Goal: Information Seeking & Learning: Check status

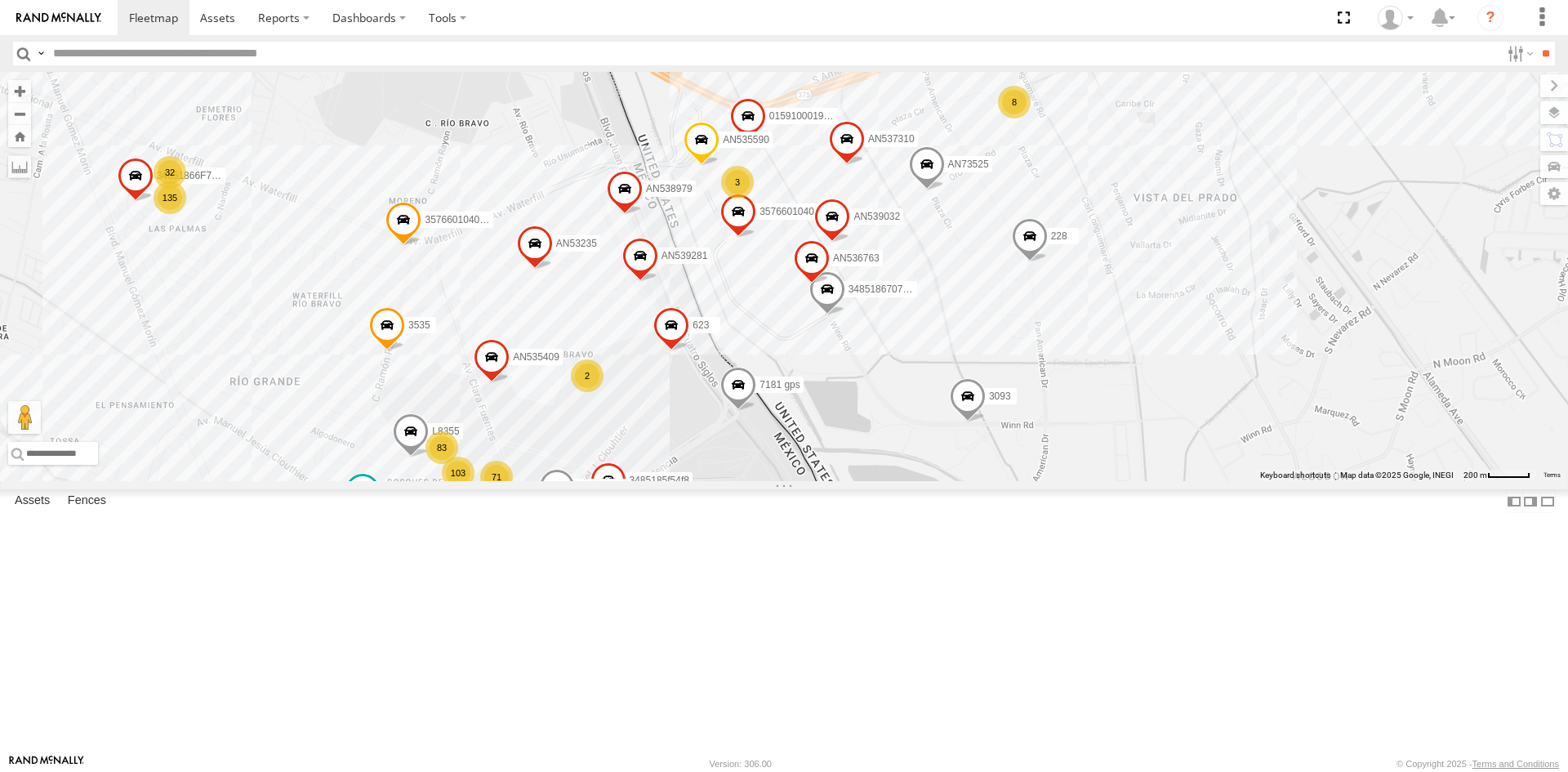
drag, startPoint x: 750, startPoint y: 493, endPoint x: 763, endPoint y: 551, distance: 59.4
click at [763, 482] on div "7181 gps AN535409 623 AN539247 3485185f54f8 135 71 32 AN535590 228 103 100 3535…" at bounding box center [784, 276] width 1568 height 409
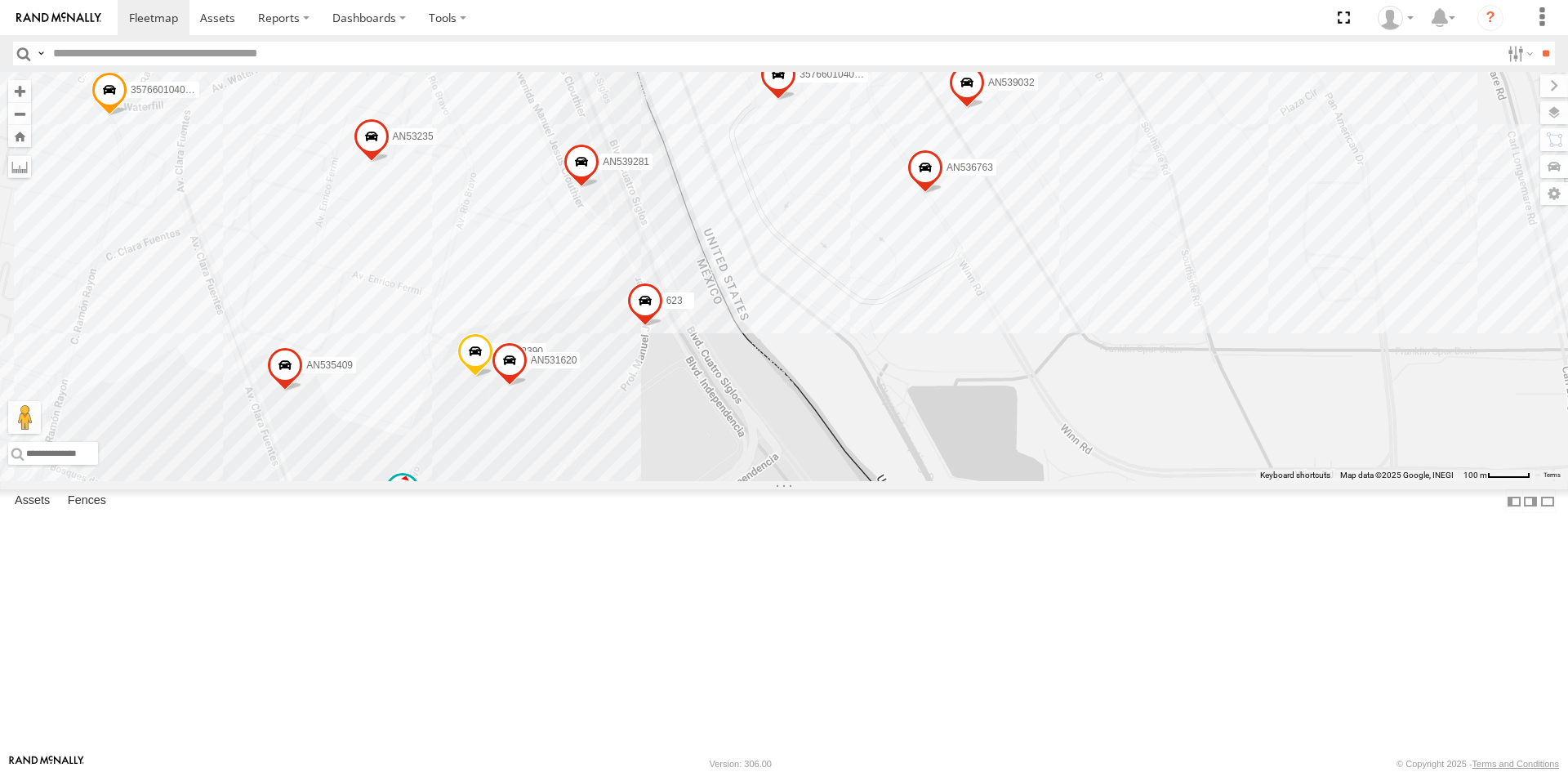
drag, startPoint x: 804, startPoint y: 437, endPoint x: 745, endPoint y: 431, distance: 59.3
click at [745, 431] on div "AN535590 357660104096649 AN536763 AN532390 AN539032 AN535409 357660104096300 AN…" at bounding box center [784, 276] width 1568 height 409
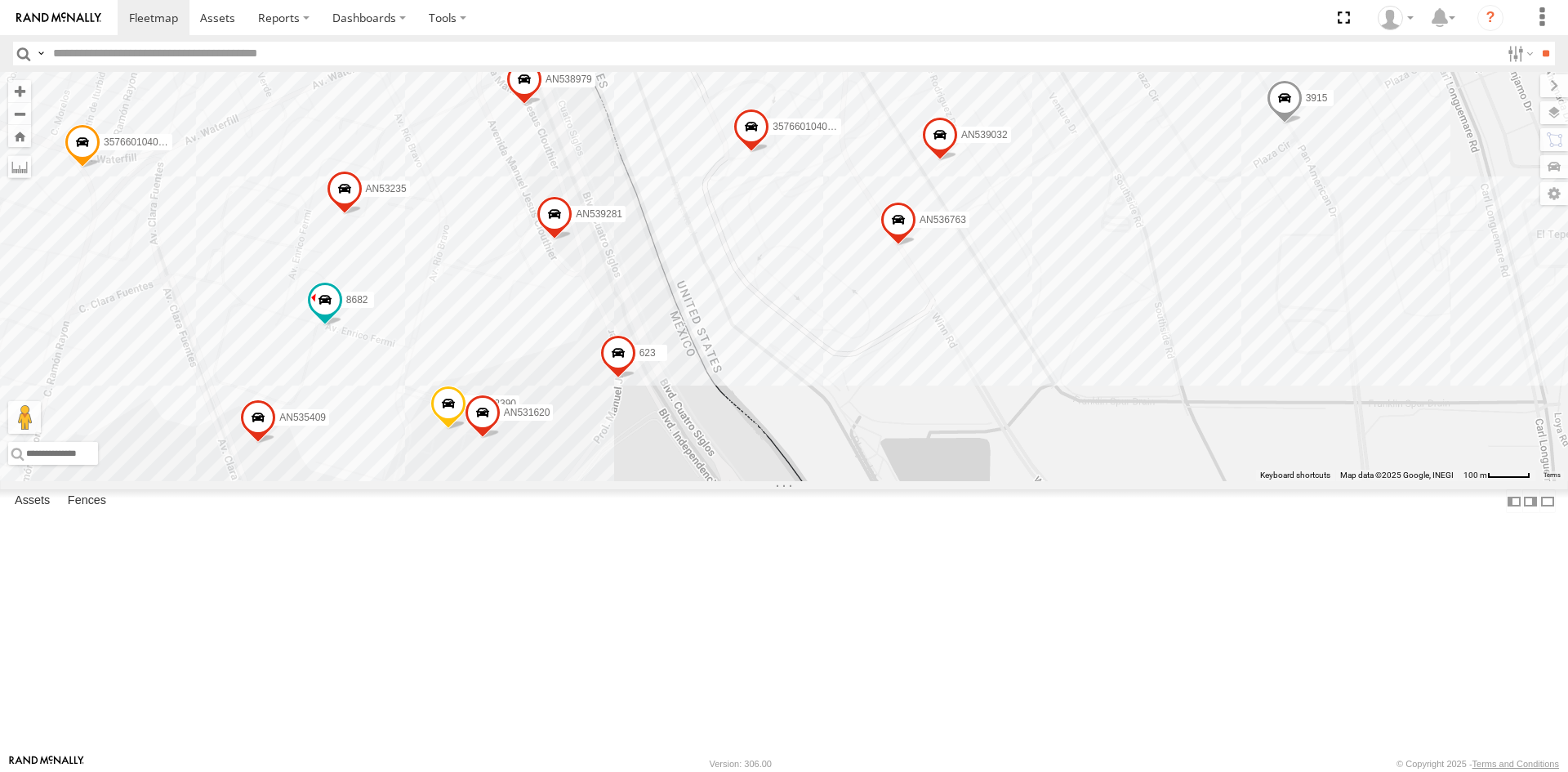
drag, startPoint x: 774, startPoint y: 444, endPoint x: 745, endPoint y: 501, distance: 64.0
click at [745, 482] on div "AN535590 357660104096649 AN536763 AN539032 AN535409 357660104096300 AN537310 62…" at bounding box center [784, 276] width 1568 height 409
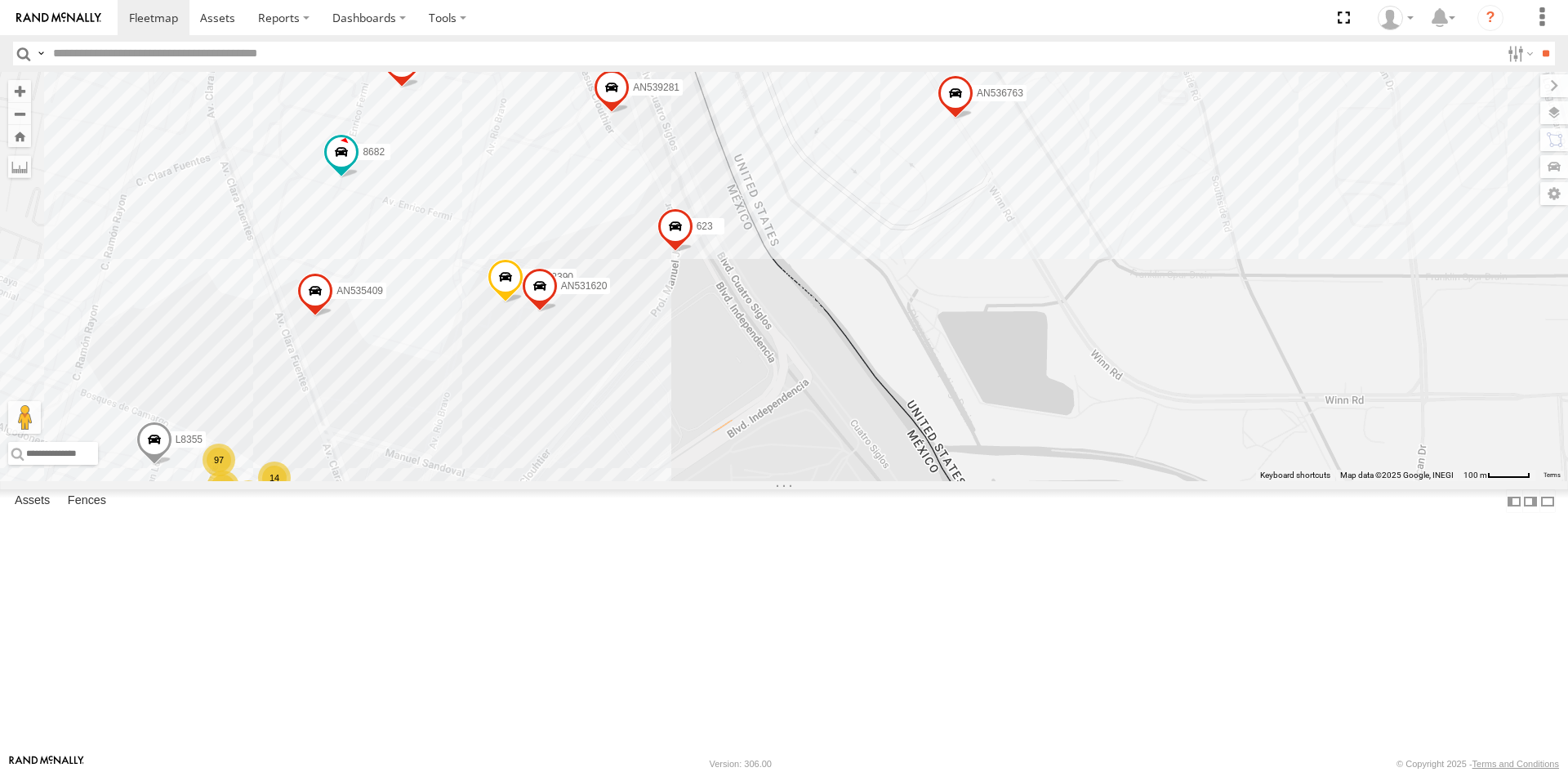
drag, startPoint x: 667, startPoint y: 571, endPoint x: 726, endPoint y: 441, distance: 142.8
click at [726, 443] on div "AN535590 357660104096649 AN536763 AN539032 AN535409 357660104096300 AN537310 62…" at bounding box center [784, 276] width 1568 height 409
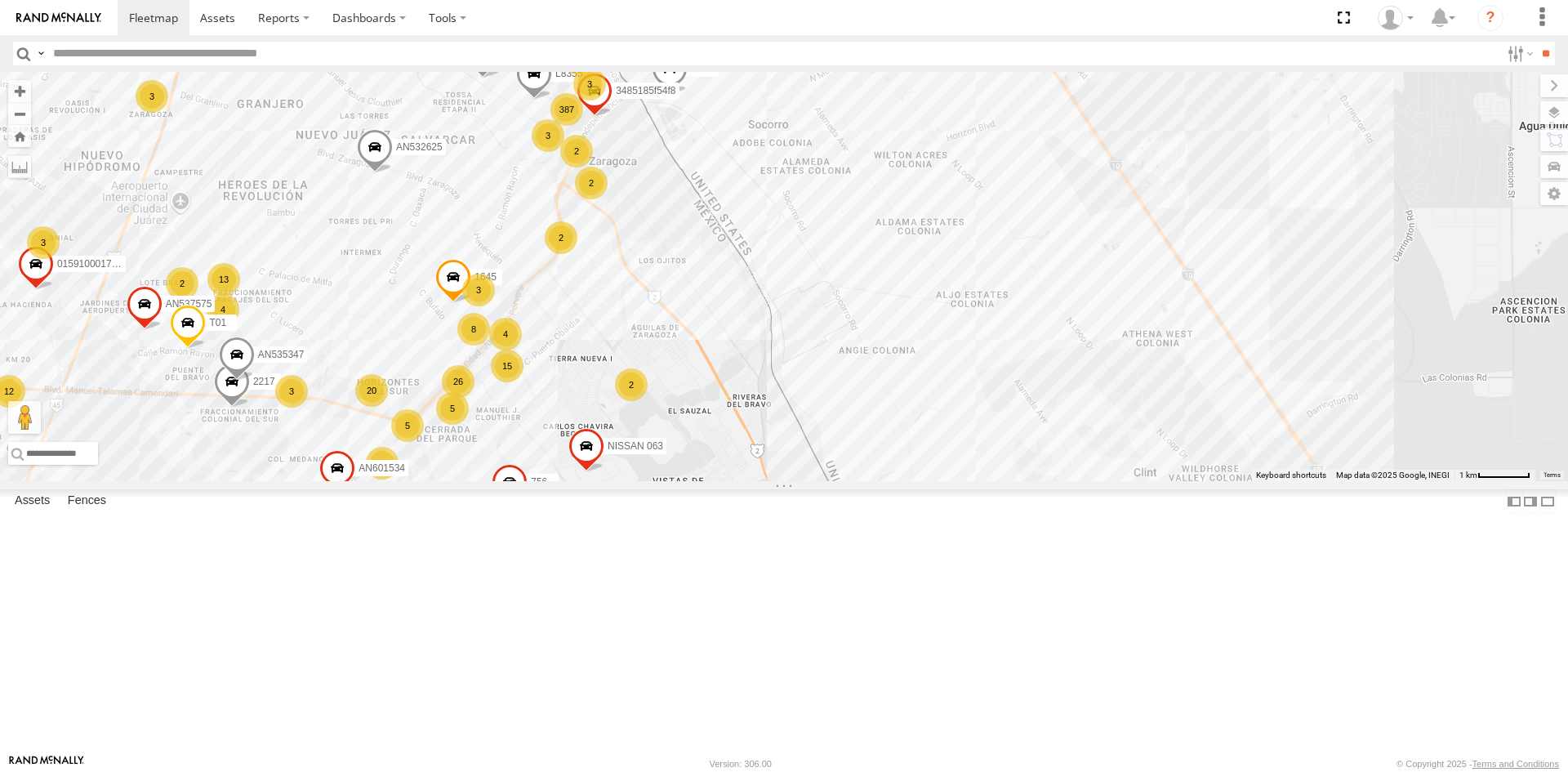
drag, startPoint x: 683, startPoint y: 217, endPoint x: 703, endPoint y: 381, distance: 165.2
click at [707, 403] on div "AN535203 015910001845018 015910001811580 ZJ535914 F2771 AN538662 C6786 AN533249…" at bounding box center [784, 276] width 1568 height 409
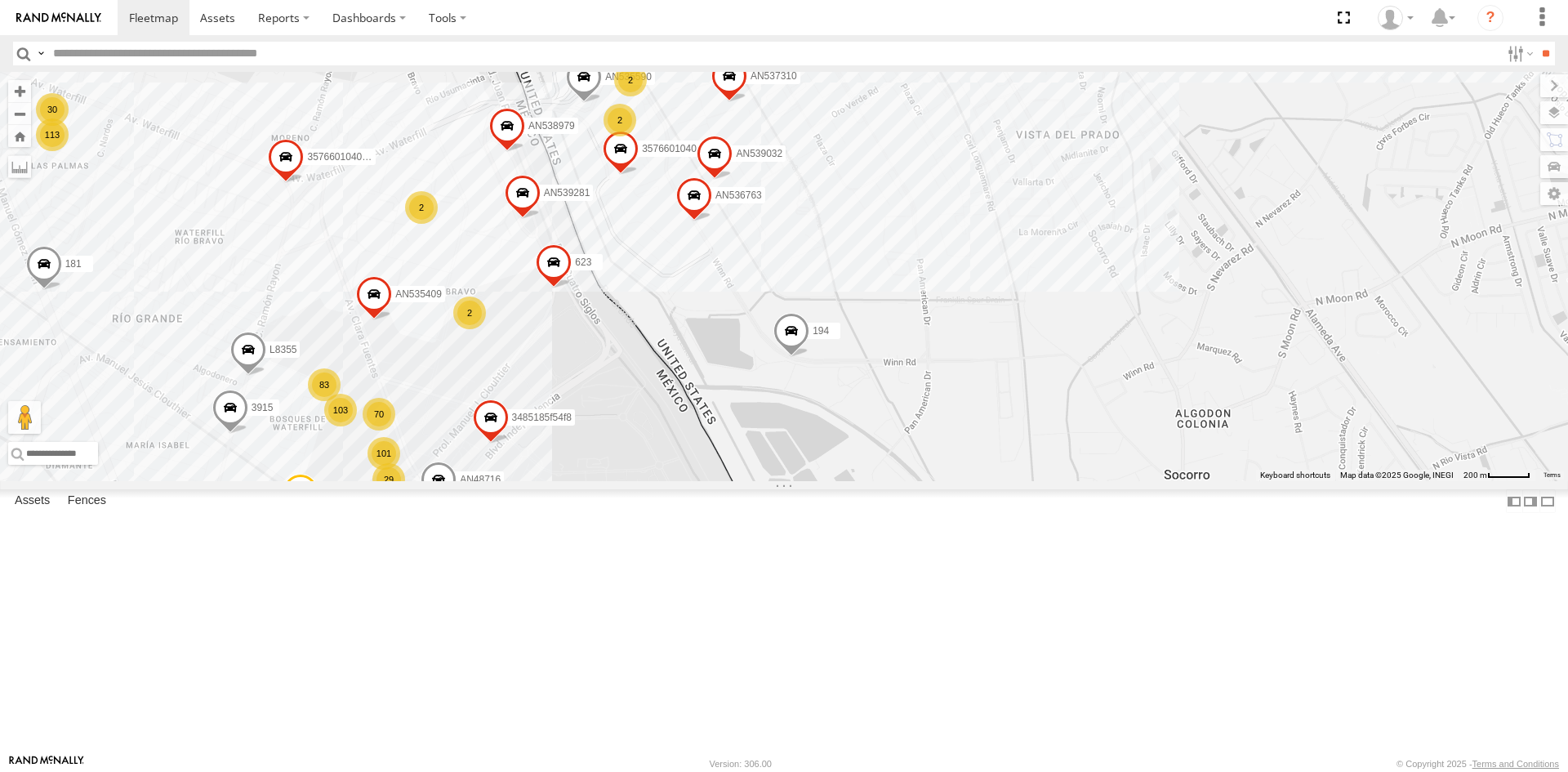
drag, startPoint x: 596, startPoint y: 399, endPoint x: 623, endPoint y: 385, distance: 30.4
click at [623, 385] on div "AN535203 015910001845018 015910001811580 ZJ535914 F2771 AN538662 C6786 AN533249…" at bounding box center [784, 276] width 1568 height 409
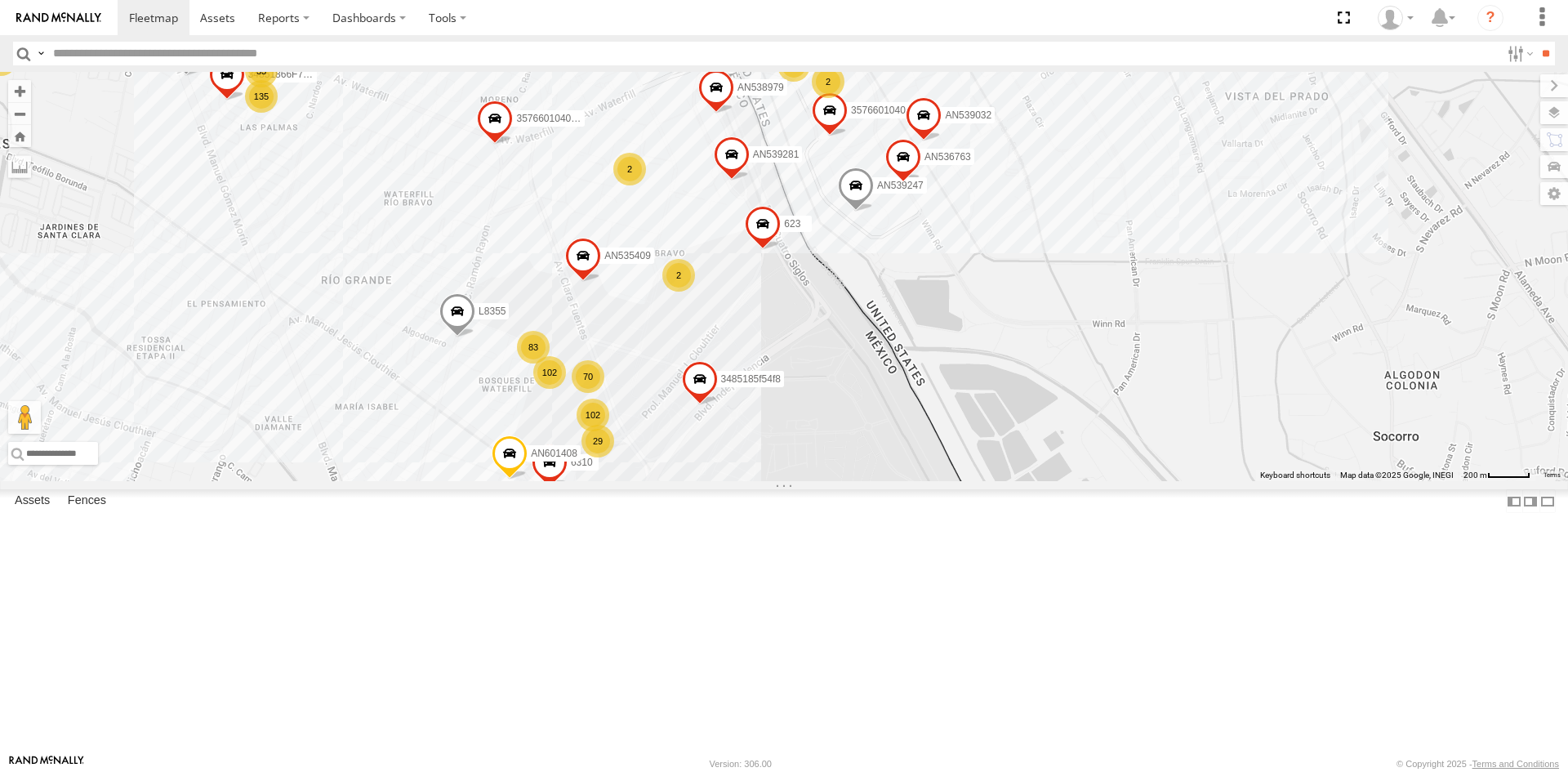
drag, startPoint x: 736, startPoint y: 334, endPoint x: 731, endPoint y: 451, distance: 117.1
click at [731, 451] on div "AN535203 015910001845018 015910001811580 ZJ535914 F2771 AN538662 AN533249 AN531…" at bounding box center [784, 276] width 1568 height 409
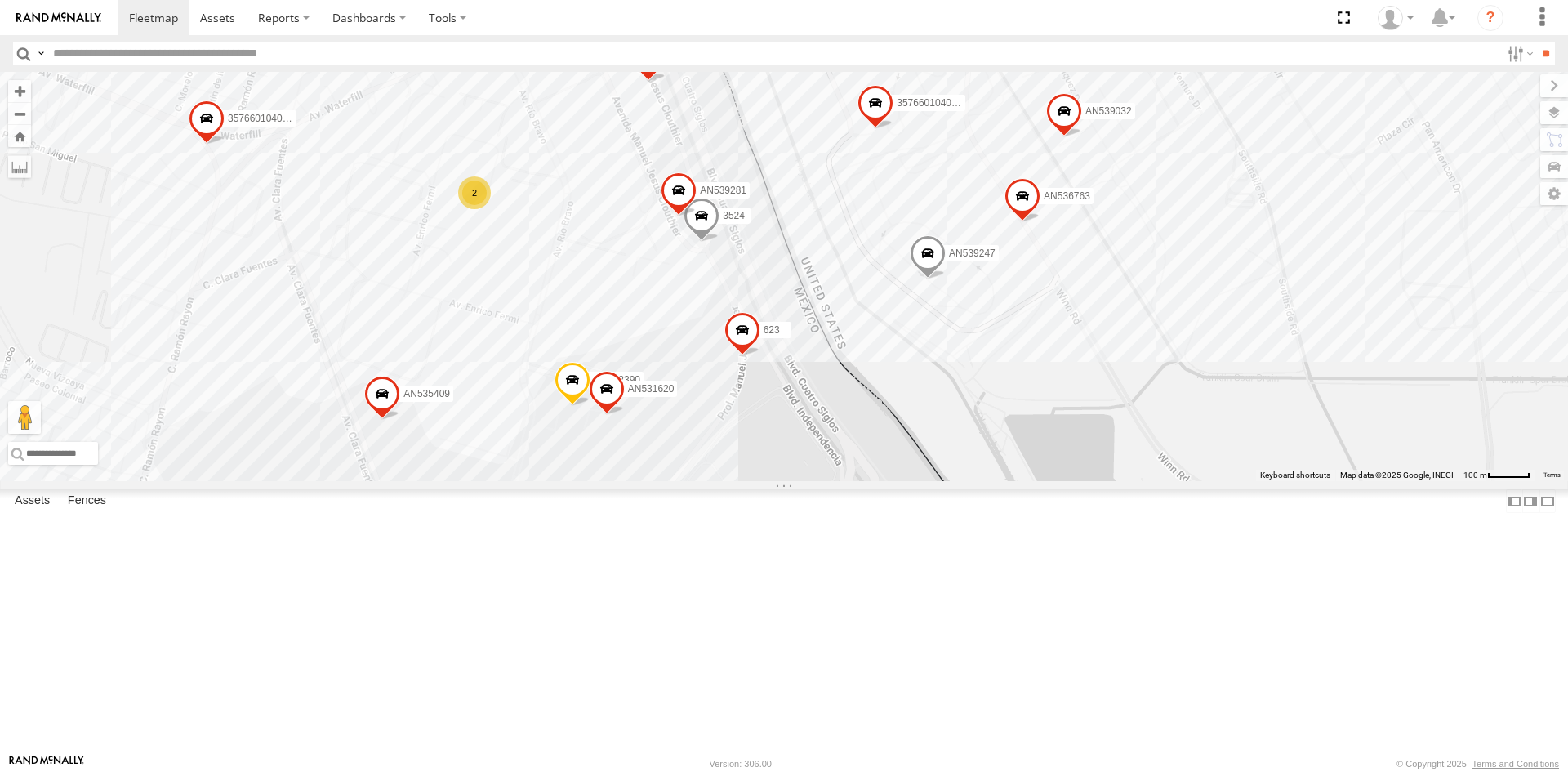
drag, startPoint x: 824, startPoint y: 462, endPoint x: 815, endPoint y: 568, distance: 106.4
click at [815, 482] on div "357660104096649 AN531631 AN536763 AN539032 AN601408 6792 AN536462 L722 670 AN53…" at bounding box center [784, 276] width 1568 height 409
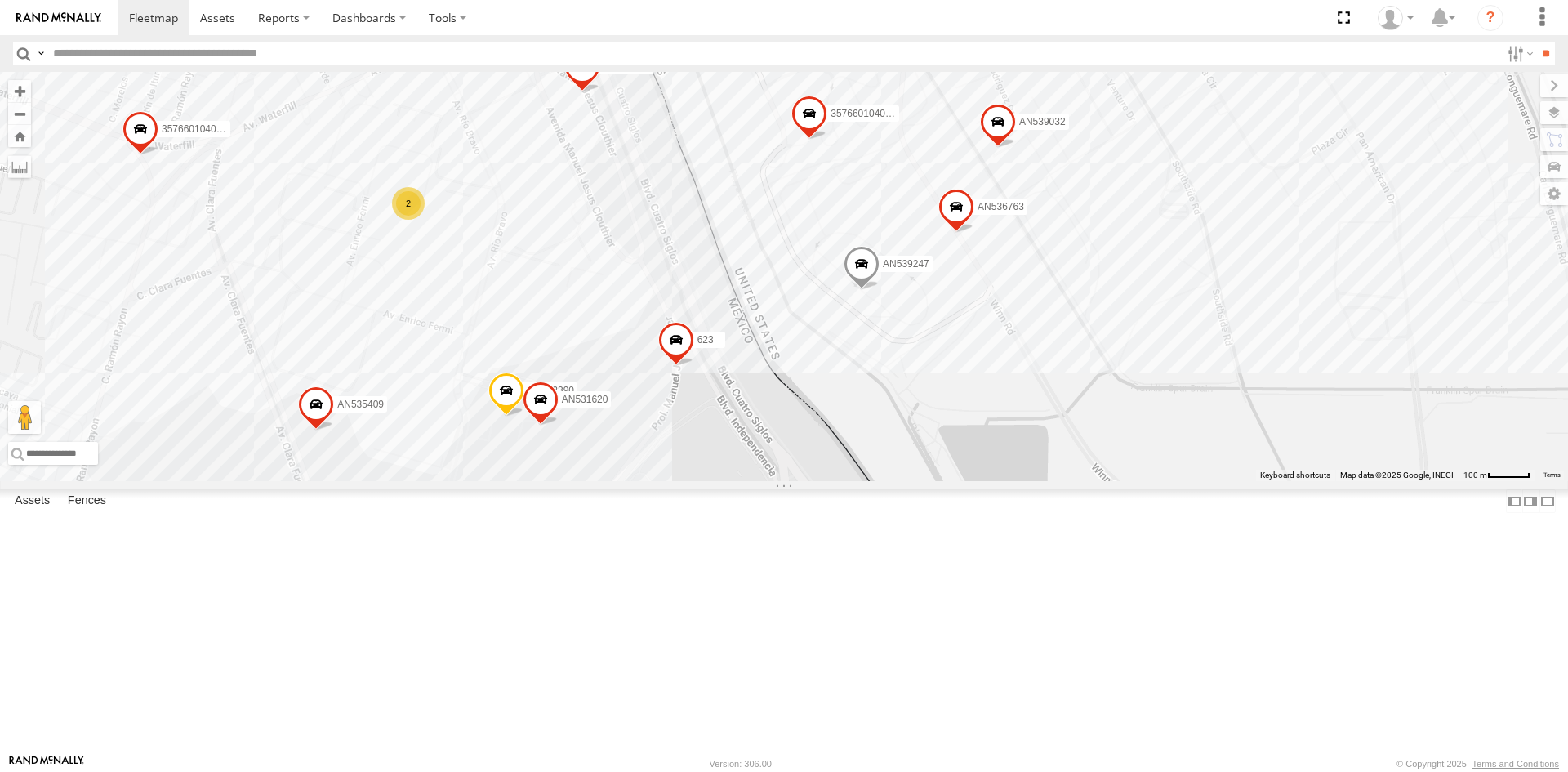
drag, startPoint x: 731, startPoint y: 521, endPoint x: 664, endPoint y: 533, distance: 68.1
click at [664, 482] on div "AN535590 357660104096649 015910001918898 AN536763 AN532390 AN539032 3524 AN5354…" at bounding box center [784, 276] width 1568 height 409
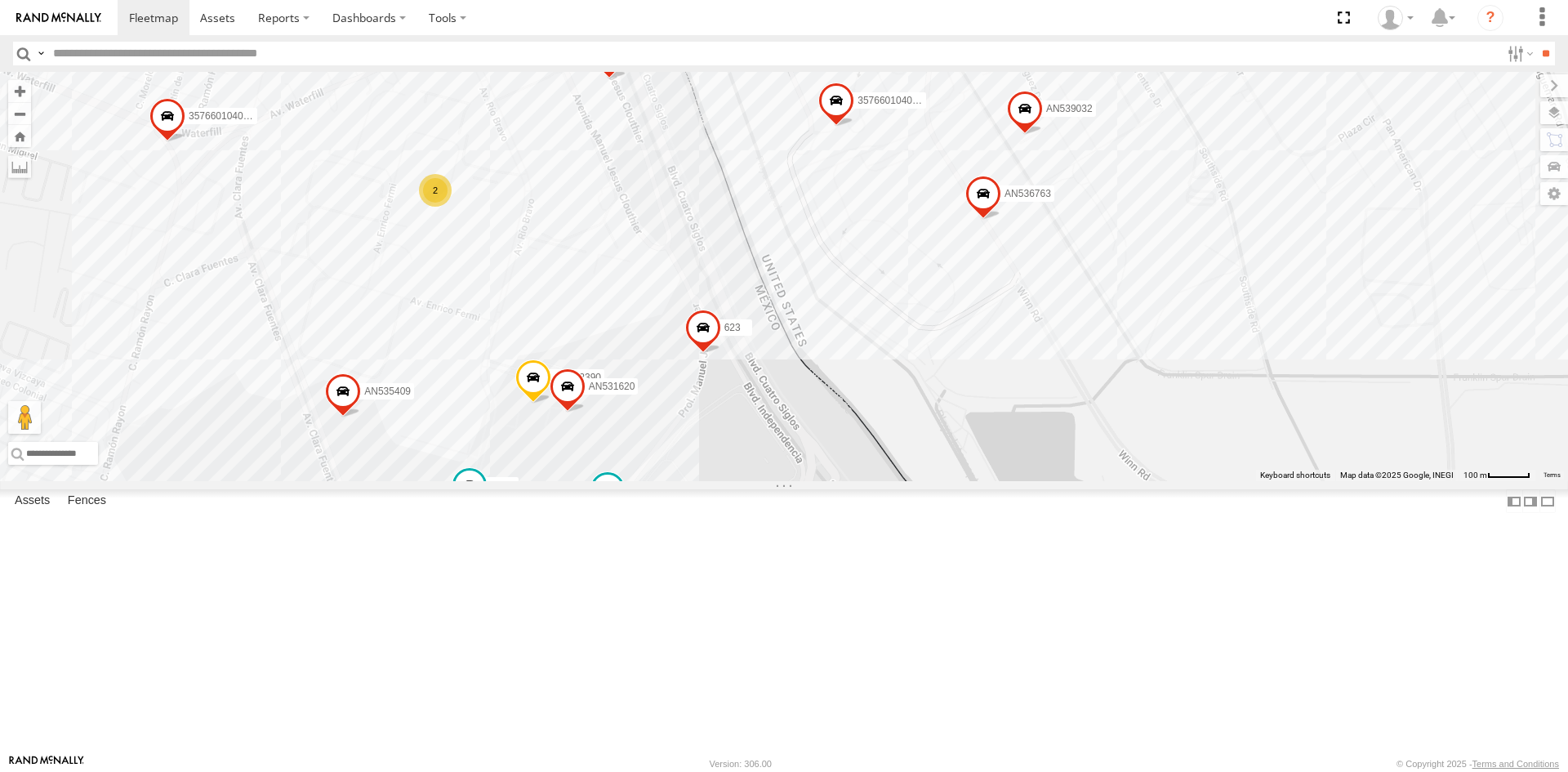
drag, startPoint x: 742, startPoint y: 496, endPoint x: 737, endPoint y: 665, distance: 169.1
click at [737, 482] on div "AN535203 015910001845018 015910001811580 ZJ535914 F2771 AN538662 9254 AN533249 …" at bounding box center [784, 276] width 1568 height 409
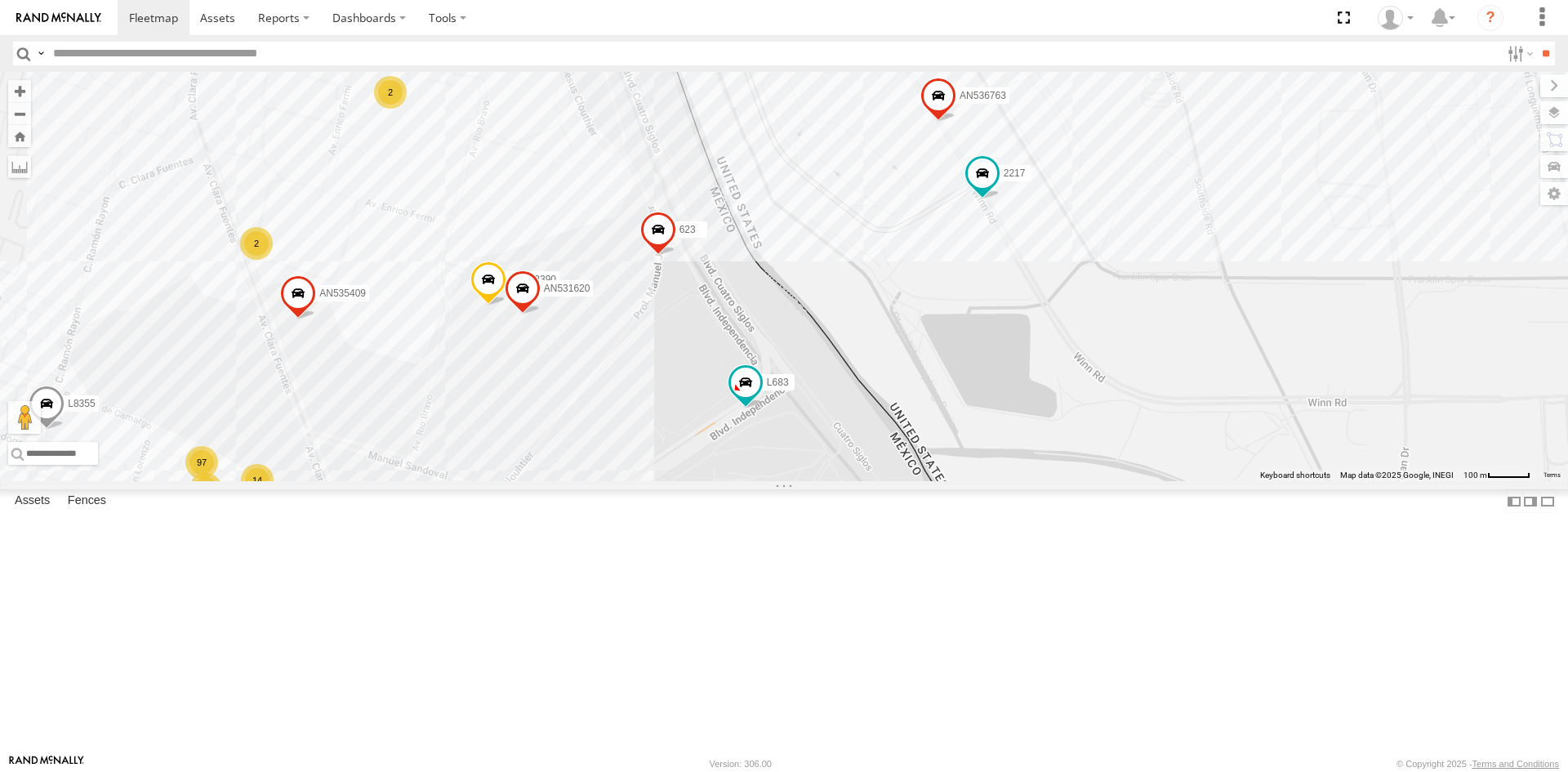
drag, startPoint x: 647, startPoint y: 512, endPoint x: 676, endPoint y: 556, distance: 52.7
click at [676, 482] on div "015910001918898 AN536763 AN539032 357660104096300 AN537310 623 AN538979 L8355 A…" at bounding box center [784, 276] width 1568 height 409
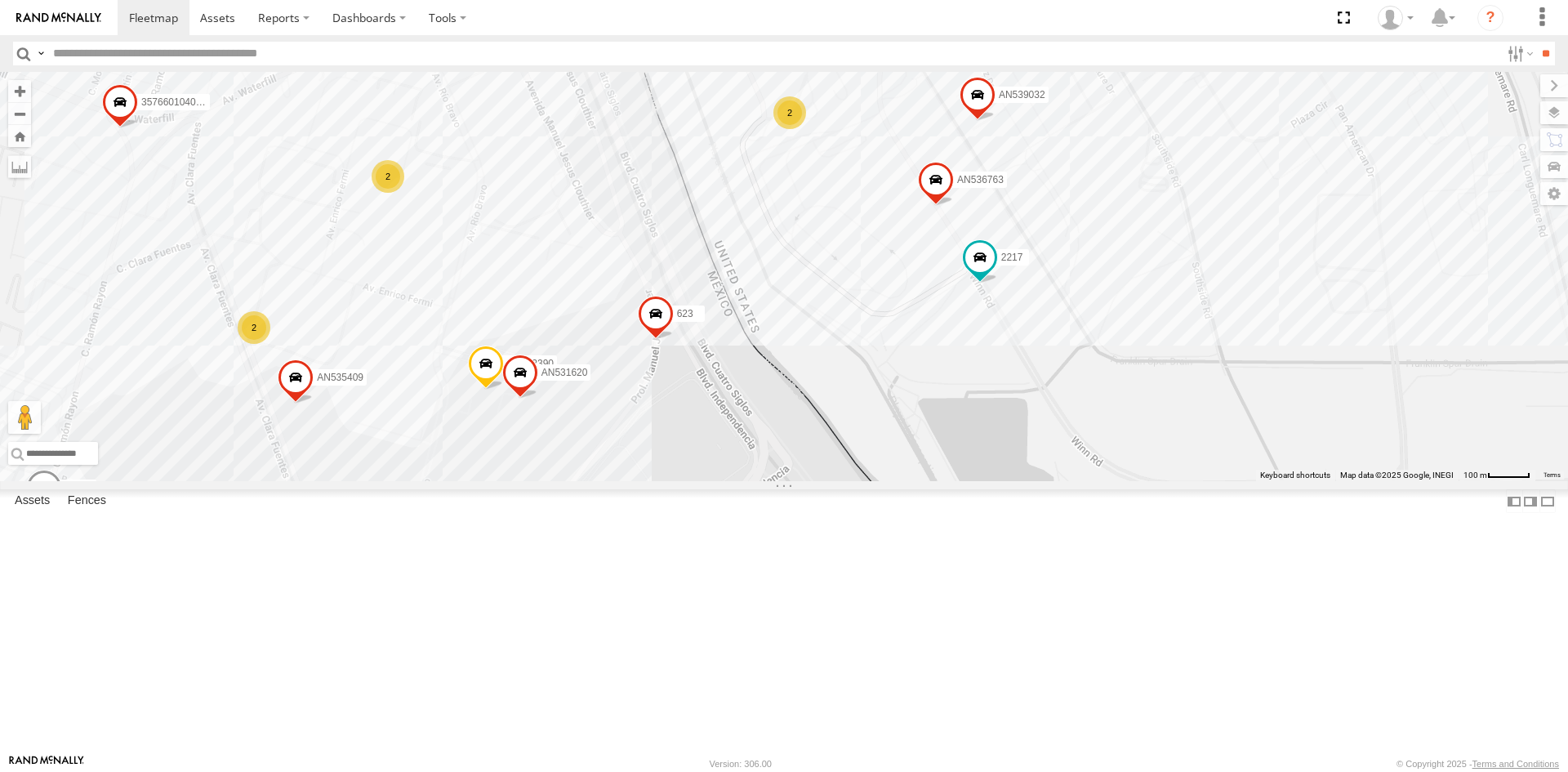
drag, startPoint x: 639, startPoint y: 477, endPoint x: 632, endPoint y: 559, distance: 82.3
click at [632, 482] on div "015910001918898 AN536763 AN539032 357660104096300 AN537310 623 AN538979 L8355 A…" at bounding box center [784, 276] width 1568 height 409
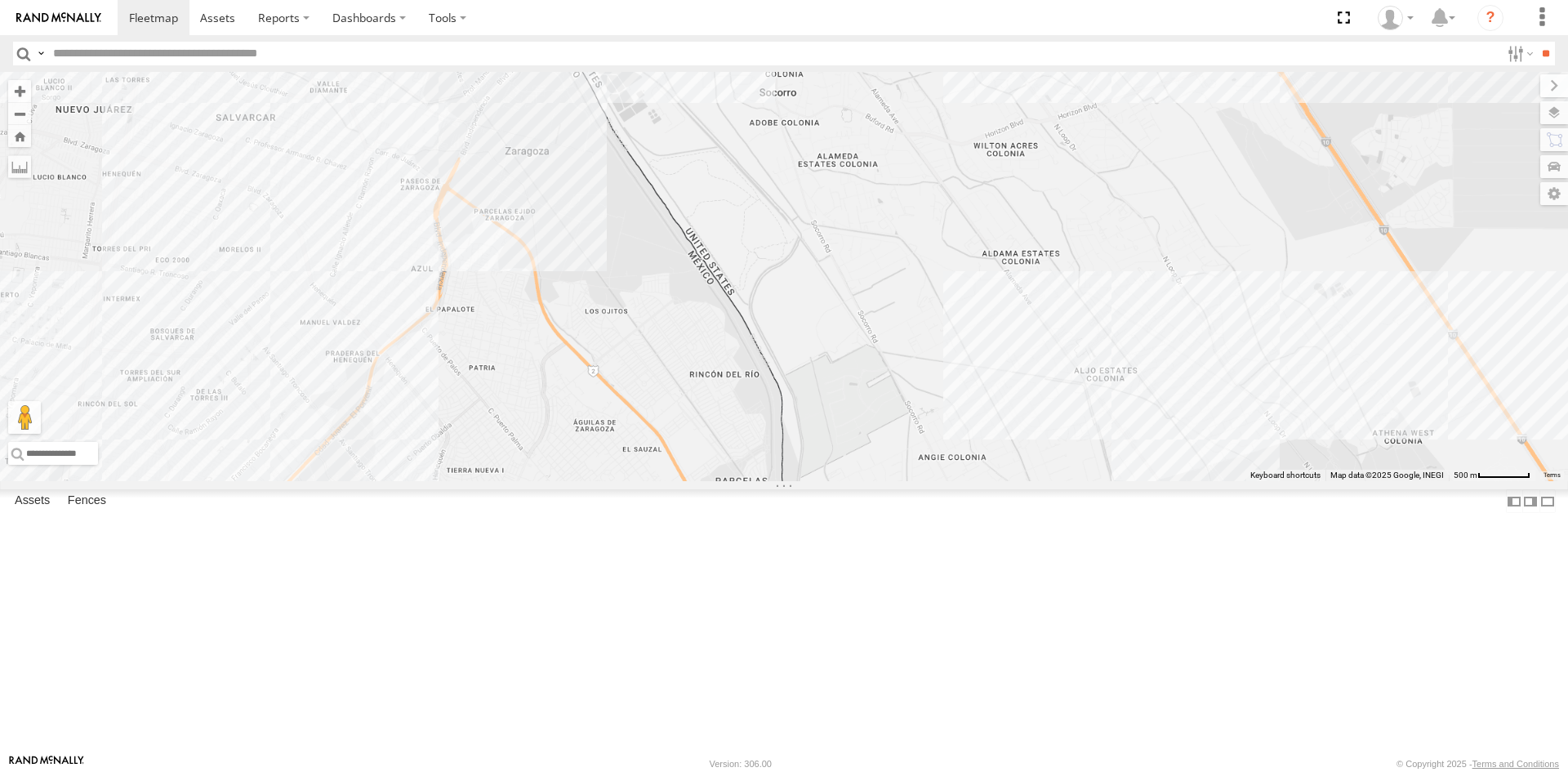
drag, startPoint x: 516, startPoint y: 193, endPoint x: 577, endPoint y: 418, distance: 233.1
click at [577, 418] on div "AN535203 015910001845018 AN537374 015910001811580 ZJ535914 AN48716 AN53026 F277…" at bounding box center [784, 276] width 1568 height 409
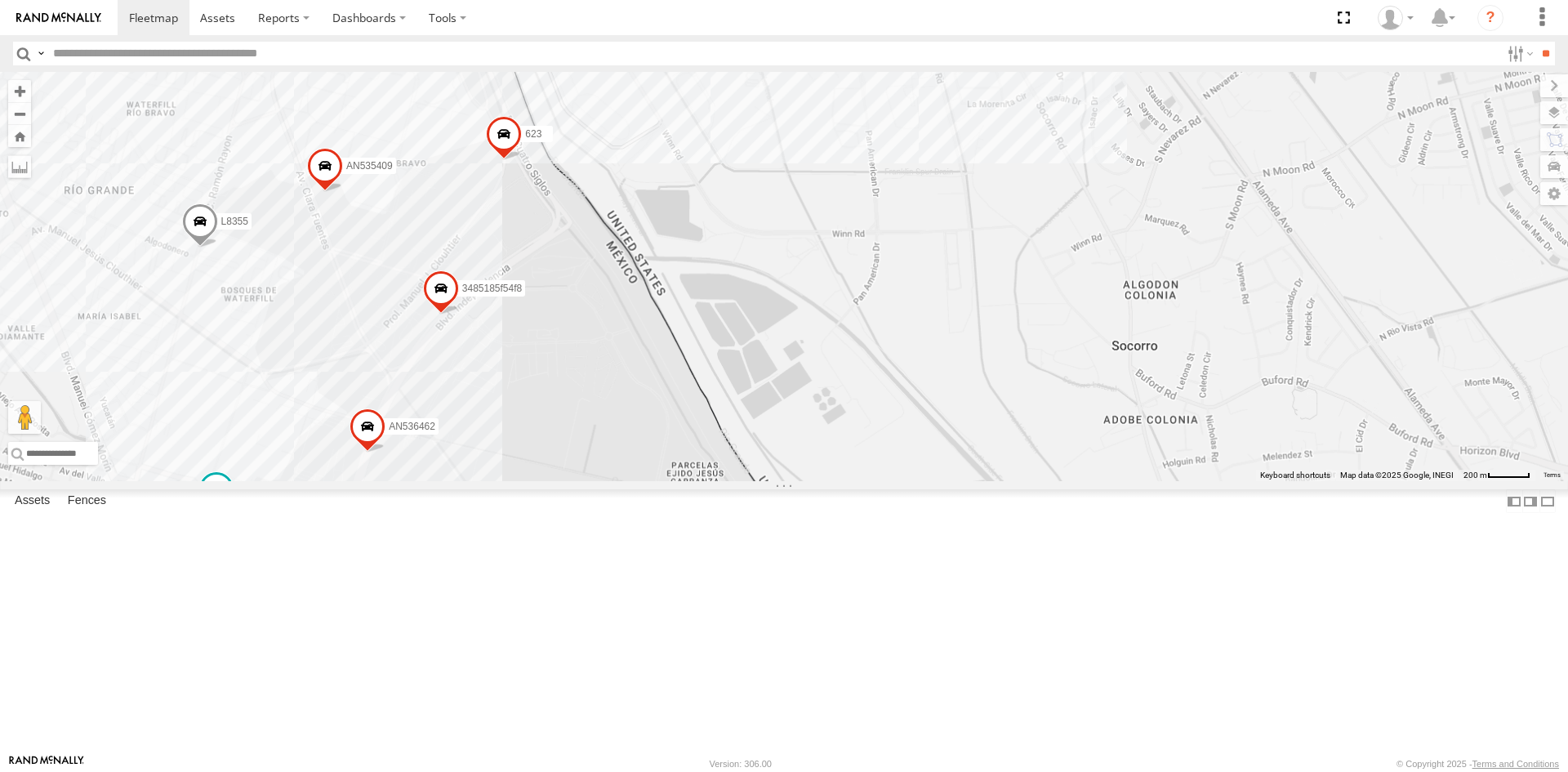
drag, startPoint x: 461, startPoint y: 180, endPoint x: 573, endPoint y: 482, distance: 322.1
click at [573, 482] on div "AN535203 015910001845018 AN537374 015910001811580 ZJ535914 AN48716 AN53026 F277…" at bounding box center [784, 276] width 1568 height 409
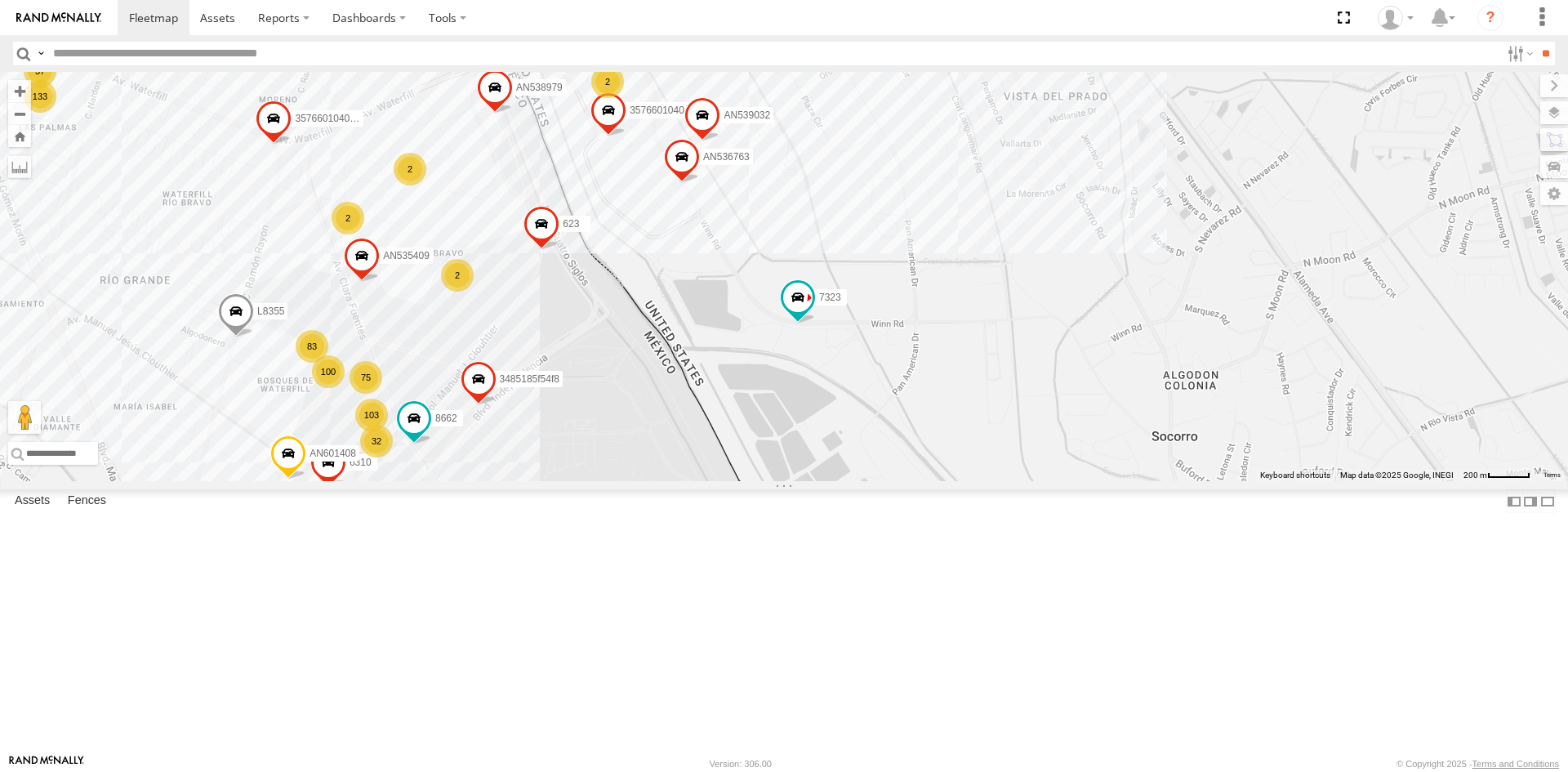
drag, startPoint x: 530, startPoint y: 390, endPoint x: 561, endPoint y: 437, distance: 56.3
click at [561, 437] on div "AN535203 015910001845018 AN537374 015910001811580 ZJ535914 AN48716 AN53026 F277…" at bounding box center [784, 276] width 1568 height 409
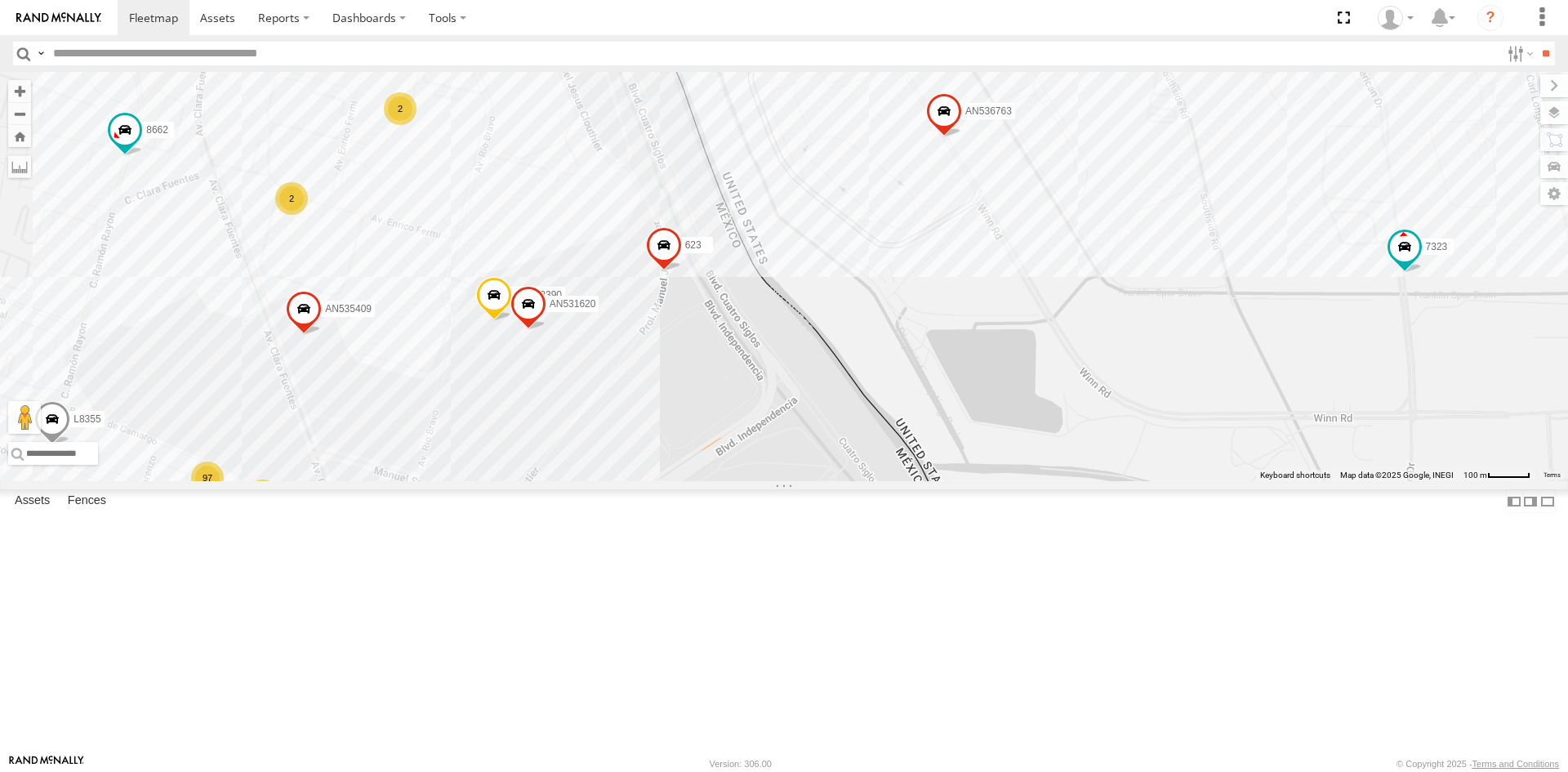
drag, startPoint x: 569, startPoint y: 413, endPoint x: 614, endPoint y: 535, distance: 130.0
click at [614, 482] on div "AN535203 015910001845018 AN537374 015910001811580 ZJ535914 AN48716 AN53026 F277…" at bounding box center [784, 276] width 1568 height 409
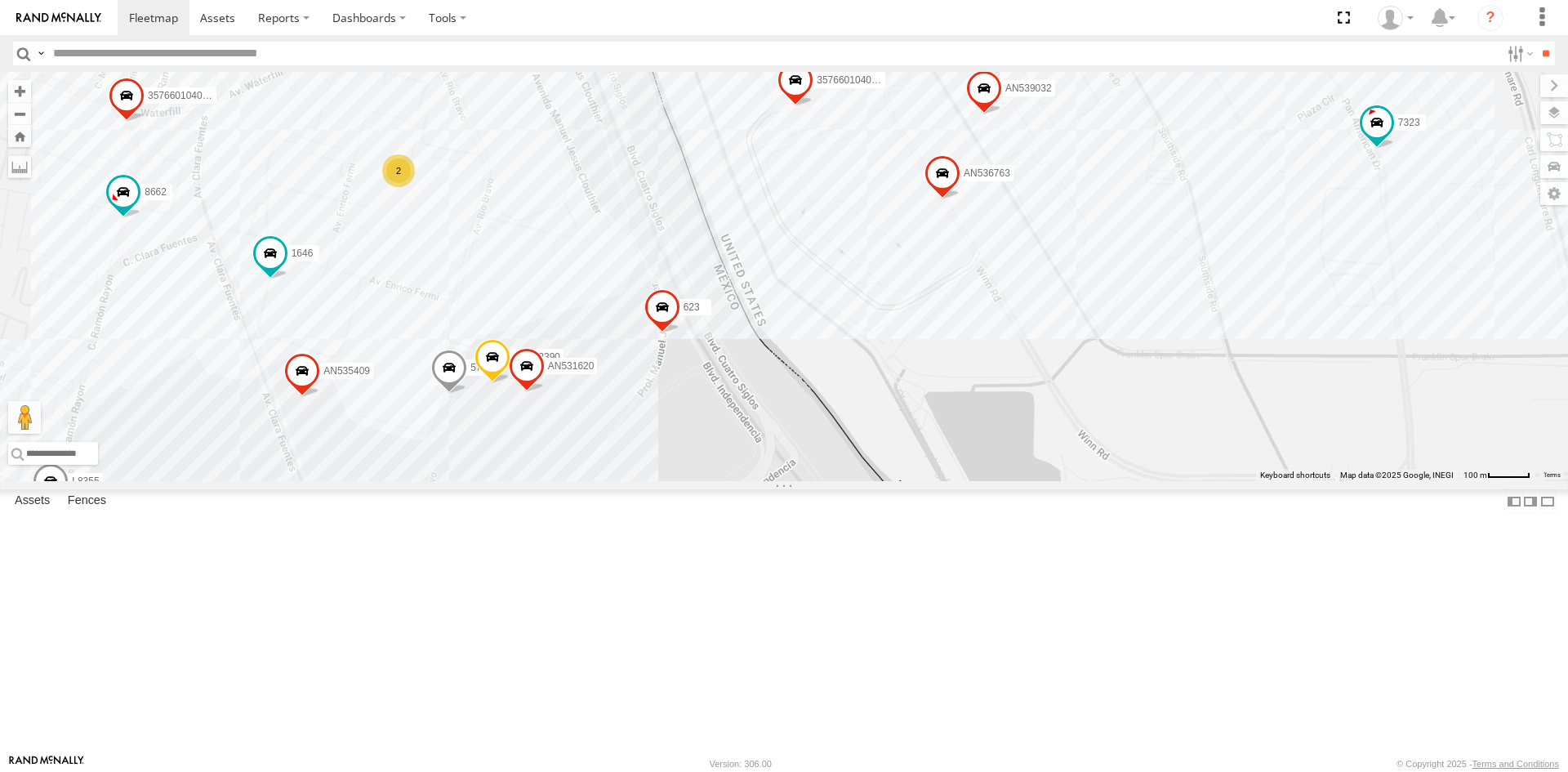
drag, startPoint x: 724, startPoint y: 521, endPoint x: 722, endPoint y: 590, distance: 69.0
click at [722, 482] on div "357660104096649 8662 AN536763 AN532390 AN539032 5742 7323 AN535409 357660104096…" at bounding box center [784, 276] width 1568 height 409
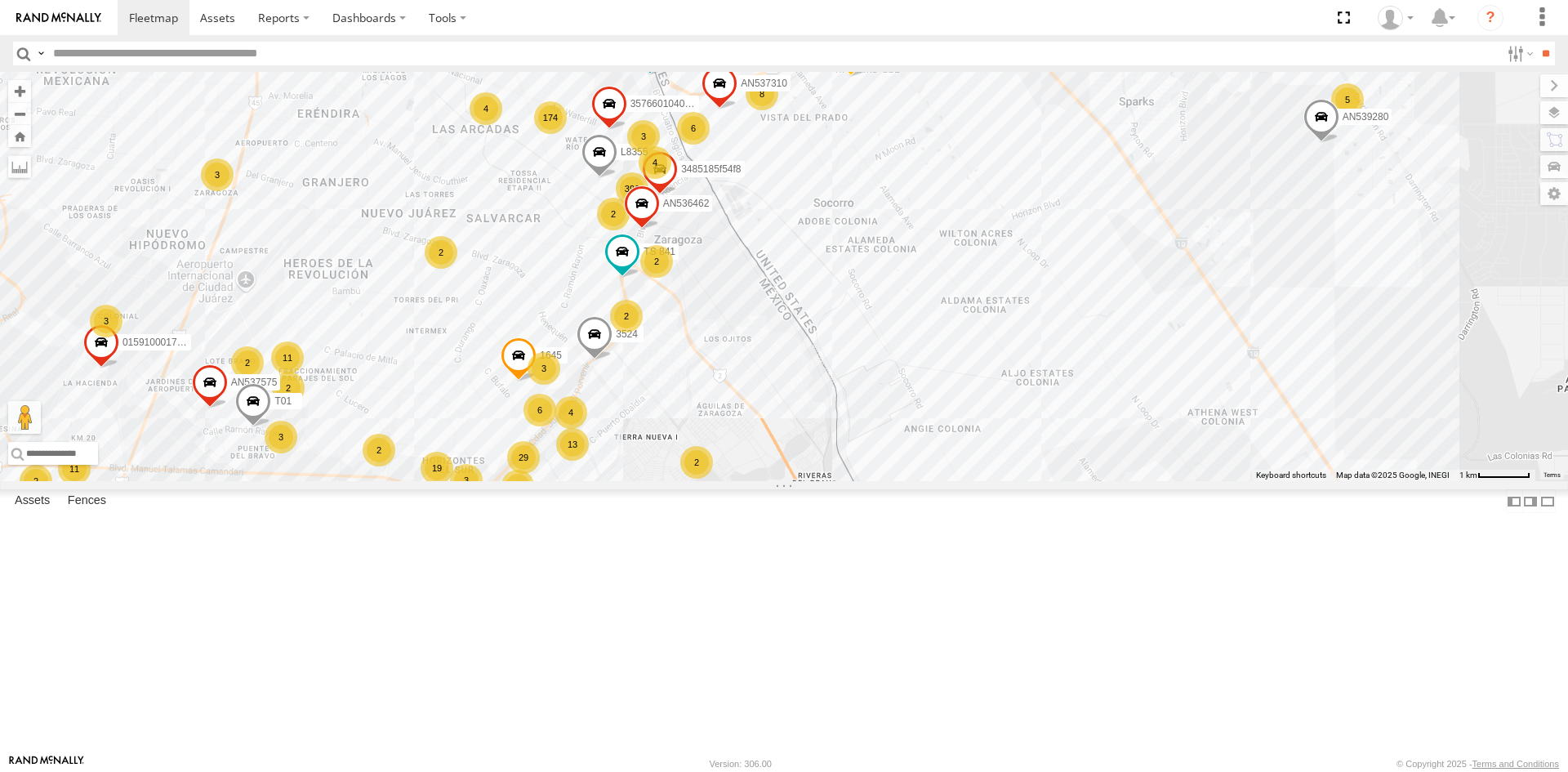
drag, startPoint x: 643, startPoint y: 295, endPoint x: 676, endPoint y: 351, distance: 65.0
click at [677, 455] on div "AN535203 015910001845018 015910001811580 ZJ535914 AN48716 F2771 AN539582 AN5386…" at bounding box center [784, 276] width 1568 height 409
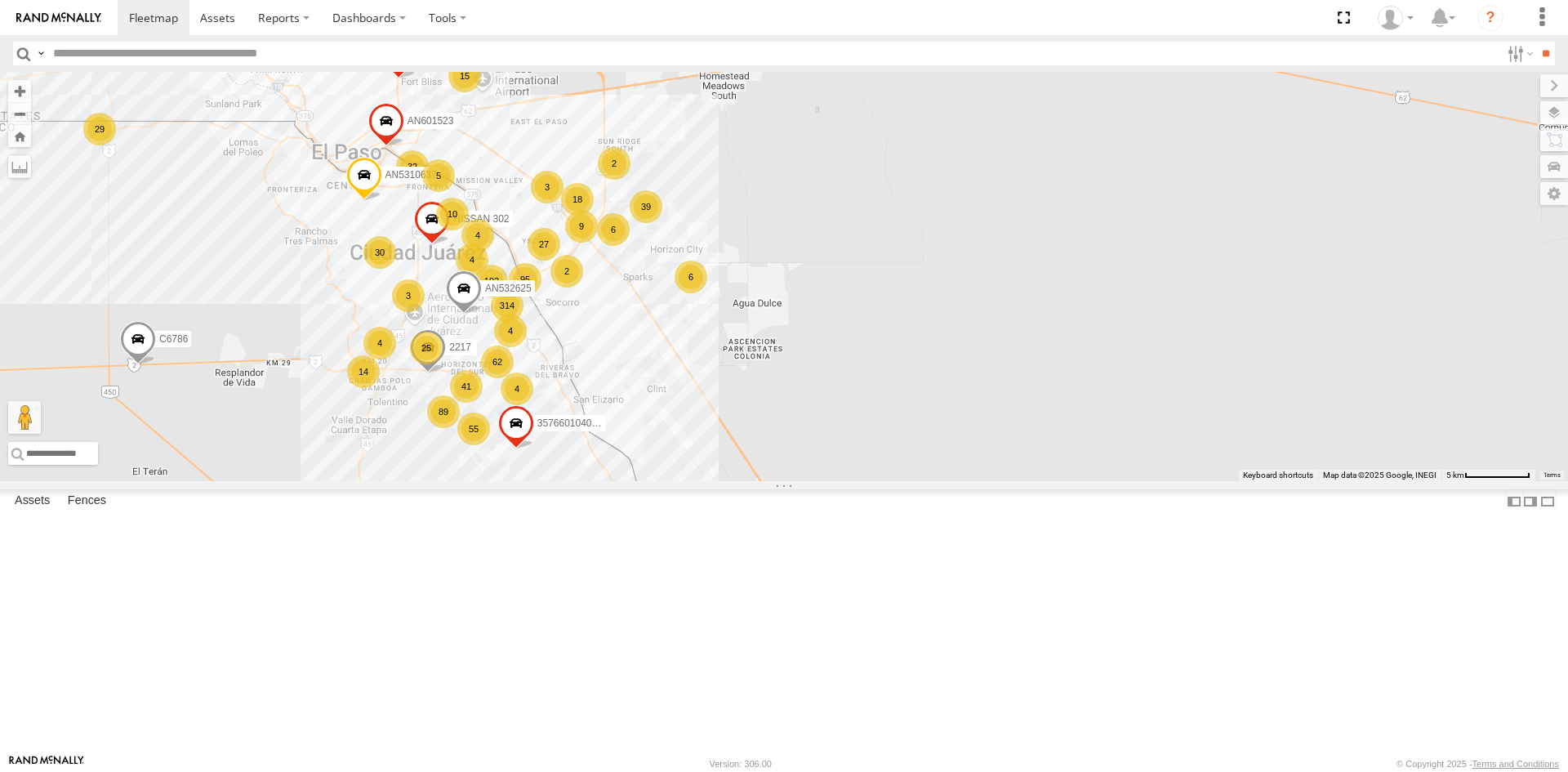
drag, startPoint x: 583, startPoint y: 252, endPoint x: 638, endPoint y: 332, distance: 97.1
click at [631, 180] on div "2" at bounding box center [614, 163] width 32 height 32
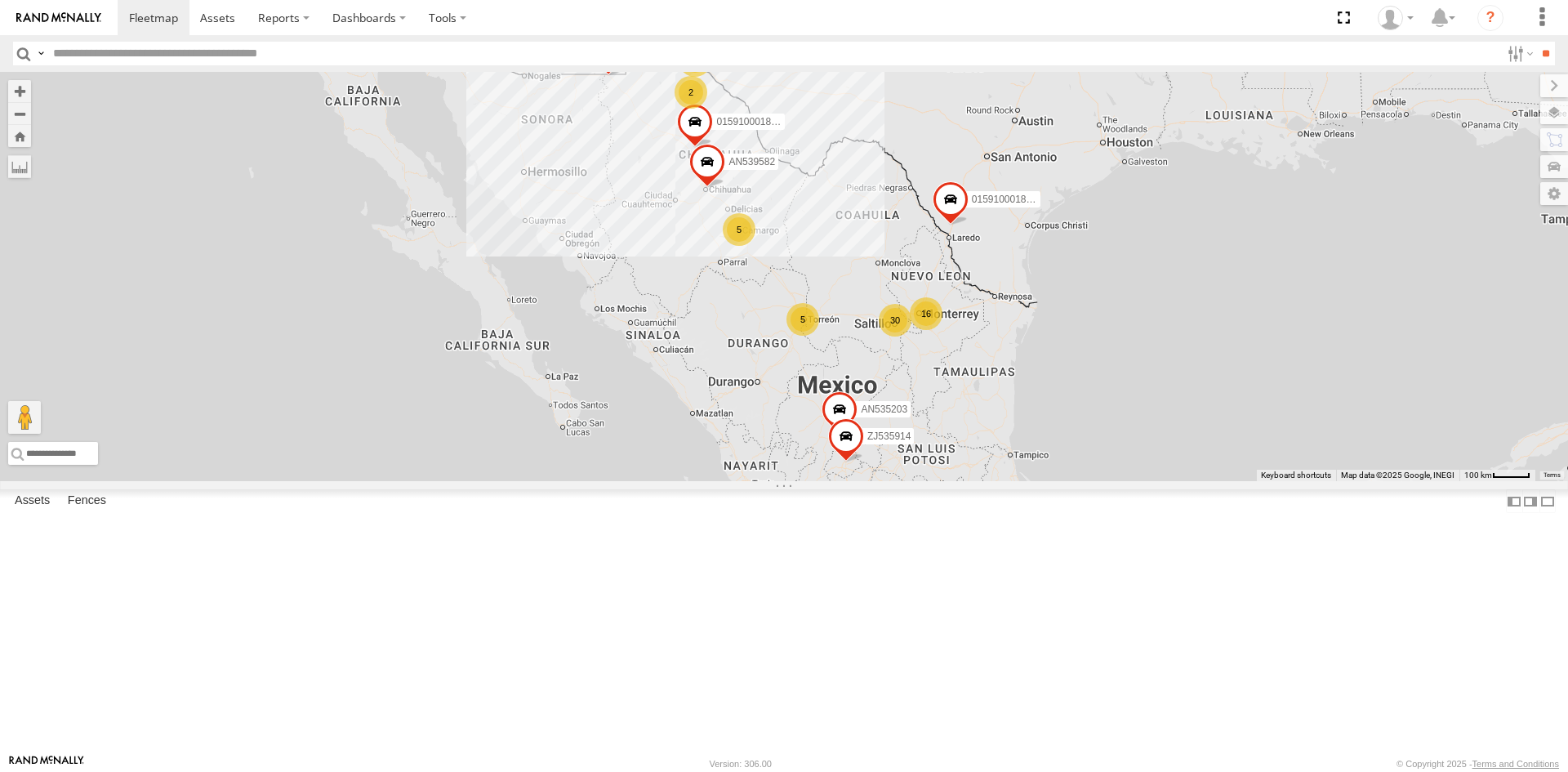
drag, startPoint x: 677, startPoint y: 267, endPoint x: 677, endPoint y: 338, distance: 71.0
click at [677, 359] on div "AN535203 015910001845018 015910001811580 ZJ535914 F2771 AN539582 1212 5 30 4 5 …" at bounding box center [784, 276] width 1568 height 409
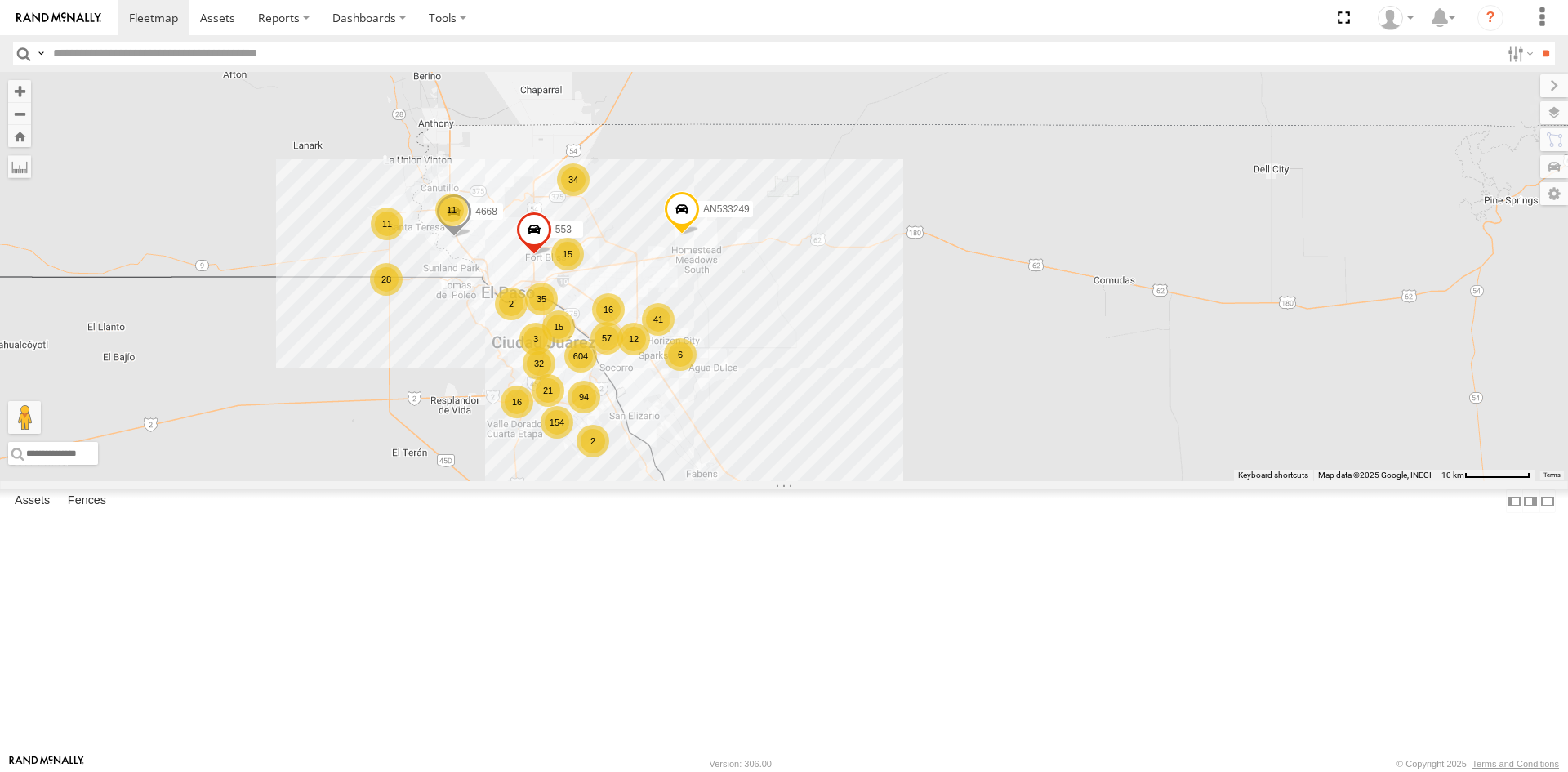
drag, startPoint x: 425, startPoint y: 615, endPoint x: 465, endPoint y: 458, distance: 162.0
click at [460, 465] on div "015910001845018 AN536832 AN533249 AN48716 F2771 604 15 34 94 154 28 41 57 11 32…" at bounding box center [784, 276] width 1568 height 409
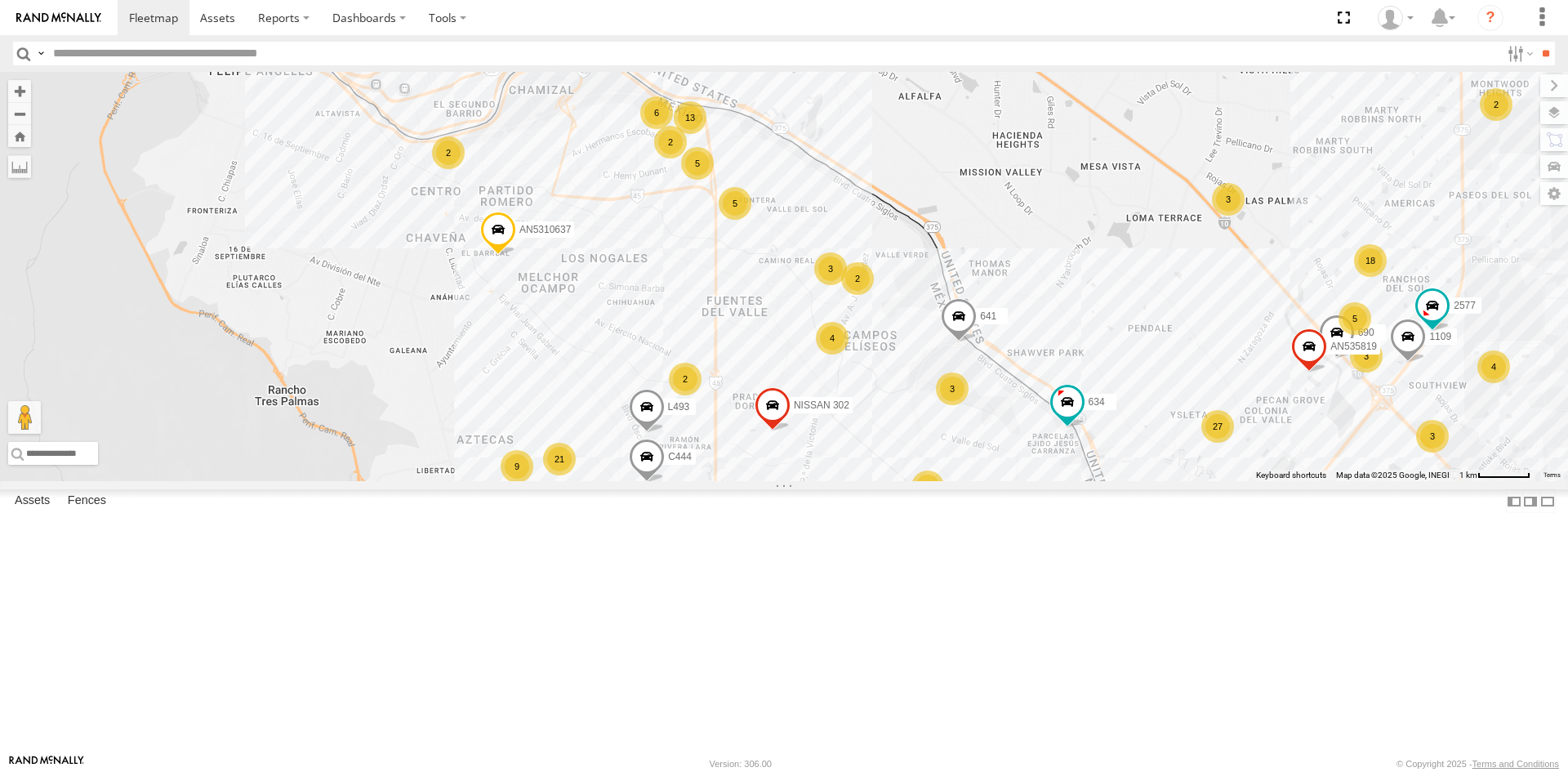
drag, startPoint x: 634, startPoint y: 368, endPoint x: 511, endPoint y: 589, distance: 252.9
click at [511, 482] on div "015910001845018 AN536832 AN533249 AN48716 F2771 4668 553 178 394 27 2 3 21 13 6…" at bounding box center [784, 276] width 1568 height 409
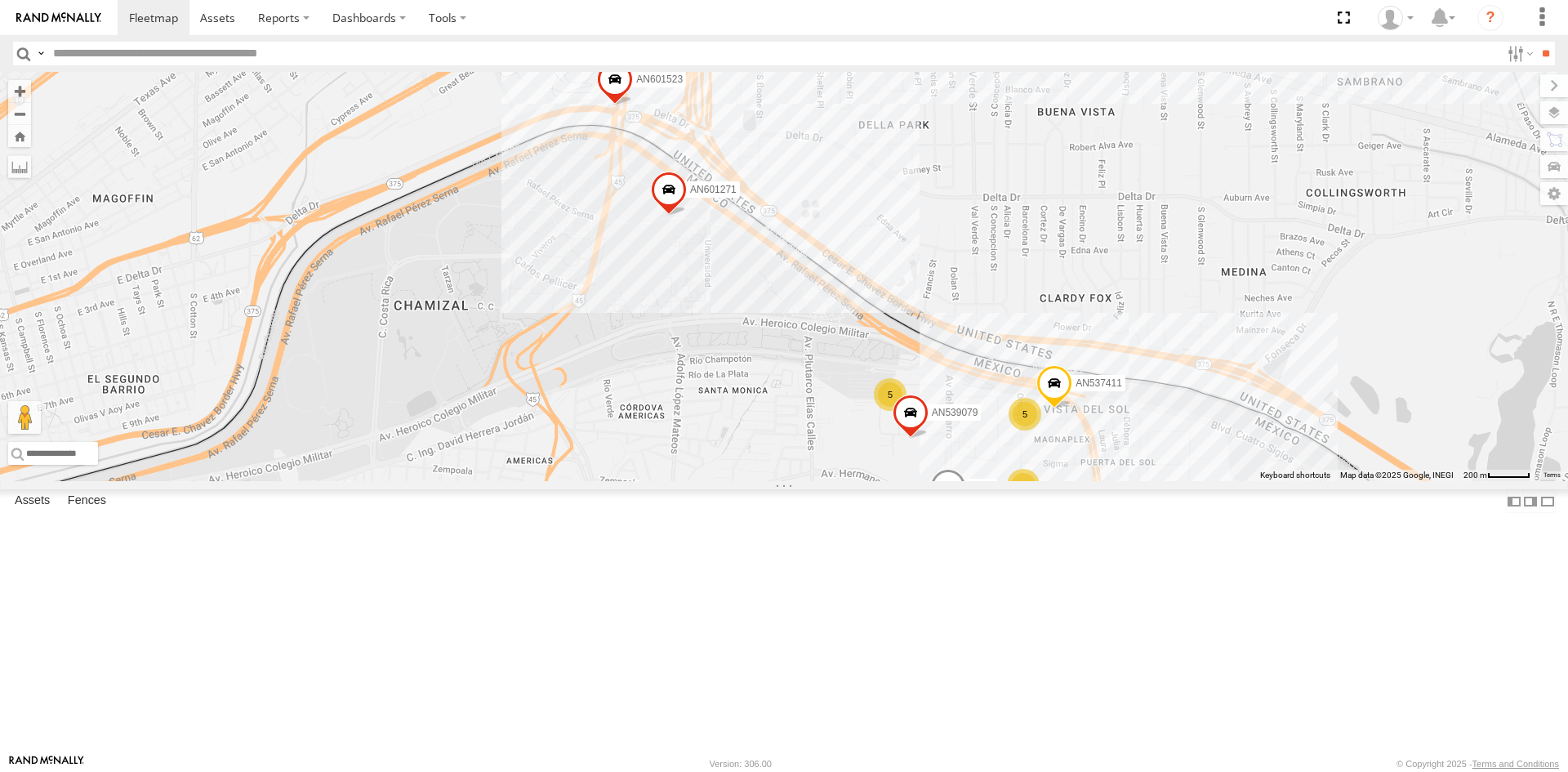
drag, startPoint x: 584, startPoint y: 388, endPoint x: 457, endPoint y: 559, distance: 213.0
click at [457, 482] on div "015910001845018 AN536832 AN533249 AN48716 F2771 4668 553 AN531631 690 AN601271 …" at bounding box center [784, 276] width 1568 height 409
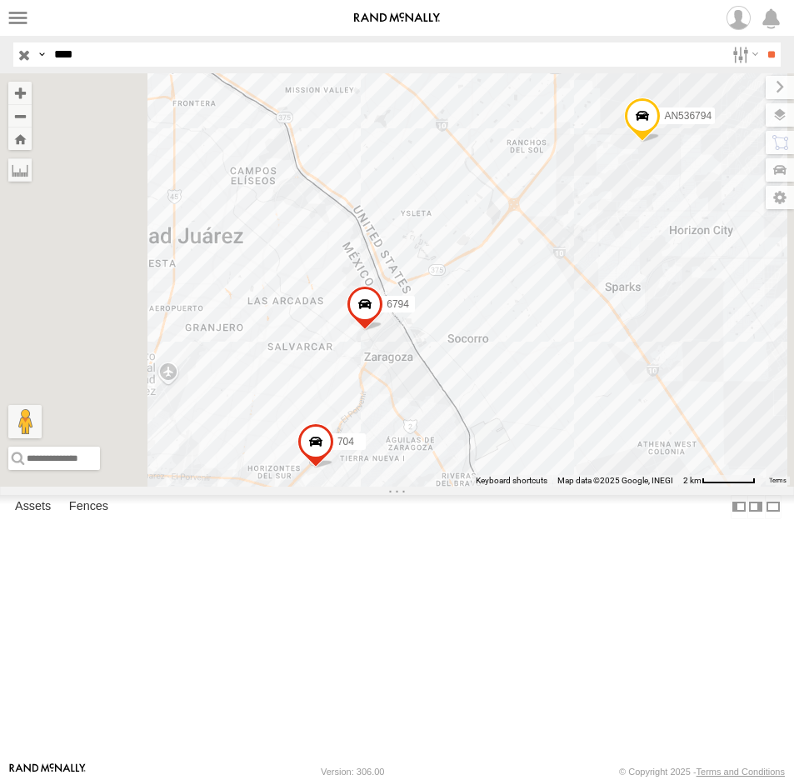
click at [21, 57] on input "button" at bounding box center [24, 54] width 22 height 24
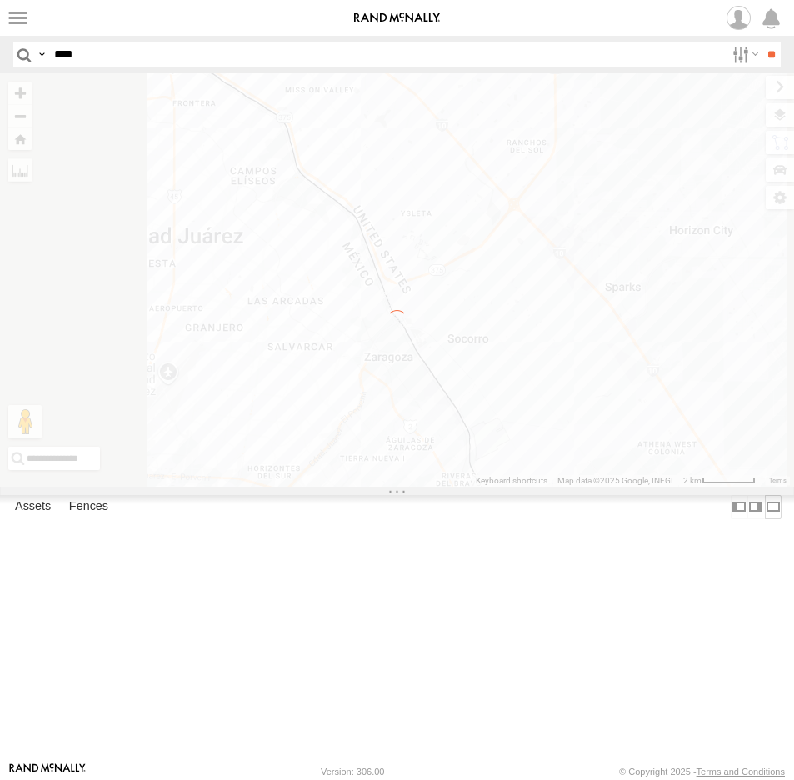
click at [765, 519] on label at bounding box center [773, 507] width 17 height 24
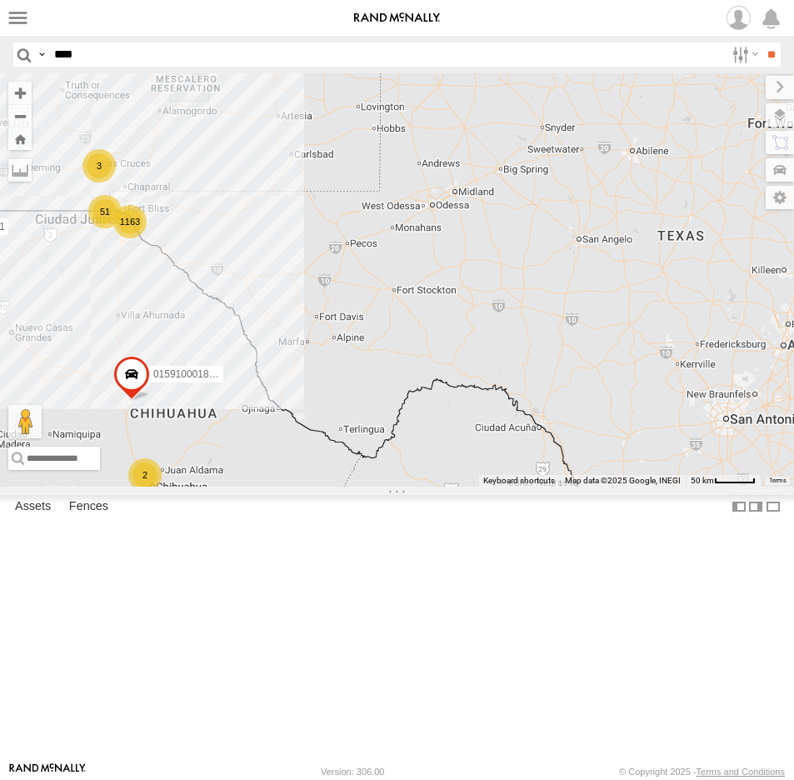
drag, startPoint x: 158, startPoint y: 401, endPoint x: 316, endPoint y: 468, distance: 171.3
click at [316, 468] on div "015910001811580 F2771 AN538662 1163 51 2 2 3 015910001845018 AN537374" at bounding box center [397, 279] width 794 height 413
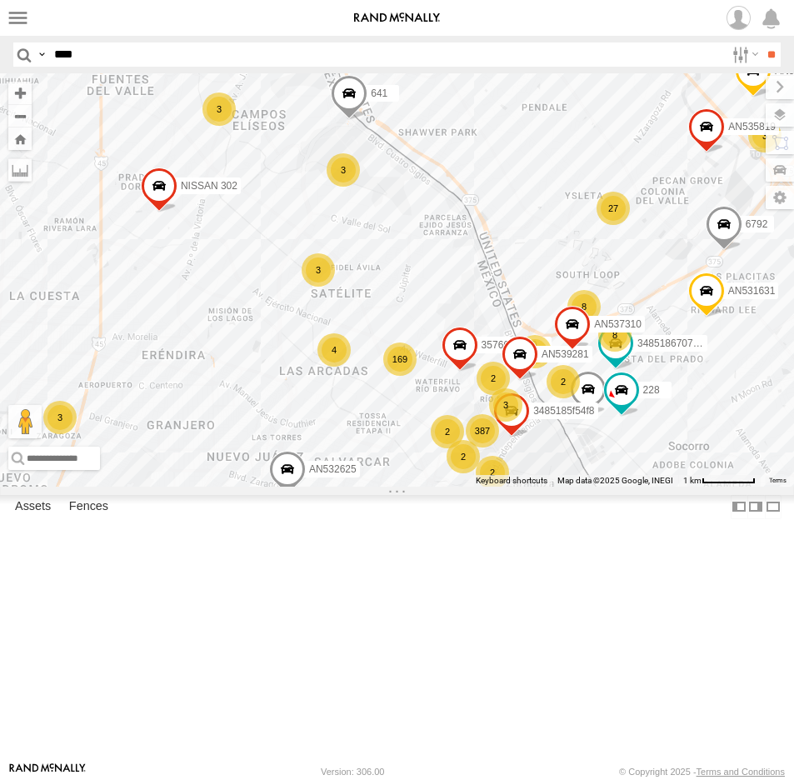
drag, startPoint x: 395, startPoint y: 328, endPoint x: 440, endPoint y: 473, distance: 151.7
click at [440, 473] on div "015910001811580 F2771 AN538662 015910001845018 AN537374 C6786 AN533249 553 169 …" at bounding box center [397, 279] width 794 height 413
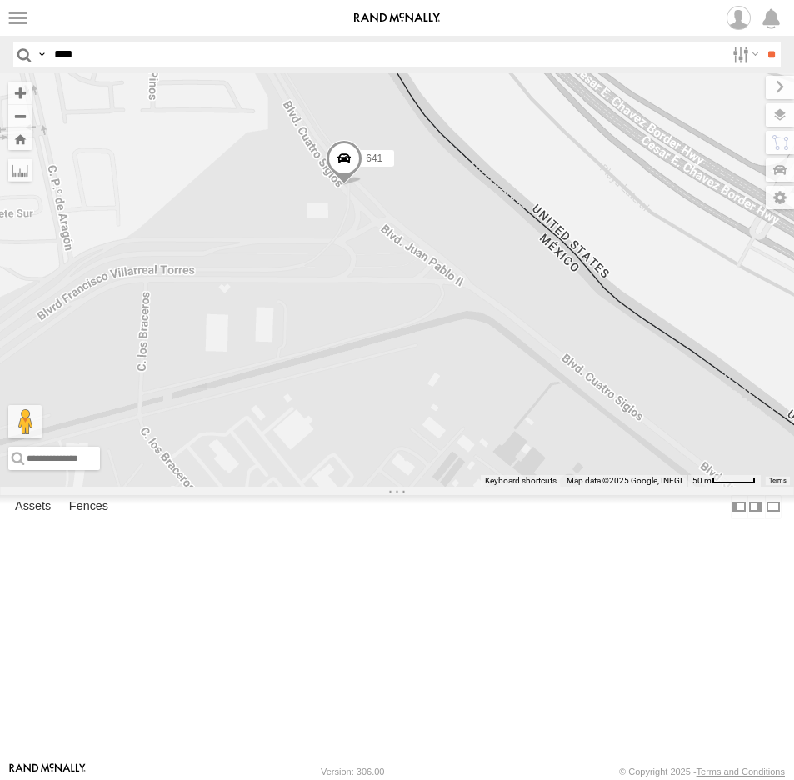
drag, startPoint x: 247, startPoint y: 306, endPoint x: 357, endPoint y: 419, distance: 157.8
click at [353, 421] on div "015910001811580 F2771 AN538662 015910001845018 AN537374 C6786 AN533249 553 228 …" at bounding box center [397, 279] width 794 height 413
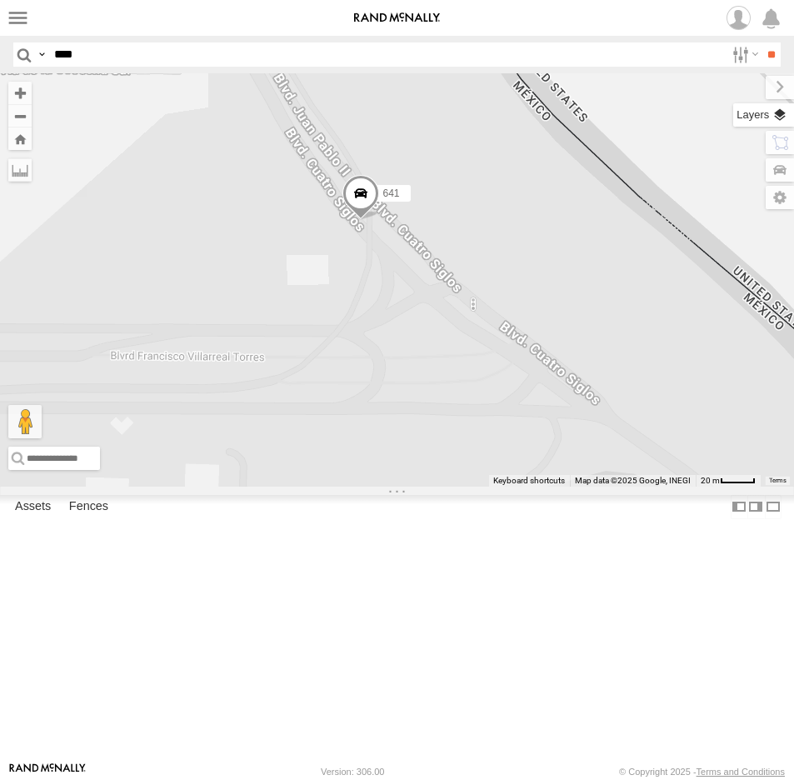
click at [782, 117] on label at bounding box center [763, 114] width 61 height 23
click at [0, 0] on span "Basemaps" at bounding box center [0, 0] width 0 height 0
click at [0, 0] on span "Roadmap" at bounding box center [0, 0] width 0 height 0
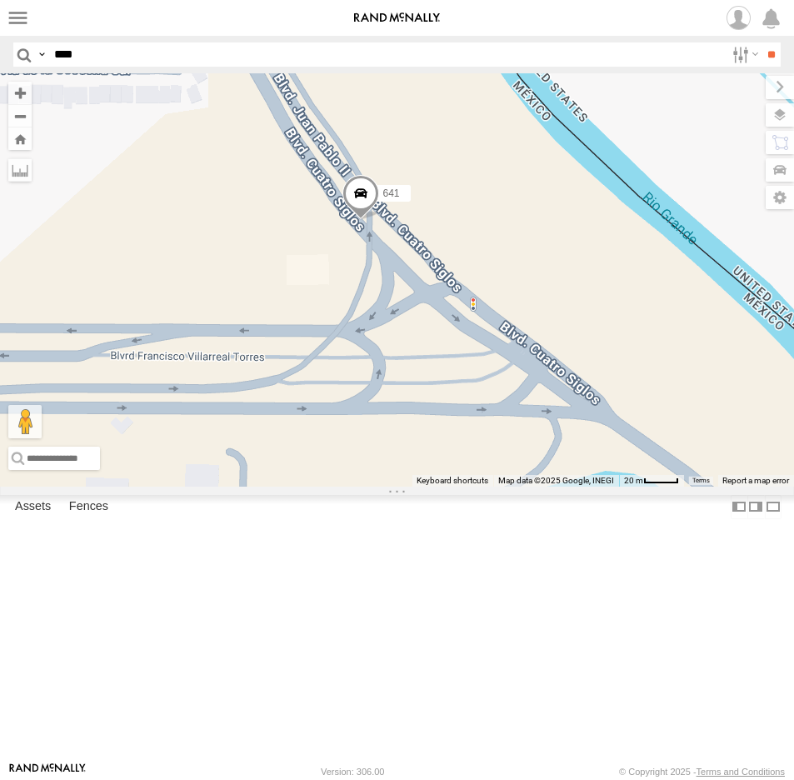
click at [0, 0] on span "Roadmap" at bounding box center [0, 0] width 0 height 0
click at [0, 0] on span "Satellite + Roadmap" at bounding box center [0, 0] width 0 height 0
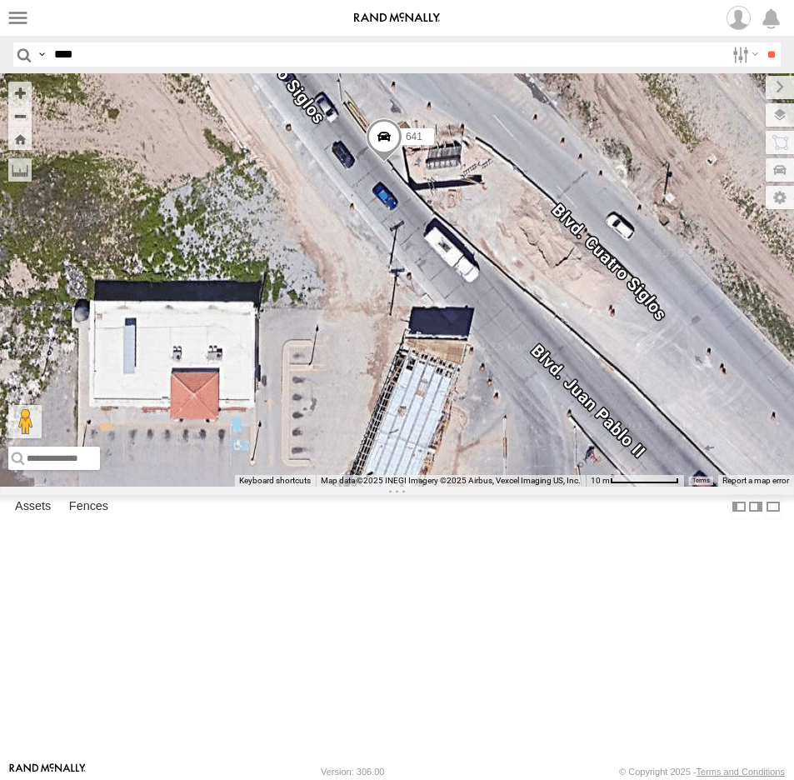
drag, startPoint x: 365, startPoint y: 342, endPoint x: 351, endPoint y: 416, distance: 75.3
click at [351, 416] on div "015910001811580 F2771 AN538662 015910001845018 AN537374 C6786 AN533249 553 228 …" at bounding box center [397, 279] width 794 height 413
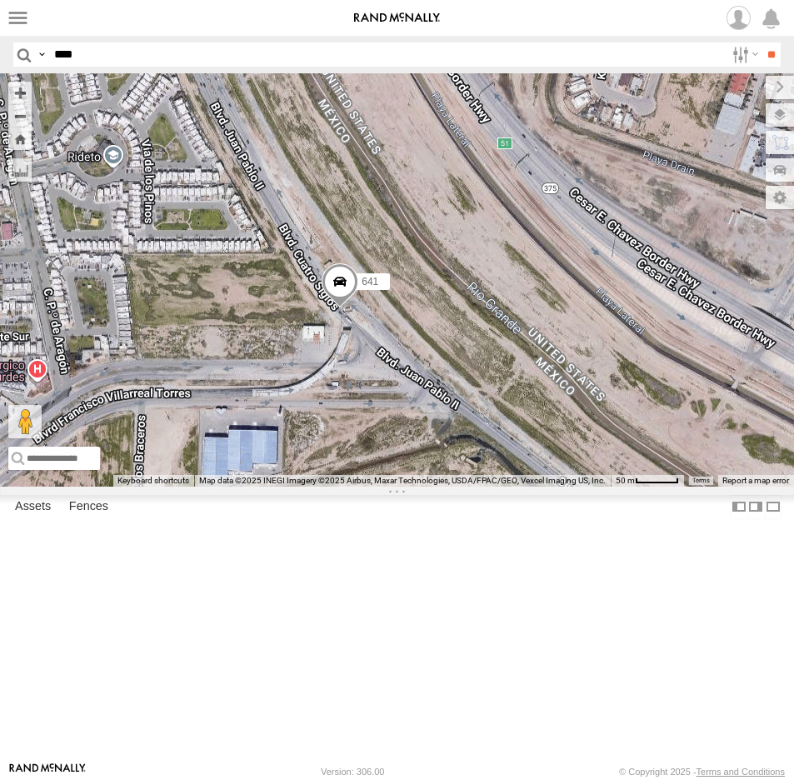
click at [347, 308] on span at bounding box center [339, 285] width 37 height 45
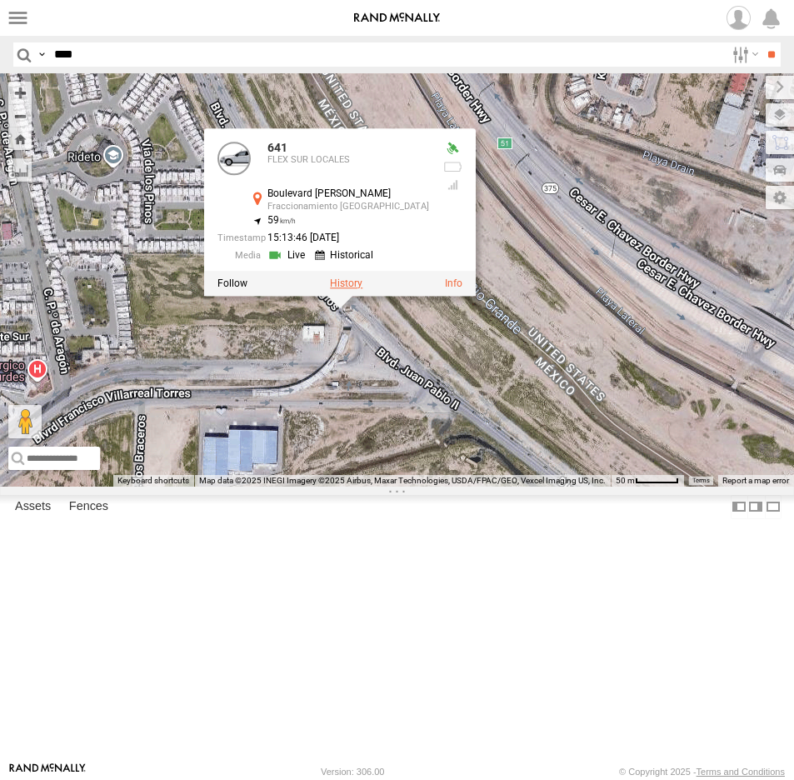
click at [345, 289] on label at bounding box center [346, 283] width 32 height 12
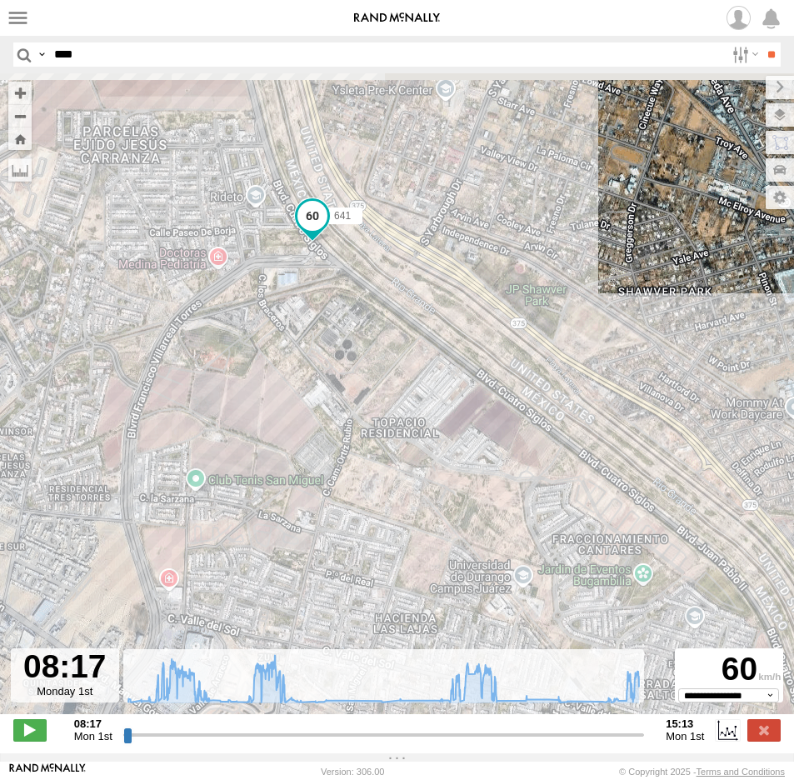
drag, startPoint x: 335, startPoint y: 276, endPoint x: 332, endPoint y: 426, distance: 150.8
click at [333, 425] on div "641" at bounding box center [397, 402] width 794 height 658
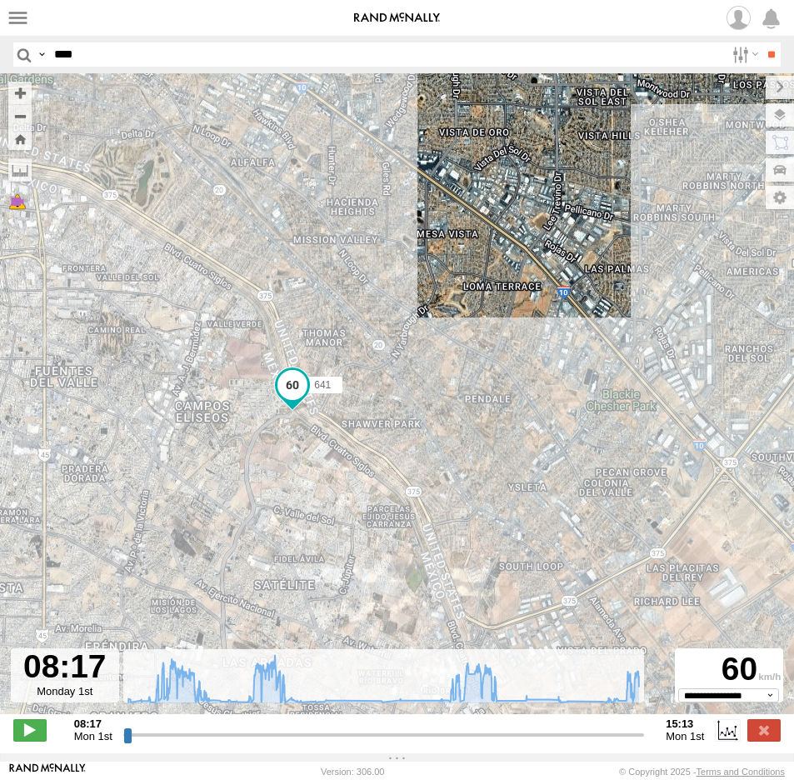
drag, startPoint x: 192, startPoint y: 423, endPoint x: 331, endPoint y: 467, distance: 145.9
click at [282, 470] on div "641 5 8" at bounding box center [397, 402] width 794 height 658
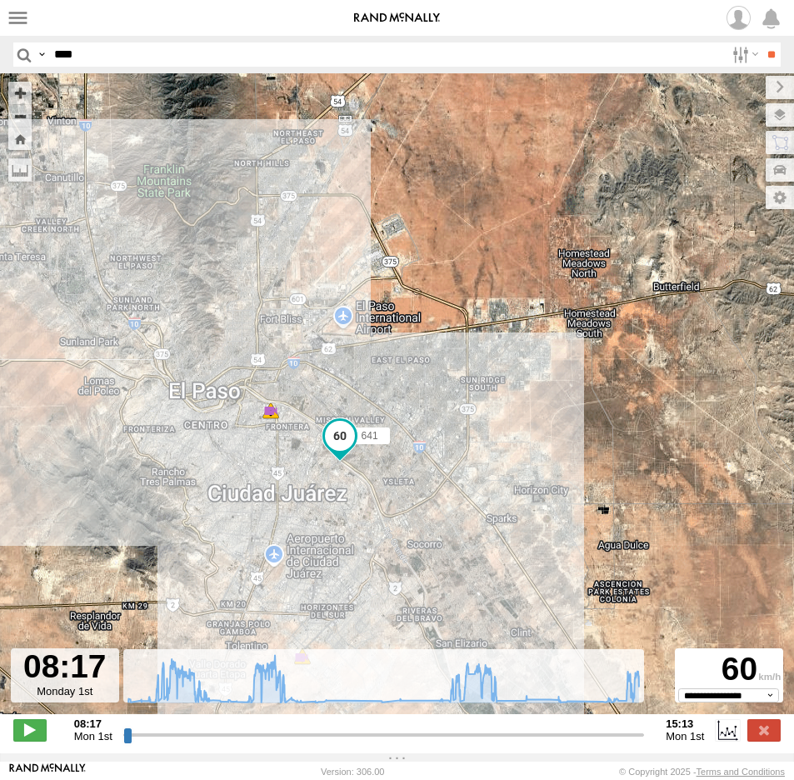
click at [0, 0] on span "Roadmap" at bounding box center [0, 0] width 0 height 0
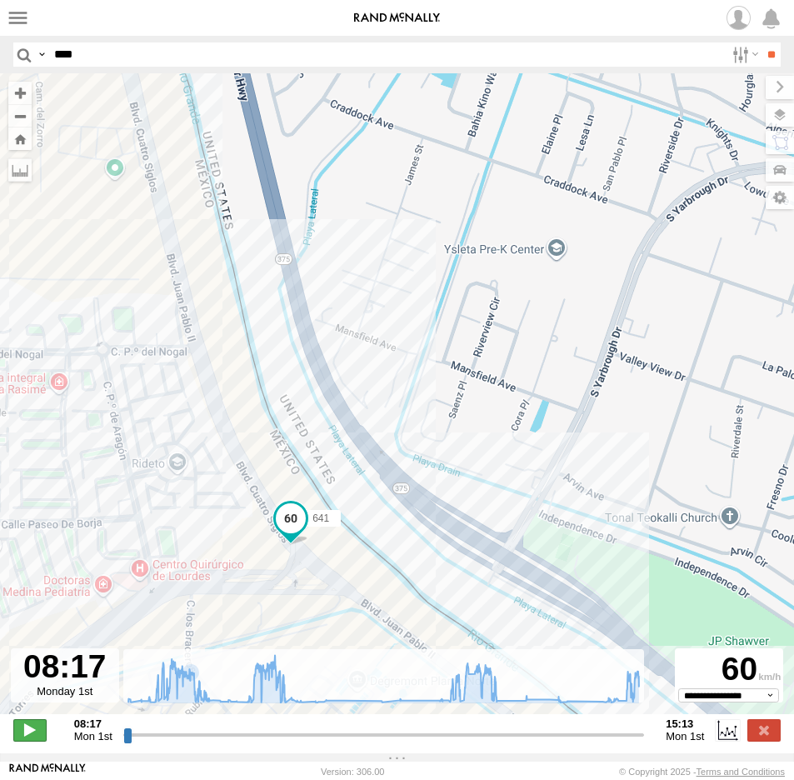
click at [31, 731] on span at bounding box center [29, 730] width 33 height 22
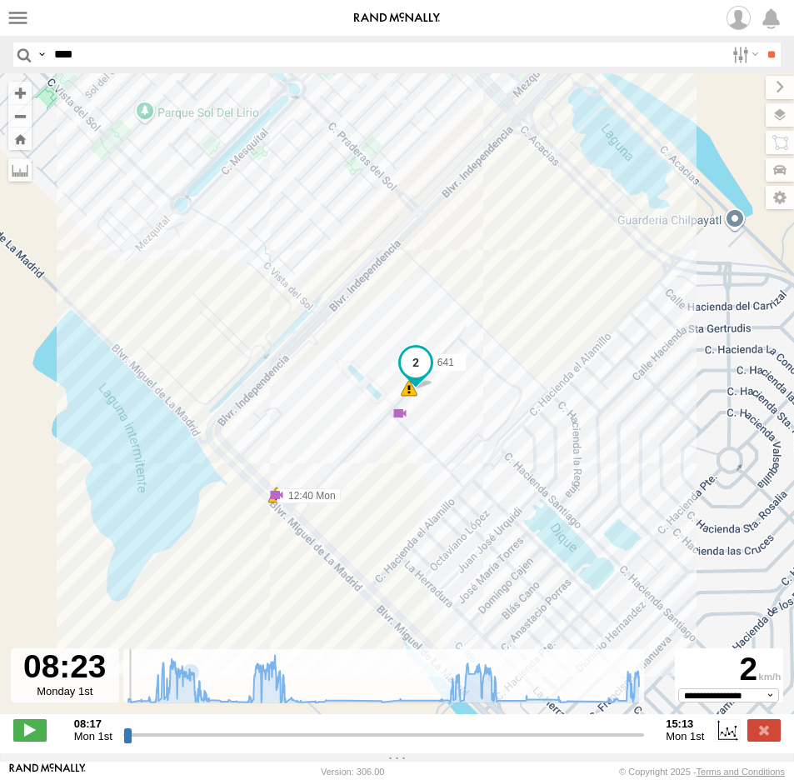
click at [448, 732] on input "range" at bounding box center [383, 734] width 521 height 16
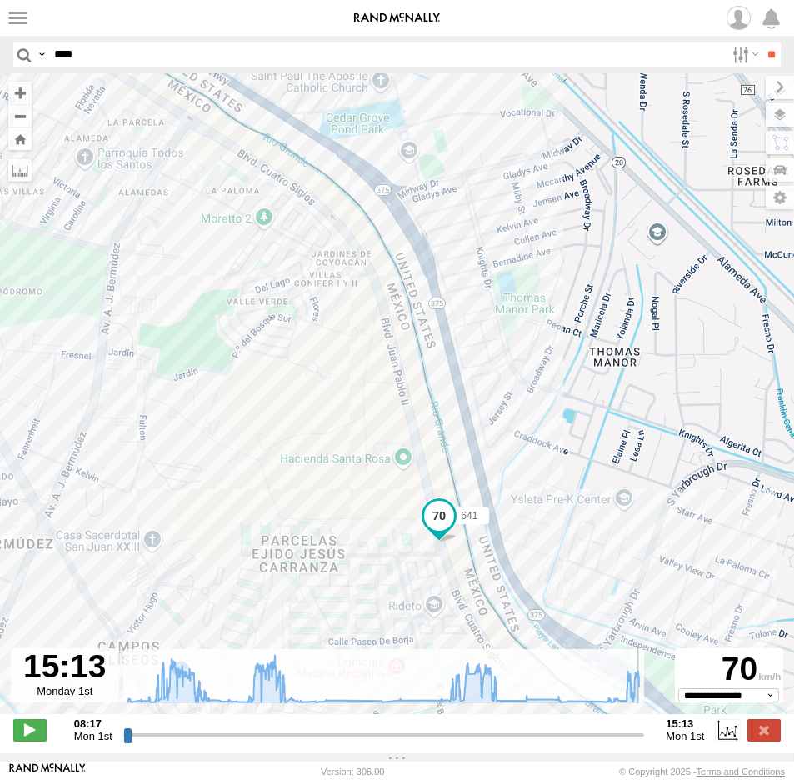
click at [422, 528] on div "641" at bounding box center [439, 519] width 37 height 45
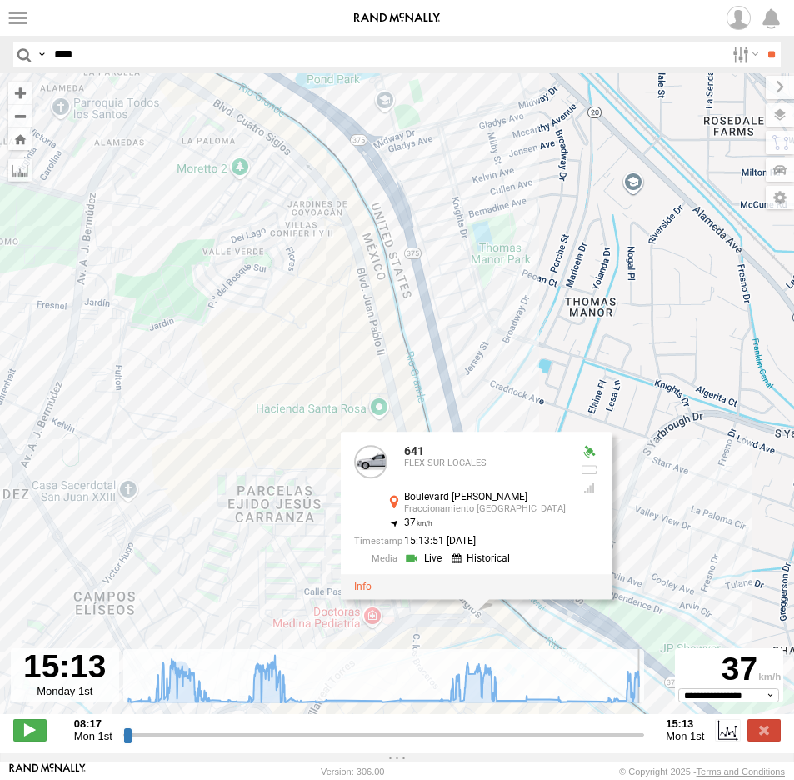
click at [316, 511] on div "641 09:22 Mon 09:55 Mon 13:41 Mon 14:08 Mon 15:04 Mon 13:41 Mon 15:04 Mon 6 641…" at bounding box center [397, 402] width 794 height 658
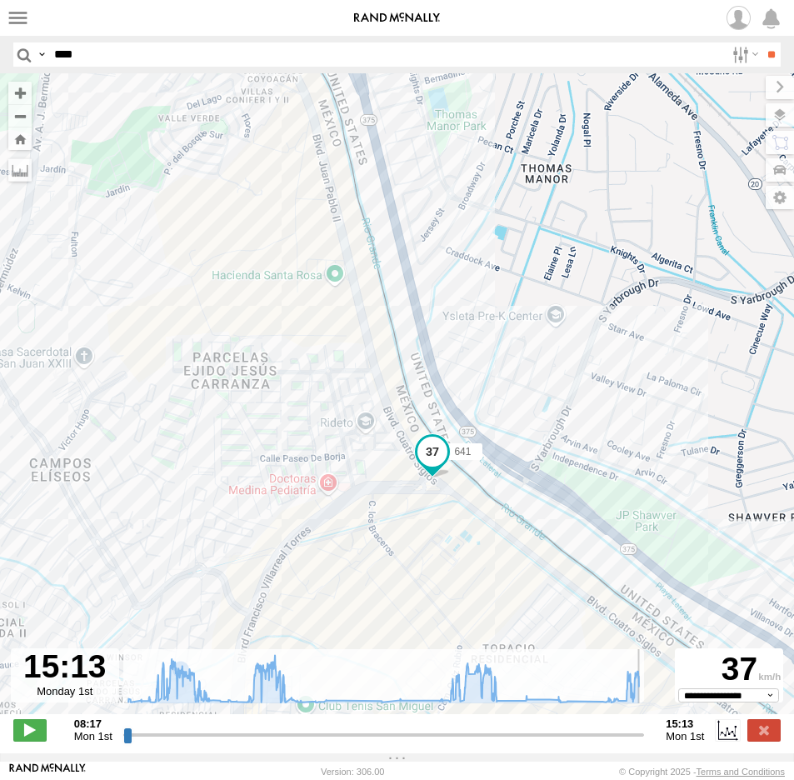
drag, startPoint x: 324, startPoint y: 514, endPoint x: 207, endPoint y: 178, distance: 355.3
click at [207, 178] on div "641 09:22 Mon 09:55 Mon 13:41 Mon 14:08 Mon 15:04 Mon 13:41 Mon 15:04 Mon 6" at bounding box center [397, 402] width 794 height 658
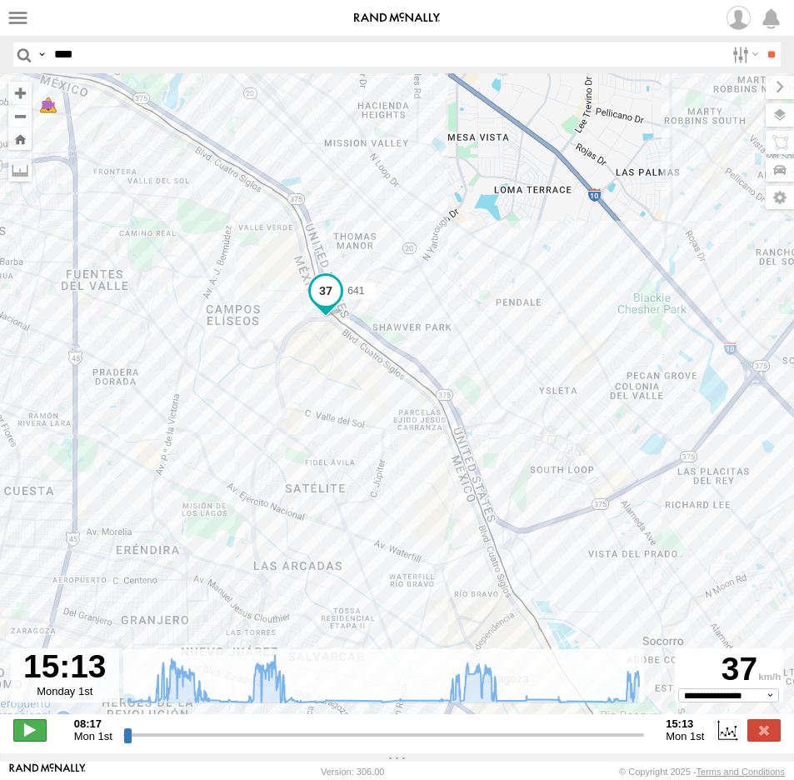
click at [32, 732] on span at bounding box center [29, 730] width 33 height 22
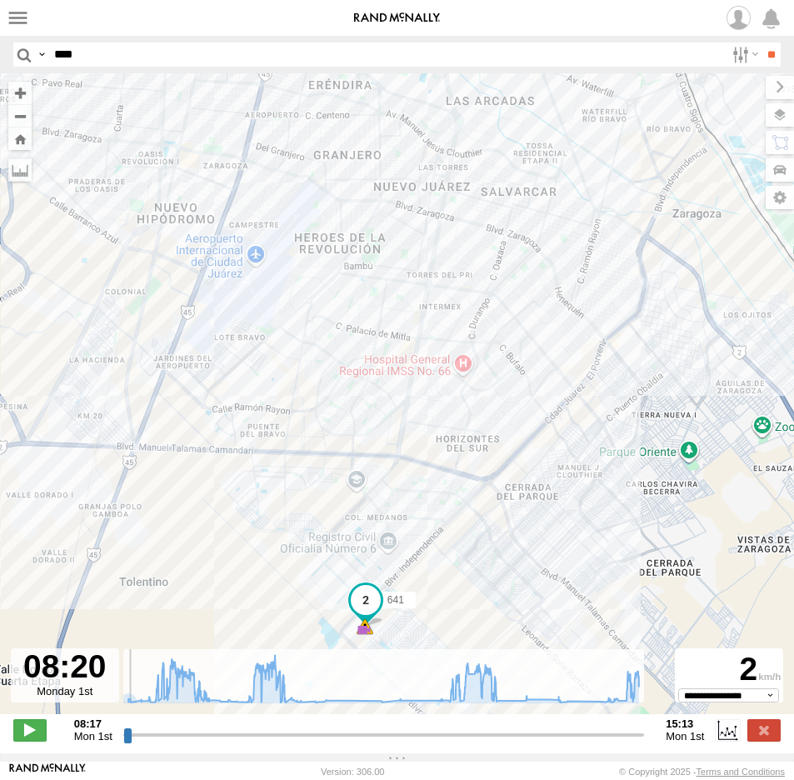
drag, startPoint x: 392, startPoint y: 135, endPoint x: 348, endPoint y: 426, distance: 294.8
click at [349, 425] on div "641 5 8 7 6" at bounding box center [397, 402] width 794 height 658
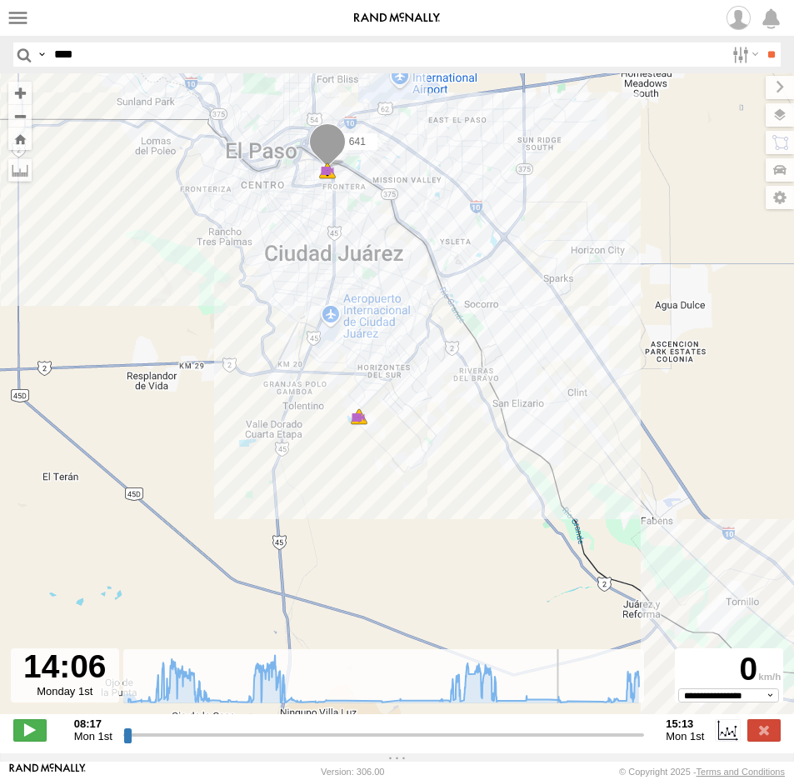
drag, startPoint x: 141, startPoint y: 741, endPoint x: 555, endPoint y: 746, distance: 413.9
click at [555, 742] on input "range" at bounding box center [383, 734] width 521 height 16
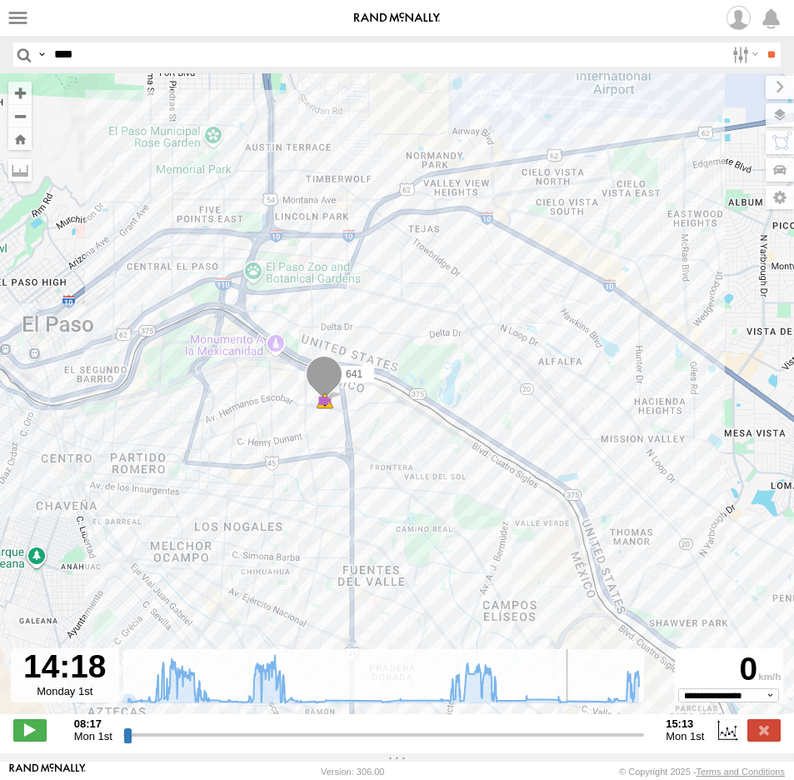
drag, startPoint x: 424, startPoint y: 465, endPoint x: 252, endPoint y: 471, distance: 172.5
click at [254, 473] on div "641 5 8" at bounding box center [397, 402] width 794 height 658
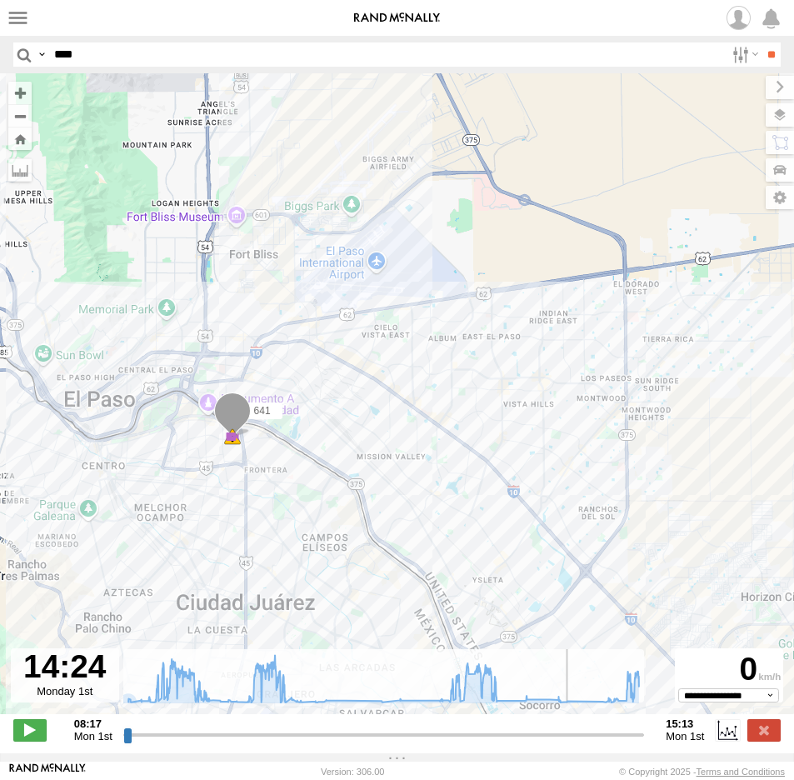
click at [354, 12] on img at bounding box center [397, 18] width 87 height 12
type input "**********"
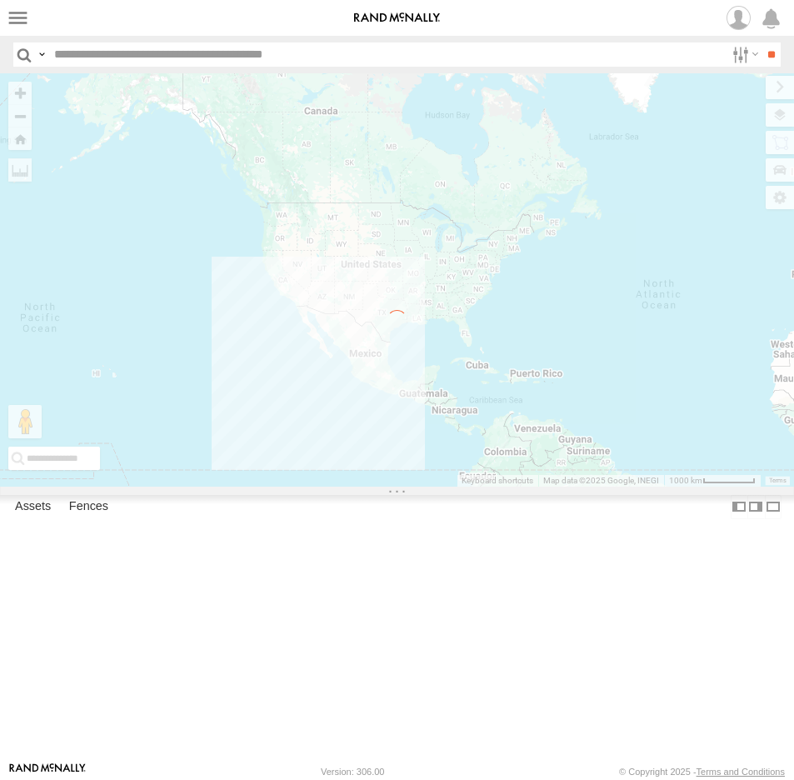
click at [114, 55] on input "text" at bounding box center [385, 54] width 677 height 24
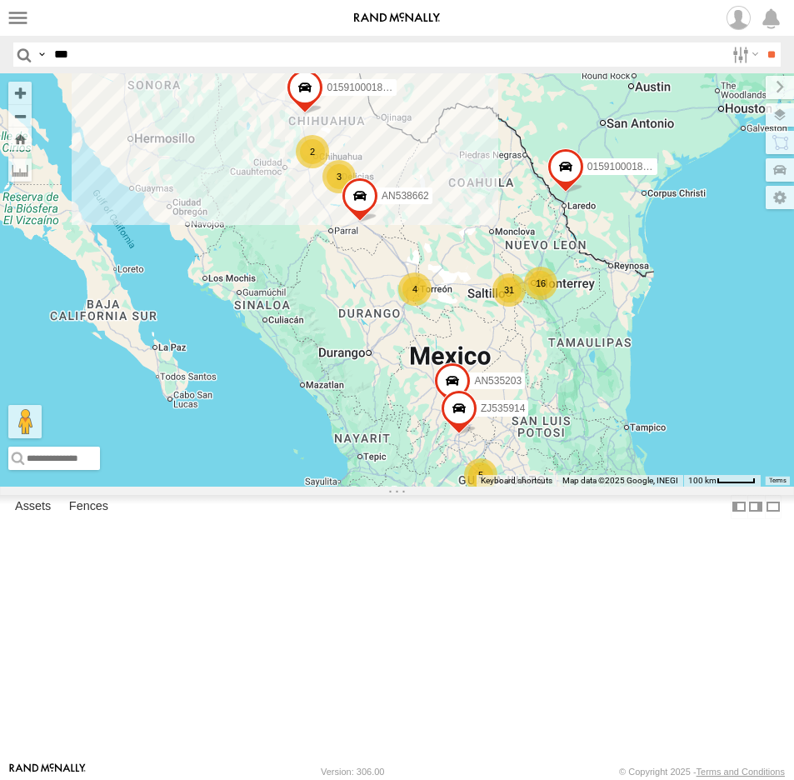
type input "***"
click at [761, 42] on input "**" at bounding box center [770, 54] width 19 height 24
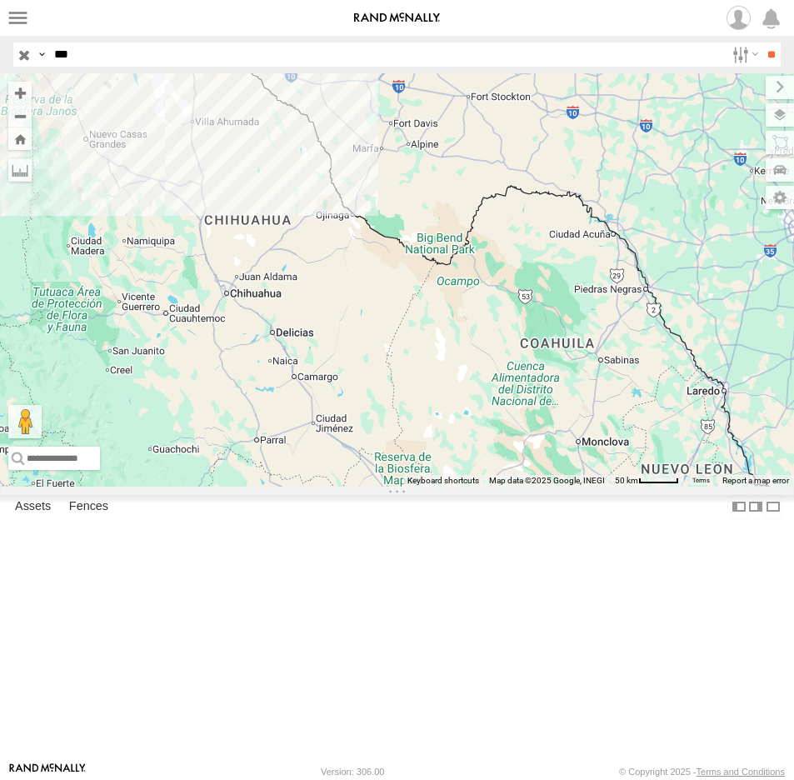
drag, startPoint x: 154, startPoint y: 241, endPoint x: 212, endPoint y: 342, distance: 117.1
click at [212, 342] on div "AN534266 8" at bounding box center [397, 279] width 794 height 413
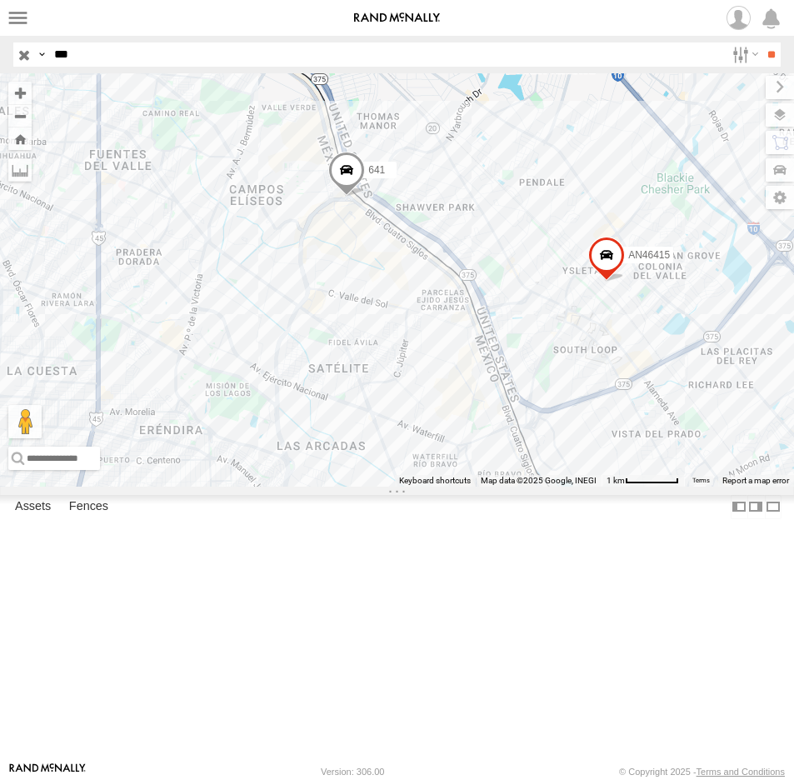
click at [341, 196] on span at bounding box center [346, 173] width 37 height 45
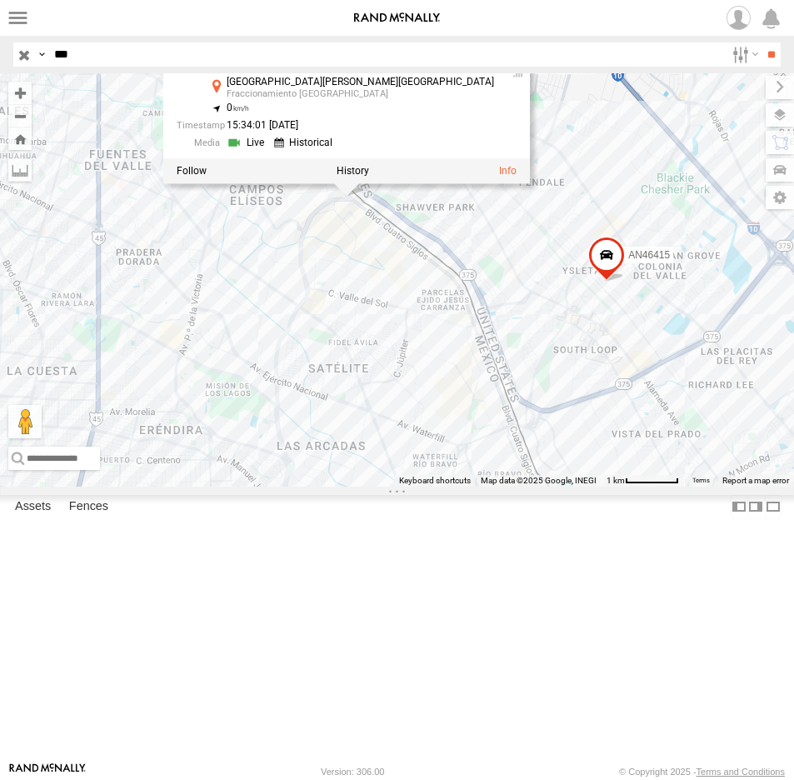
click at [269, 151] on link at bounding box center [248, 143] width 42 height 16
click at [268, 437] on div "AN534266 AN536412 AN532620 AN46415 641 2 641 FLEX SUR LOCALES Avenida Francisco…" at bounding box center [397, 279] width 794 height 413
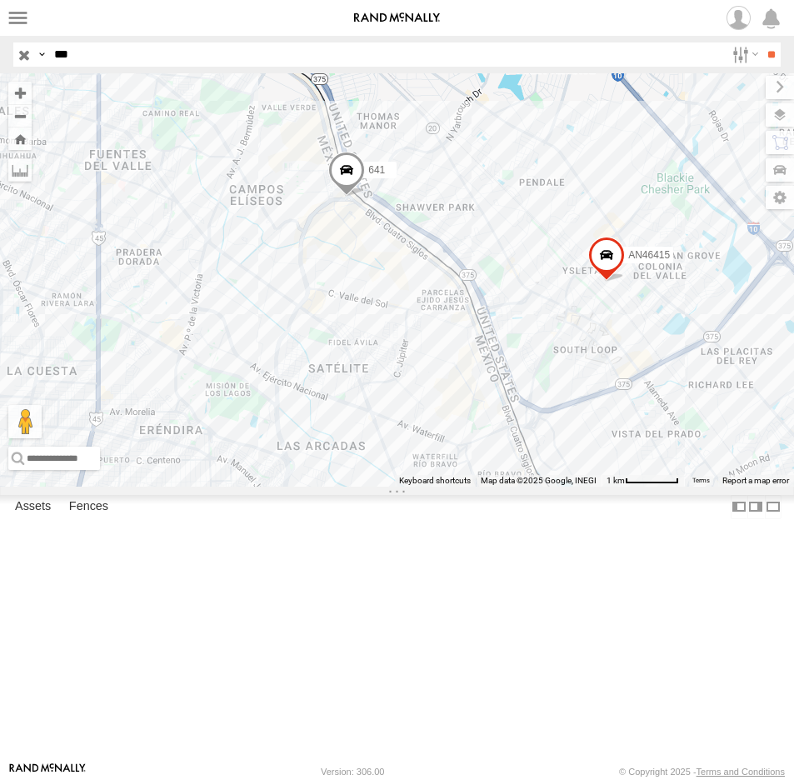
click at [345, 196] on span at bounding box center [346, 173] width 37 height 45
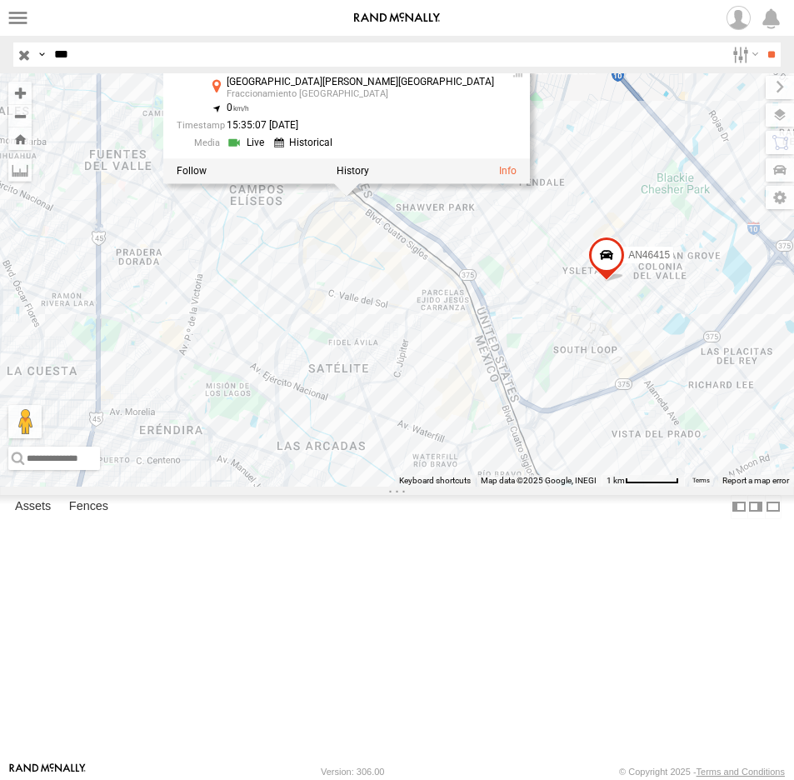
click at [337, 151] on link at bounding box center [305, 143] width 63 height 16
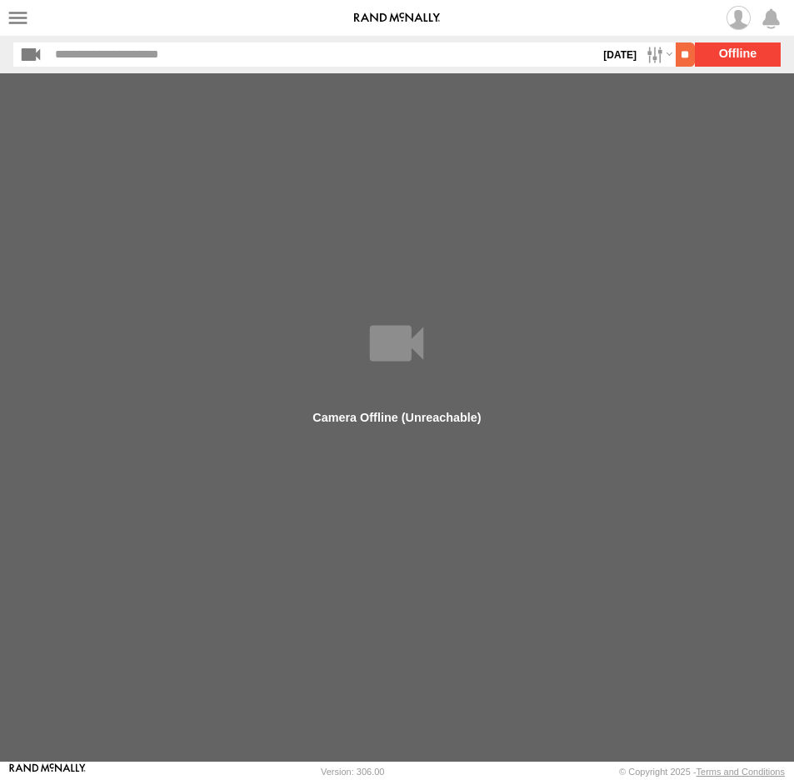
click at [675, 53] on input "**" at bounding box center [684, 54] width 19 height 24
click at [354, 14] on img at bounding box center [397, 18] width 87 height 12
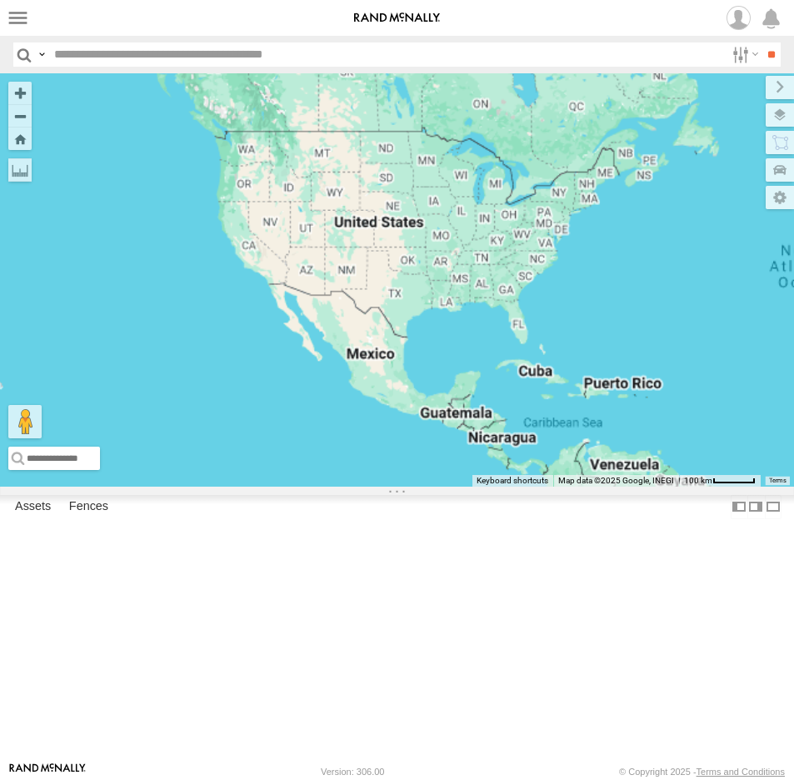
click at [120, 57] on input "text" at bounding box center [385, 54] width 677 height 24
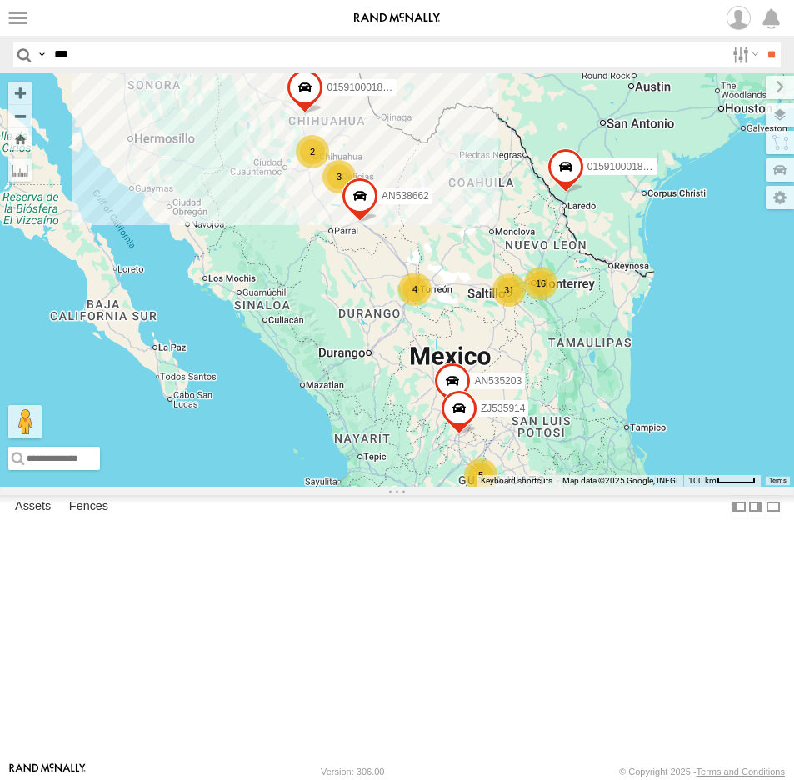
type input "***"
click at [761, 42] on input "**" at bounding box center [770, 54] width 19 height 24
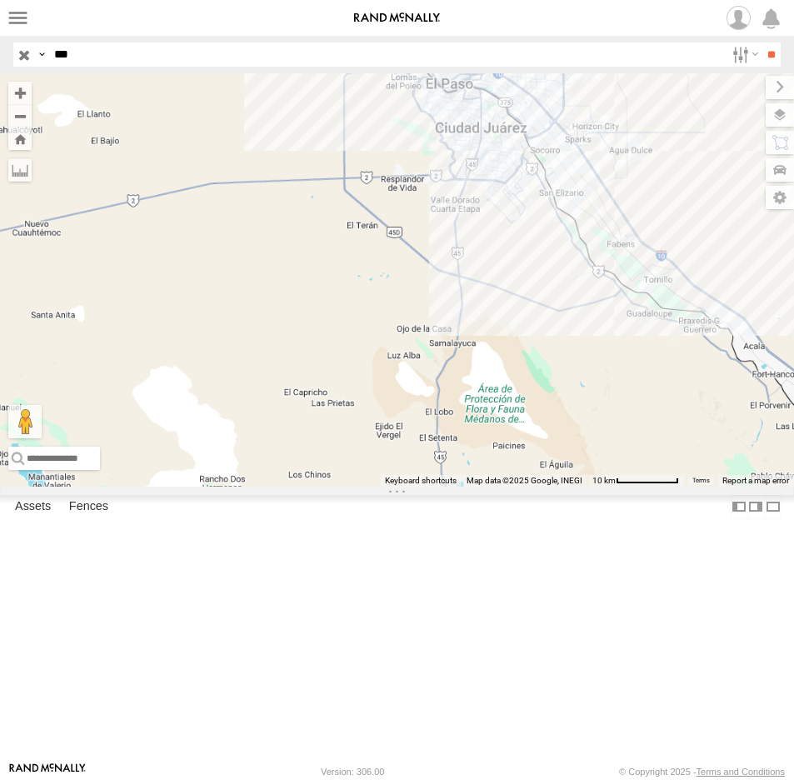
drag, startPoint x: 291, startPoint y: 172, endPoint x: 296, endPoint y: 461, distance: 288.2
click at [281, 464] on div "AN534266" at bounding box center [397, 279] width 794 height 413
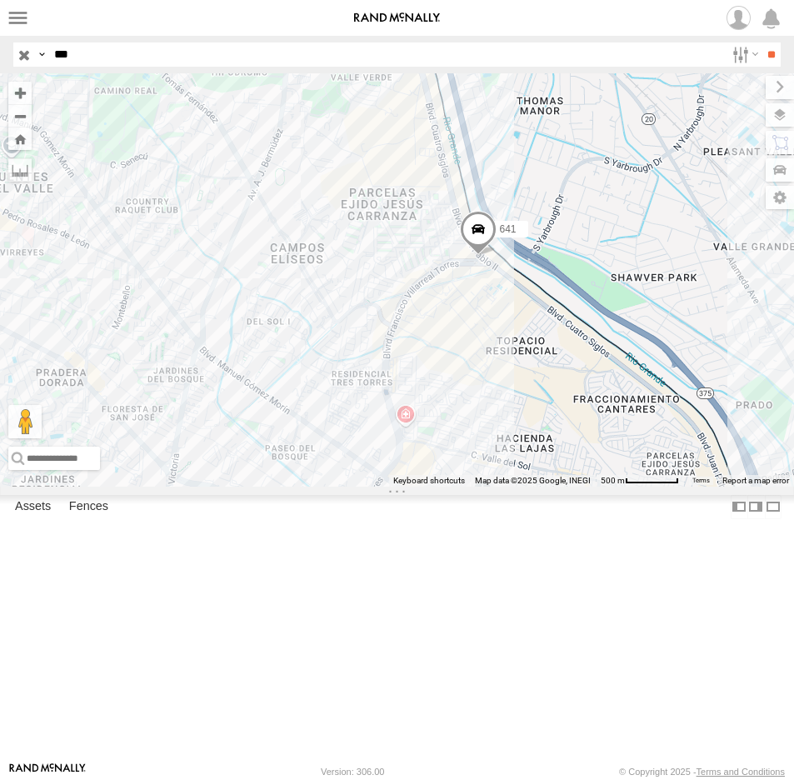
click at [482, 256] on span at bounding box center [477, 233] width 37 height 45
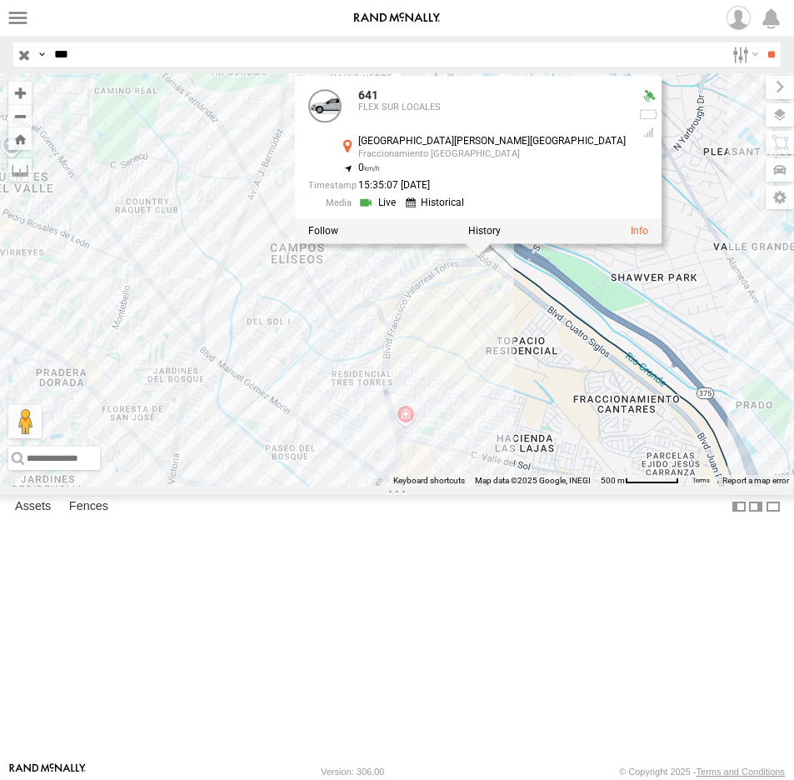
click at [400, 211] on link at bounding box center [378, 203] width 42 height 16
click at [468, 211] on link at bounding box center [436, 203] width 63 height 16
click at [486, 237] on label at bounding box center [483, 231] width 32 height 12
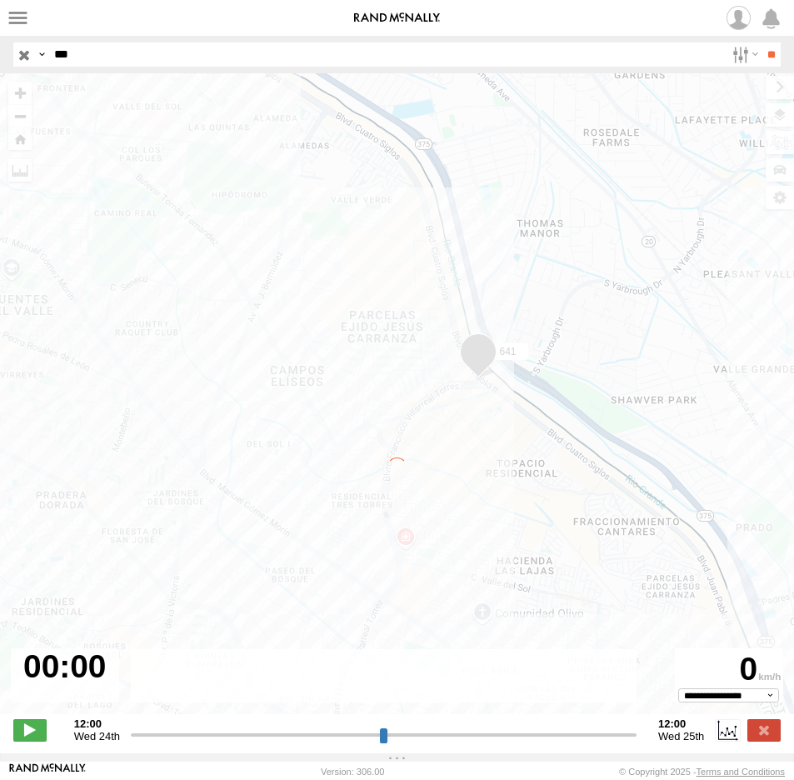
type input "**********"
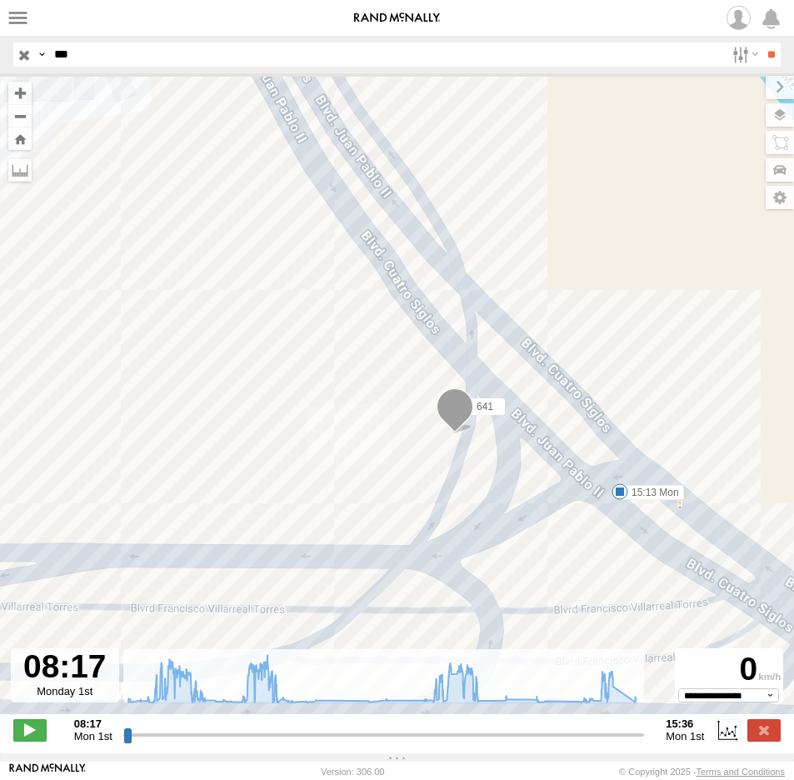
drag, startPoint x: 118, startPoint y: 227, endPoint x: 321, endPoint y: 378, distance: 252.8
click at [311, 373] on div "641 14:15 Mon 14:57 Mon 15:13 Mon" at bounding box center [397, 402] width 794 height 658
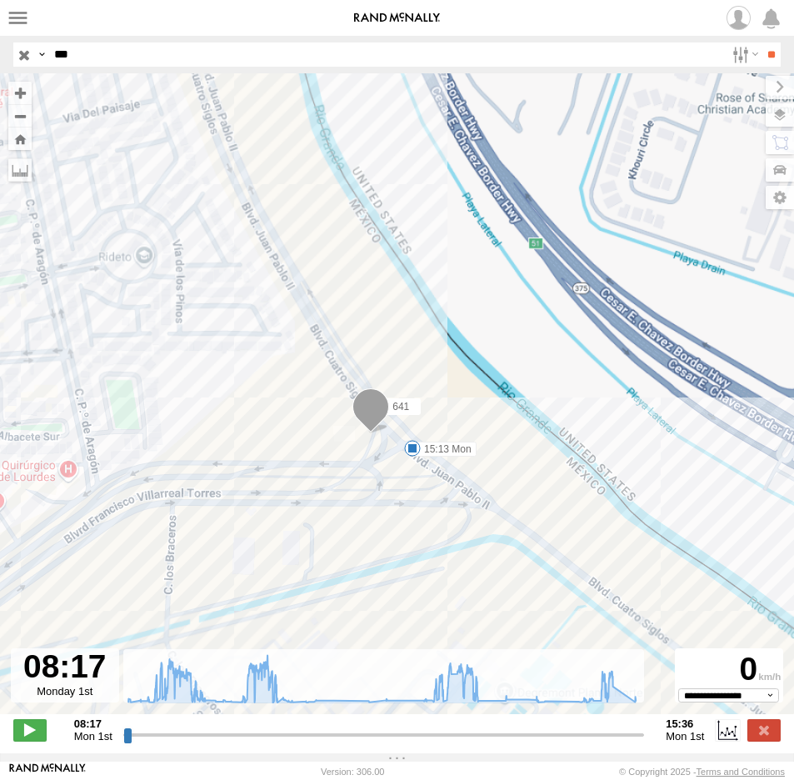
drag, startPoint x: 288, startPoint y: 349, endPoint x: 342, endPoint y: 411, distance: 82.7
click at [342, 411] on div "641 14:15 Mon 14:57 Mon 15:13 Mon" at bounding box center [397, 402] width 794 height 658
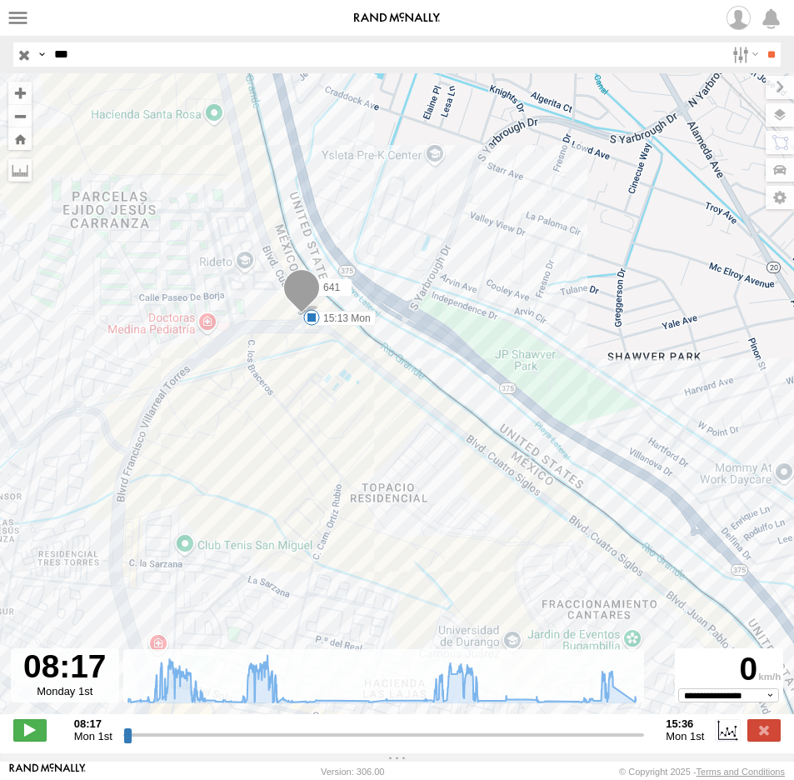
drag, startPoint x: 196, startPoint y: 160, endPoint x: 256, endPoint y: 302, distance: 154.5
click at [256, 302] on div "641 14:15 Mon 14:57 Mon 15:13 Mon" at bounding box center [397, 402] width 794 height 658
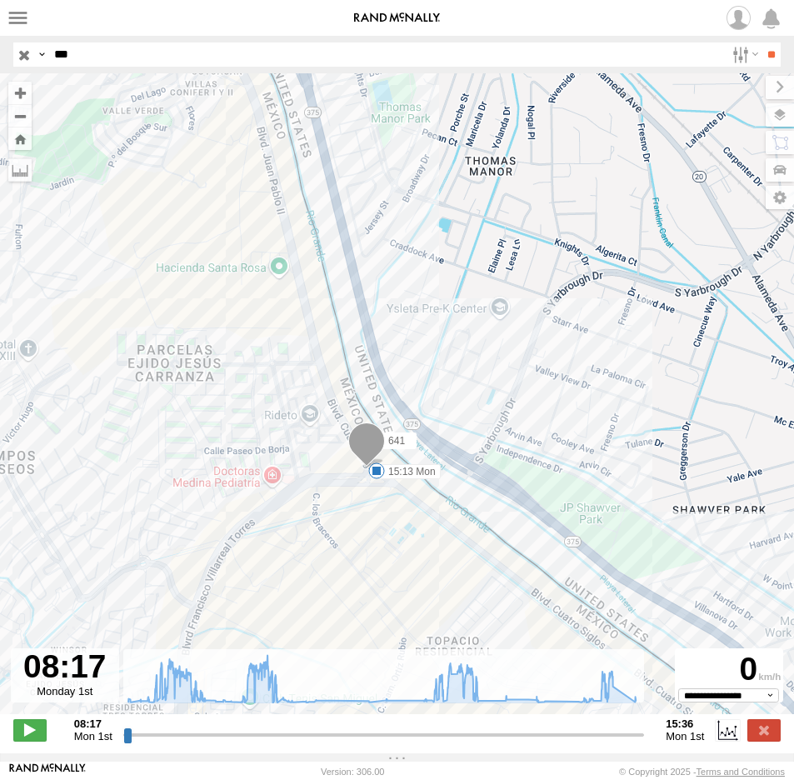
click at [373, 445] on span at bounding box center [366, 444] width 37 height 45
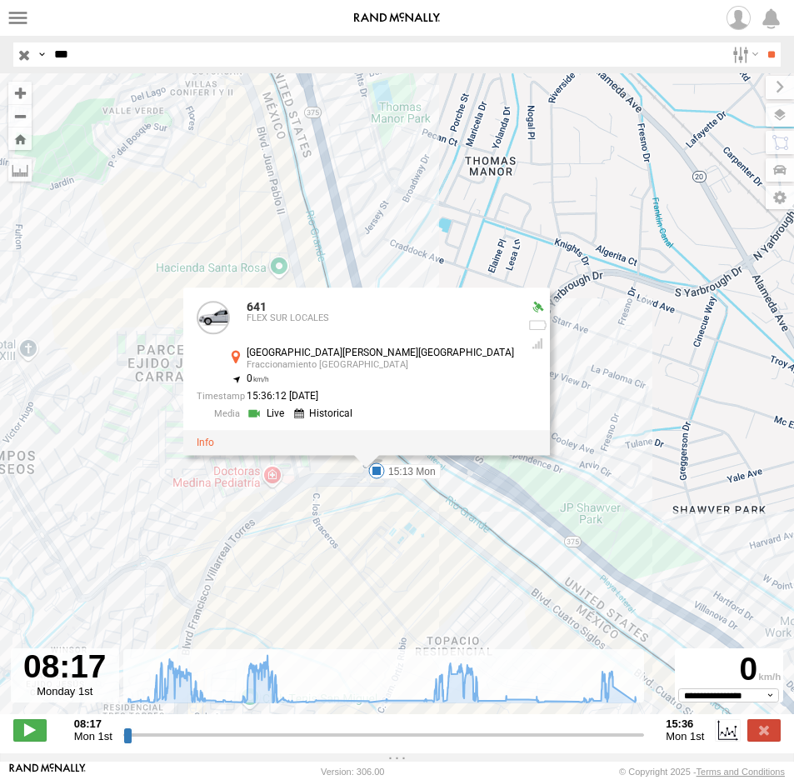
click at [357, 413] on link at bounding box center [325, 414] width 63 height 16
click at [357, 416] on link at bounding box center [325, 414] width 63 height 16
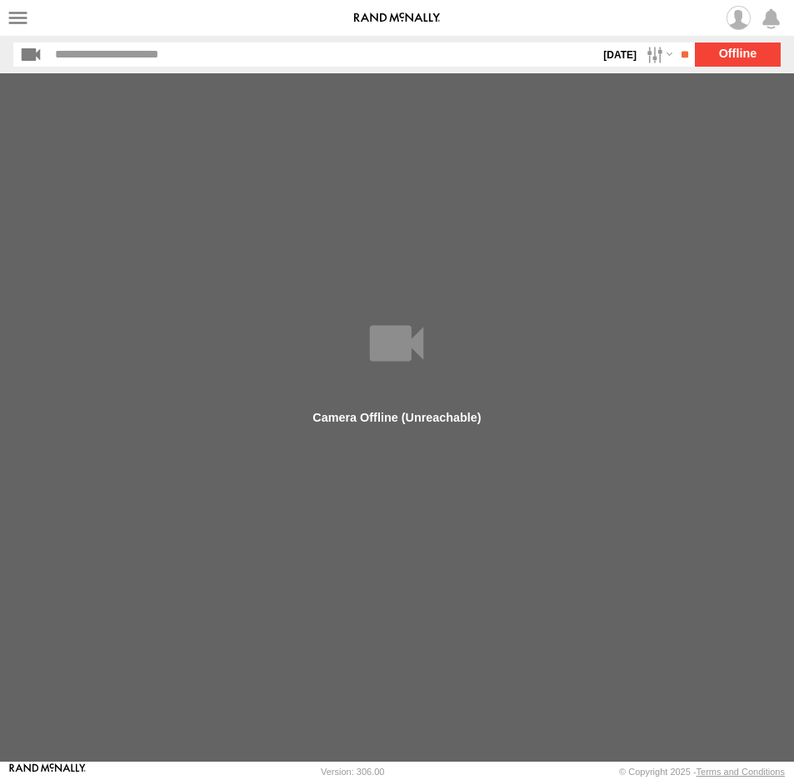
click at [0, 0] on span at bounding box center [0, 0] width 0 height 0
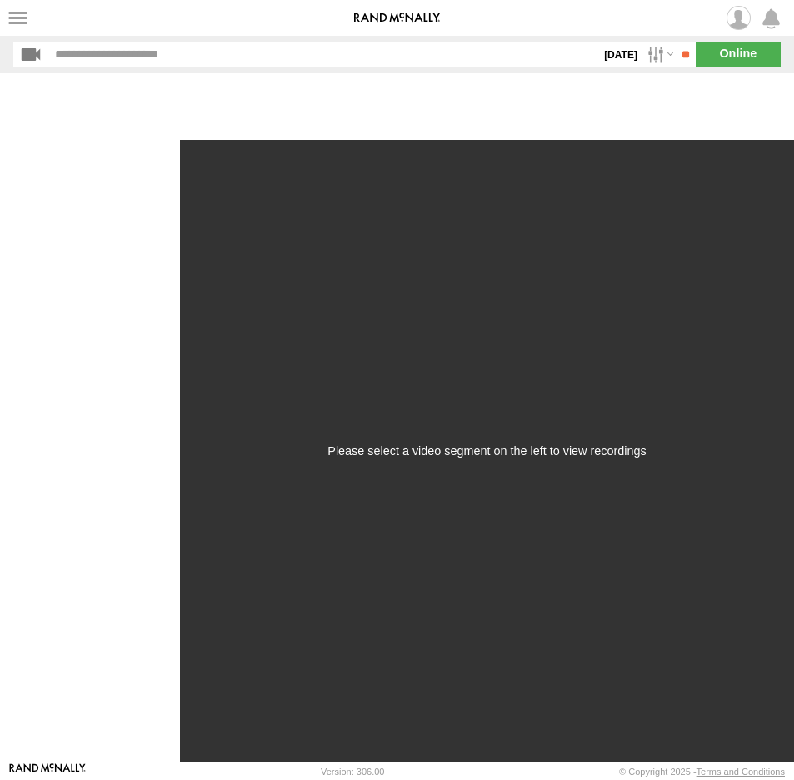
click at [737, 57] on section "[DATE] S M T W T F S S M T W T" at bounding box center [396, 54] width 767 height 24
click at [36, 57] on input "button" at bounding box center [31, 54] width 36 height 24
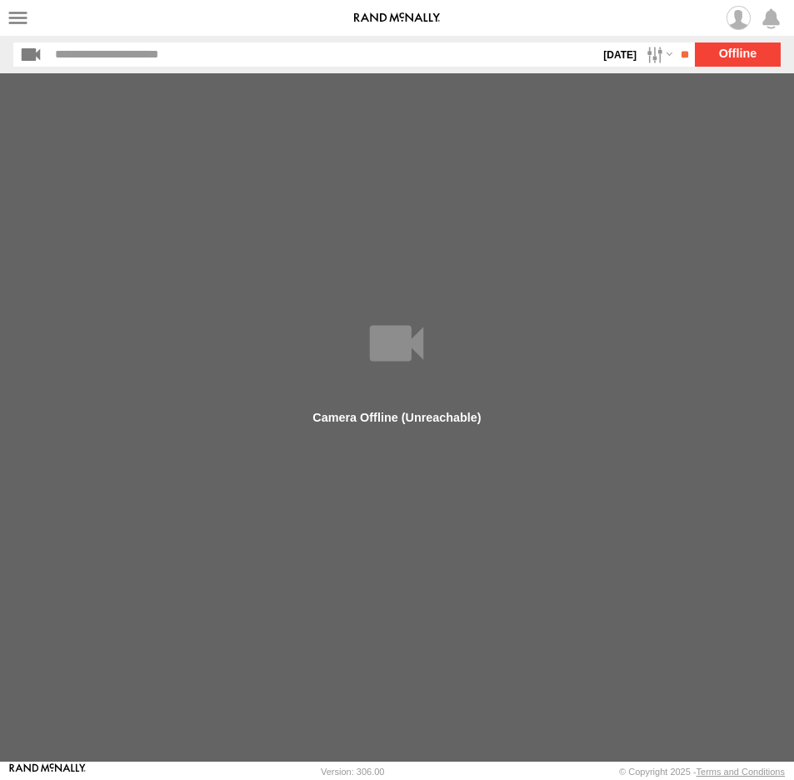
click at [36, 57] on input "button" at bounding box center [31, 54] width 36 height 24
click at [32, 54] on input "button" at bounding box center [31, 54] width 36 height 24
click at [27, 60] on input "button" at bounding box center [31, 54] width 36 height 24
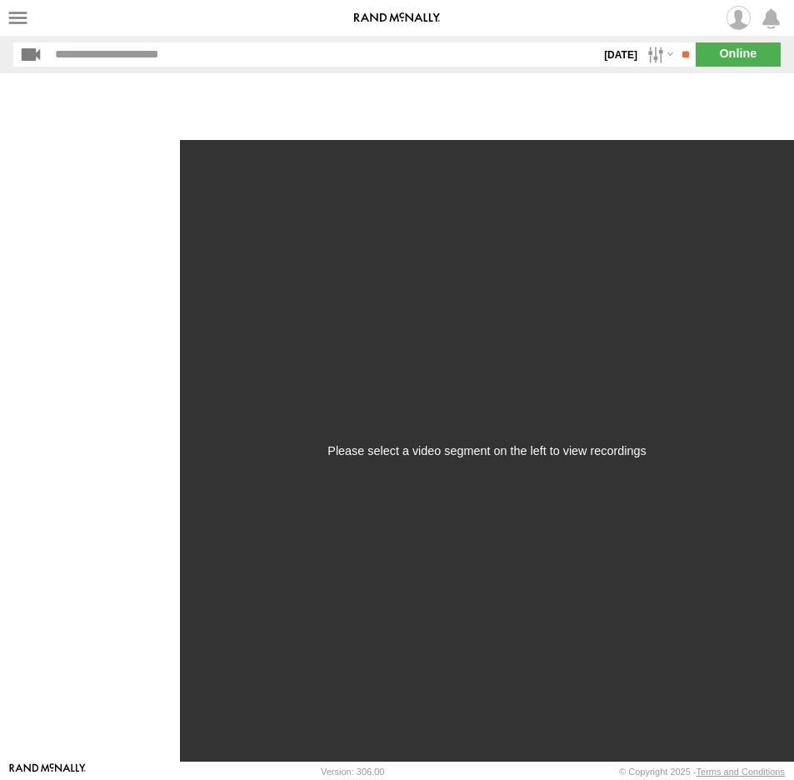
click at [27, 60] on input "button" at bounding box center [31, 54] width 36 height 24
click at [31, 56] on input "button" at bounding box center [31, 54] width 36 height 24
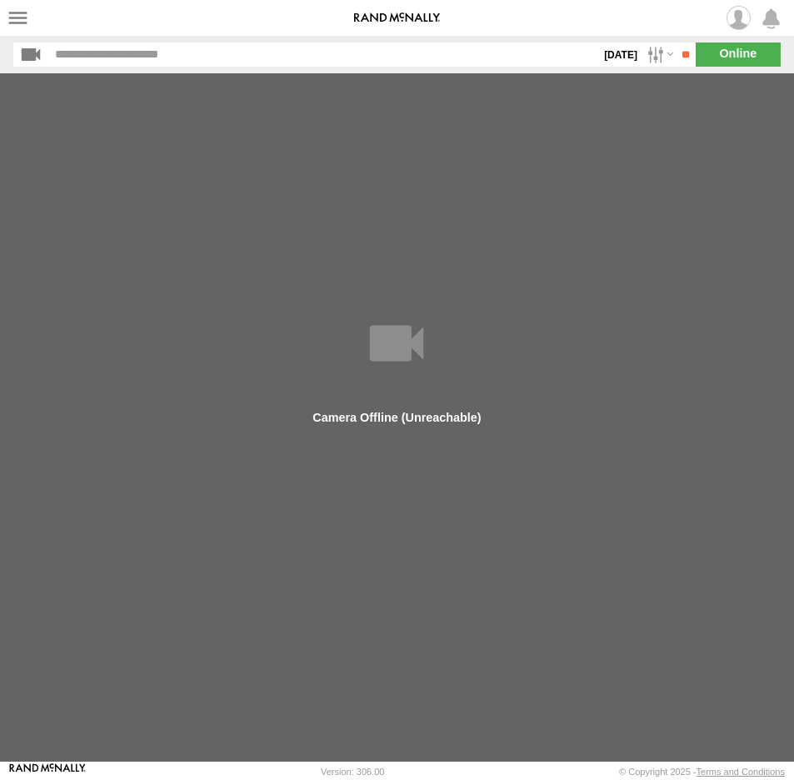
click at [32, 56] on input "button" at bounding box center [31, 54] width 36 height 24
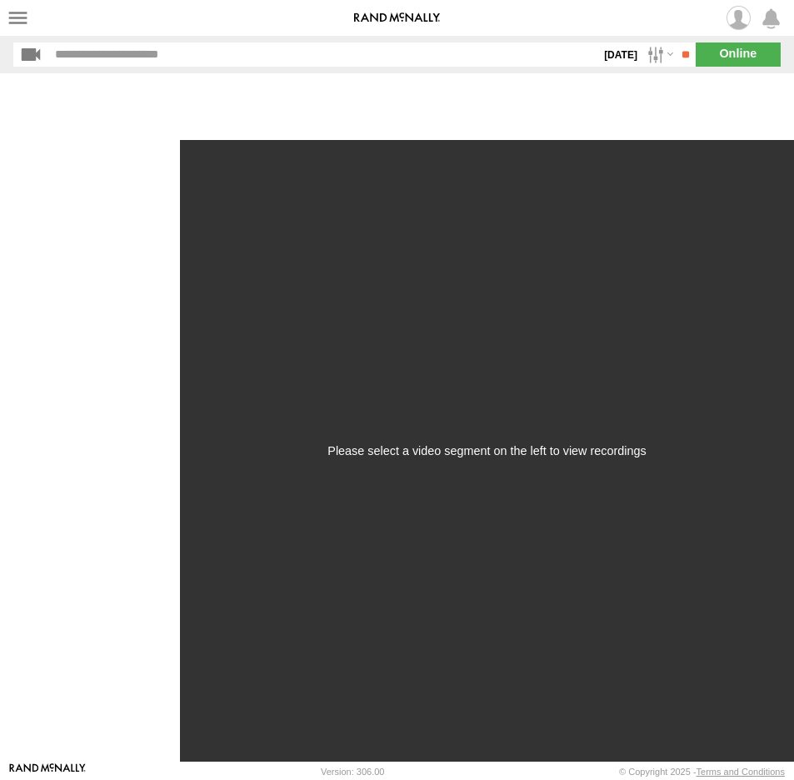
click at [0, 0] on span at bounding box center [0, 0] width 0 height 0
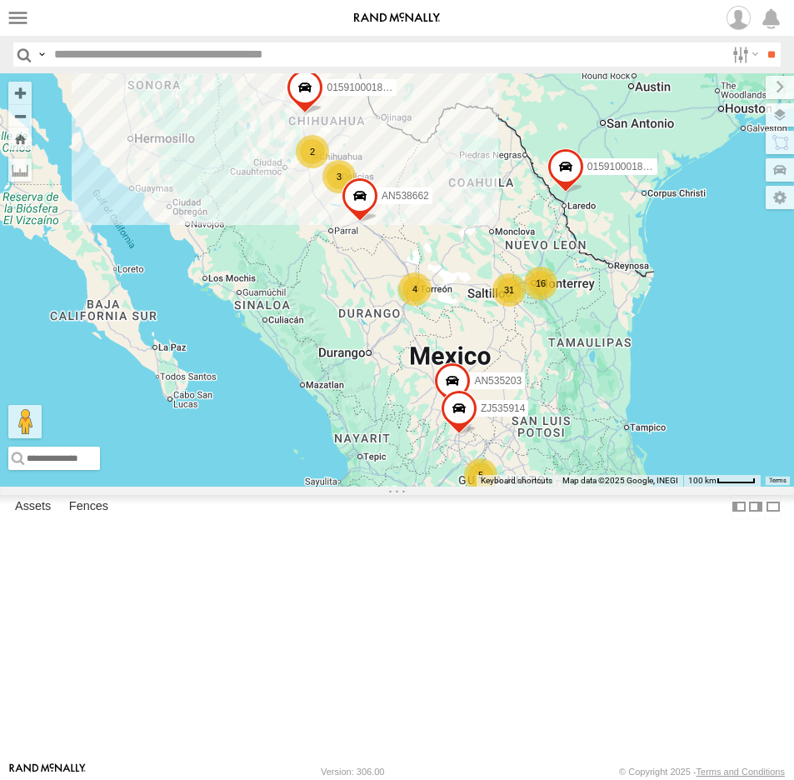
click at [151, 47] on input "text" at bounding box center [385, 54] width 677 height 24
type input "***"
click at [761, 42] on input "**" at bounding box center [770, 54] width 19 height 24
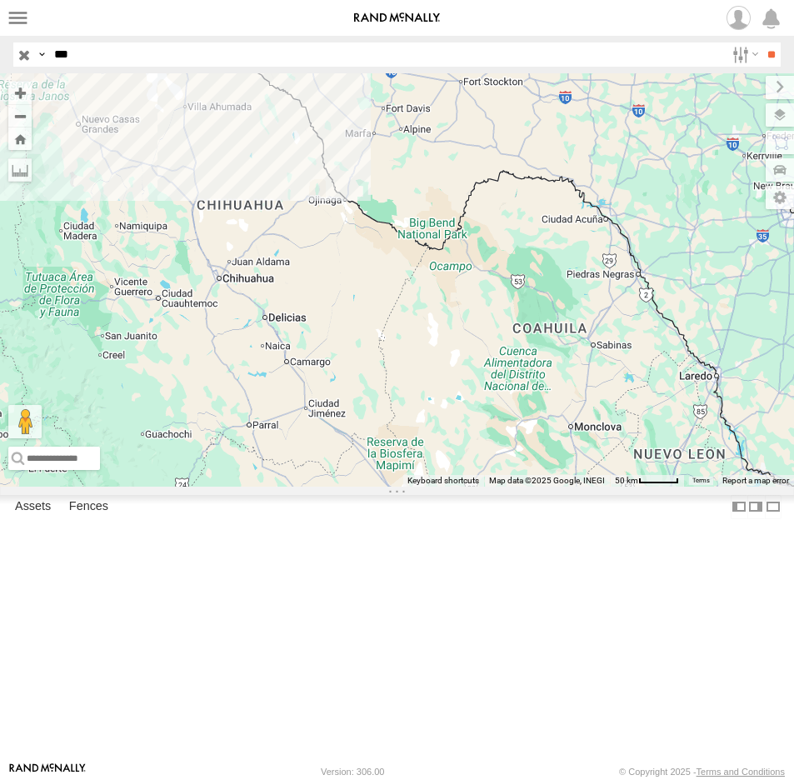
click at [61, 57] on input "***" at bounding box center [385, 54] width 677 height 24
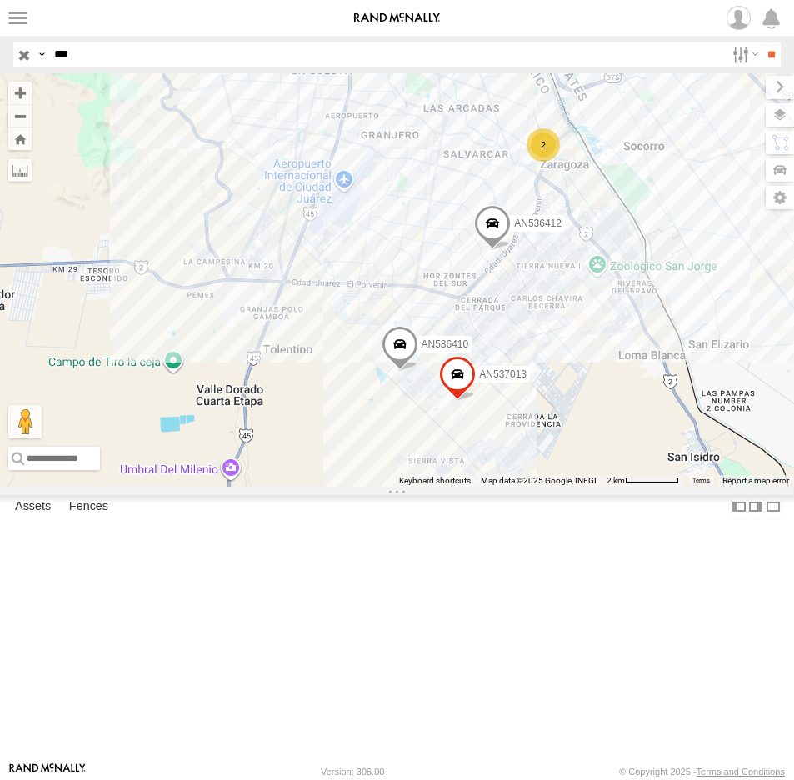
drag, startPoint x: 427, startPoint y: 224, endPoint x: 420, endPoint y: 332, distance: 108.5
click at [420, 332] on div "AN534266 AN536412 AN536410 AN532620 AN46415 641 AN537013 2" at bounding box center [397, 279] width 794 height 413
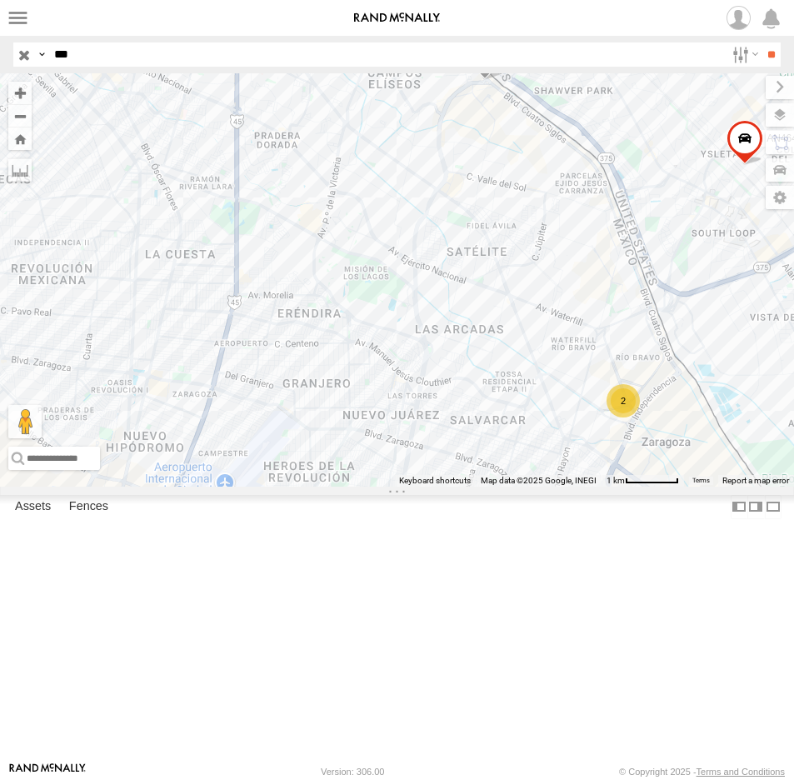
click at [495, 79] on span at bounding box center [484, 56] width 37 height 45
click at [476, 34] on link at bounding box center [443, 26] width 63 height 16
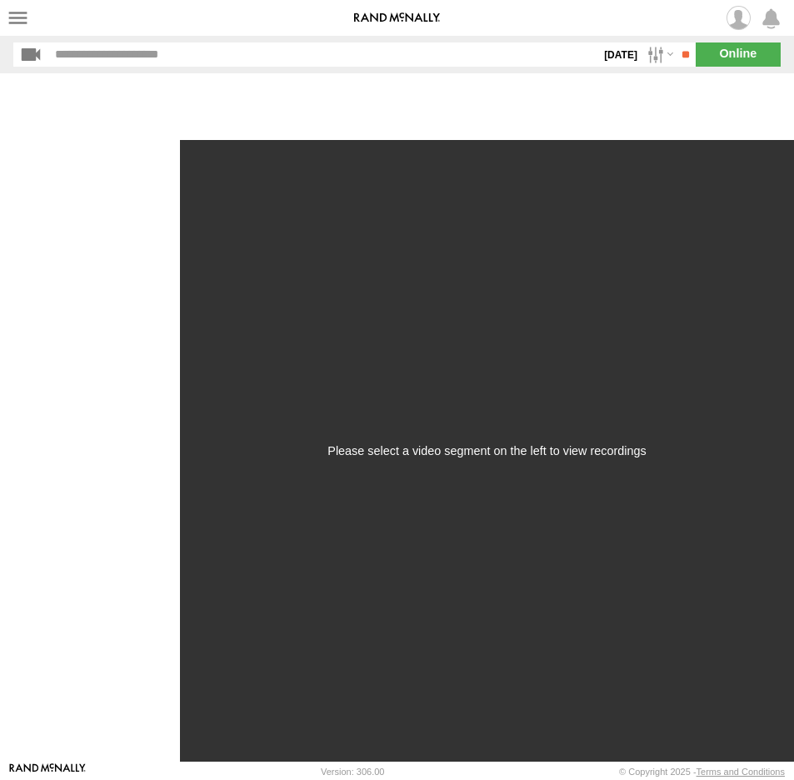
click at [27, 55] on input "button" at bounding box center [31, 54] width 36 height 24
click at [34, 54] on input "button" at bounding box center [31, 54] width 36 height 24
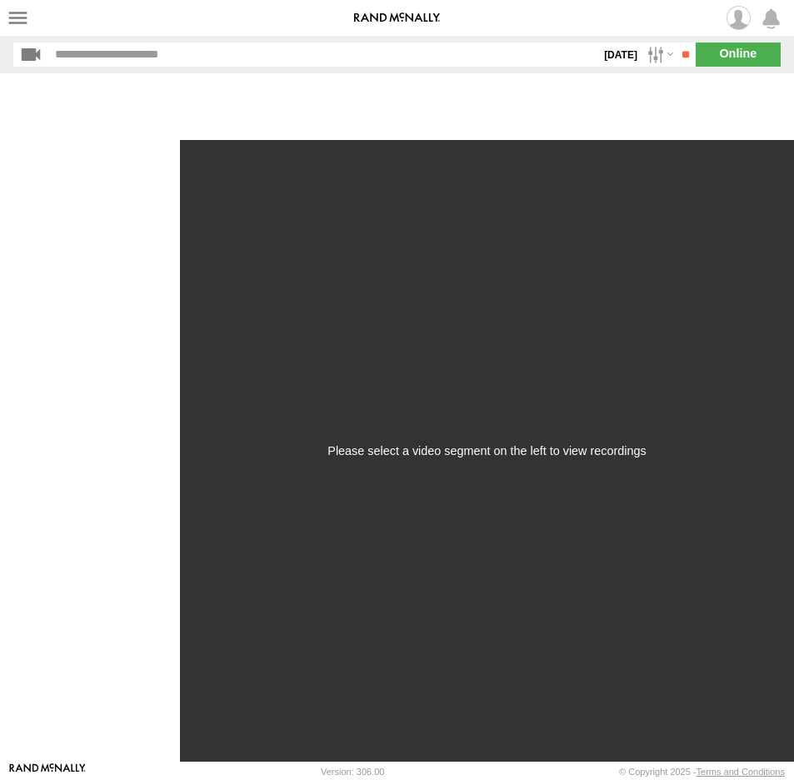
click at [27, 56] on input "button" at bounding box center [31, 54] width 36 height 24
click at [0, 0] on span at bounding box center [0, 0] width 0 height 0
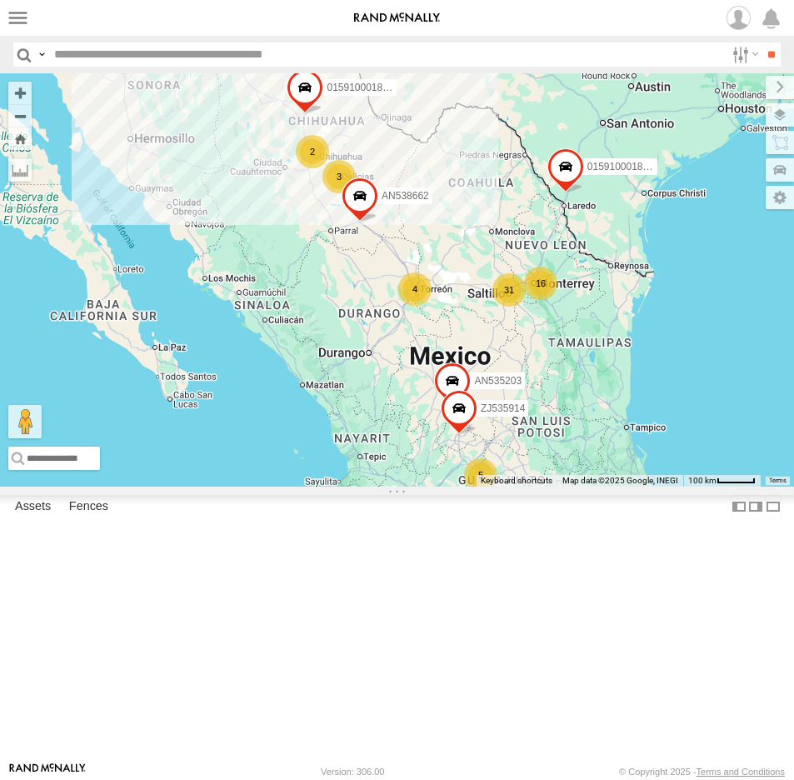
click at [182, 51] on input "text" at bounding box center [385, 54] width 677 height 24
type input "***"
click at [761, 42] on input "**" at bounding box center [770, 54] width 19 height 24
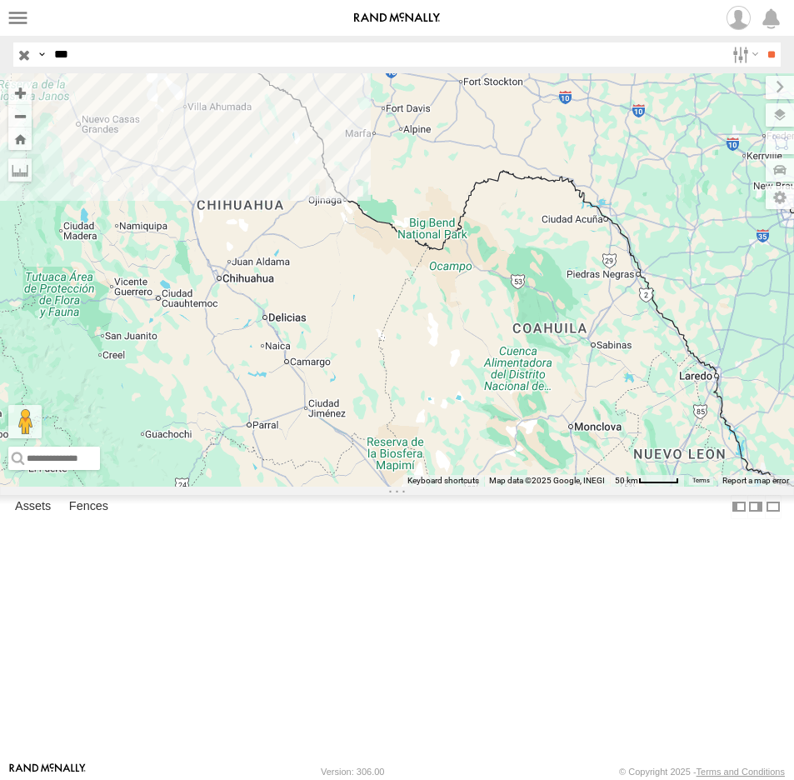
click at [207, 34] on div "8" at bounding box center [196, 17] width 33 height 33
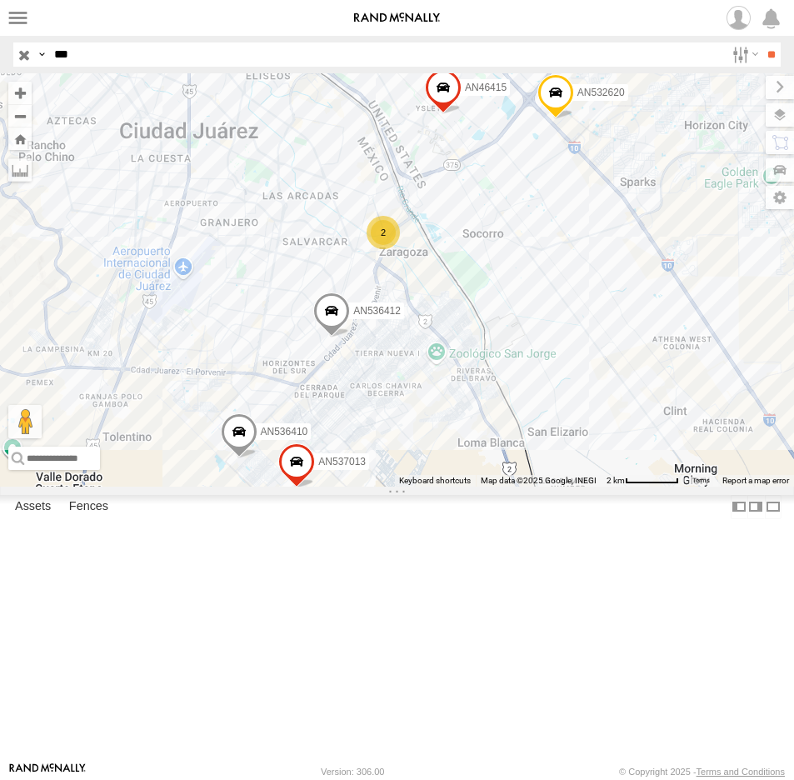
click at [311, 71] on span at bounding box center [313, 48] width 37 height 45
click at [236, 26] on link at bounding box center [214, 18] width 42 height 16
click at [304, 26] on link at bounding box center [272, 18] width 63 height 16
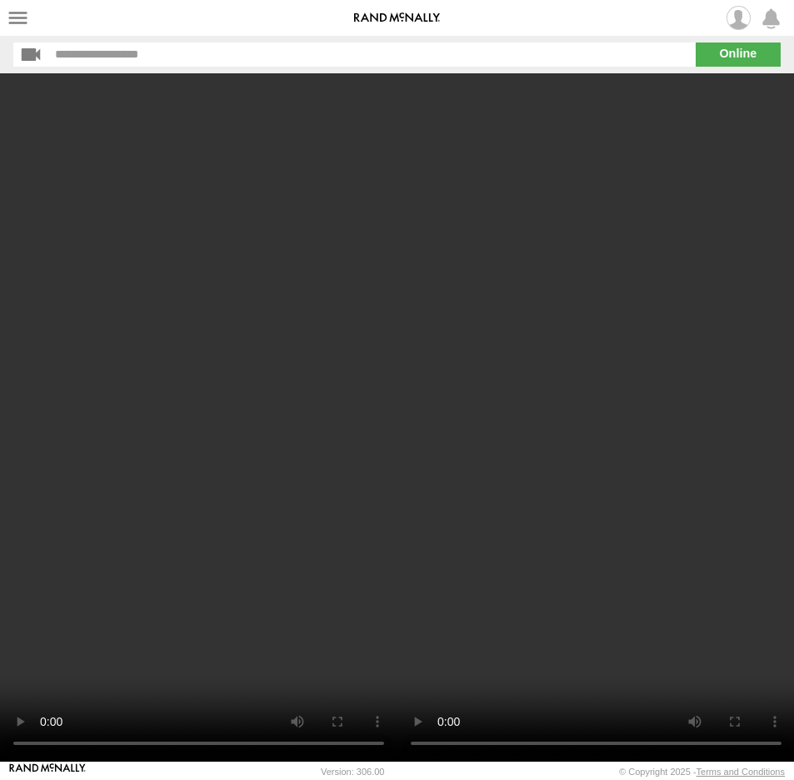
click at [22, 51] on input "button" at bounding box center [31, 54] width 36 height 24
click at [30, 50] on input "button" at bounding box center [31, 54] width 36 height 24
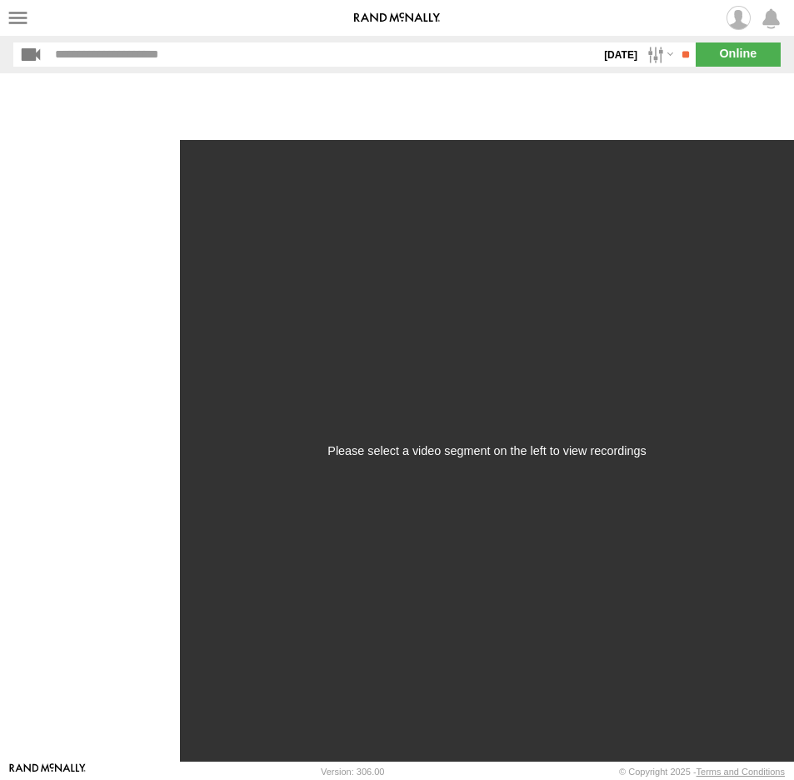
click at [31, 54] on input "button" at bounding box center [31, 54] width 36 height 24
click at [32, 54] on input "button" at bounding box center [31, 54] width 36 height 24
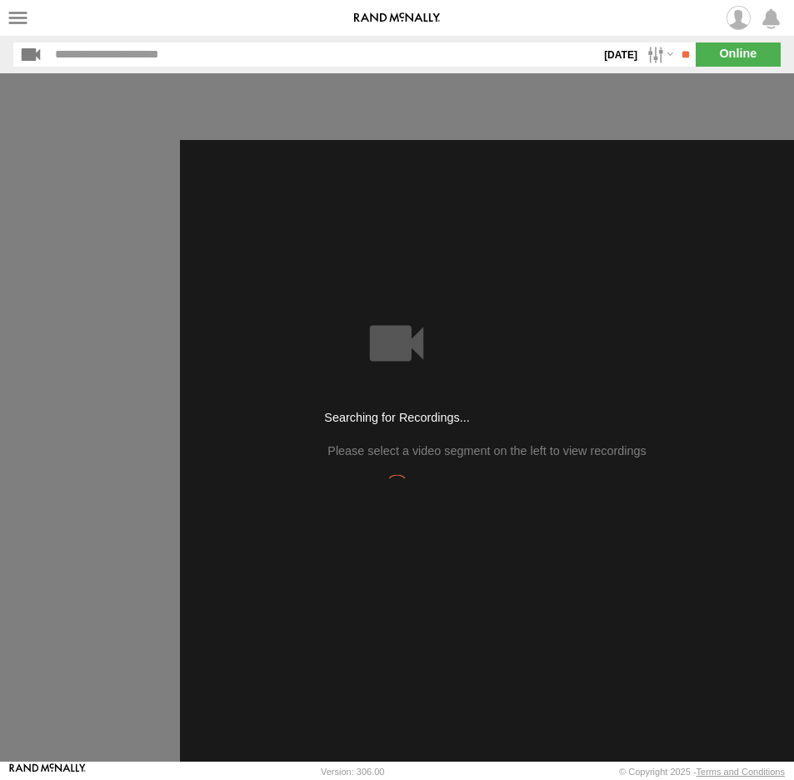
click at [32, 54] on input "button" at bounding box center [31, 54] width 36 height 24
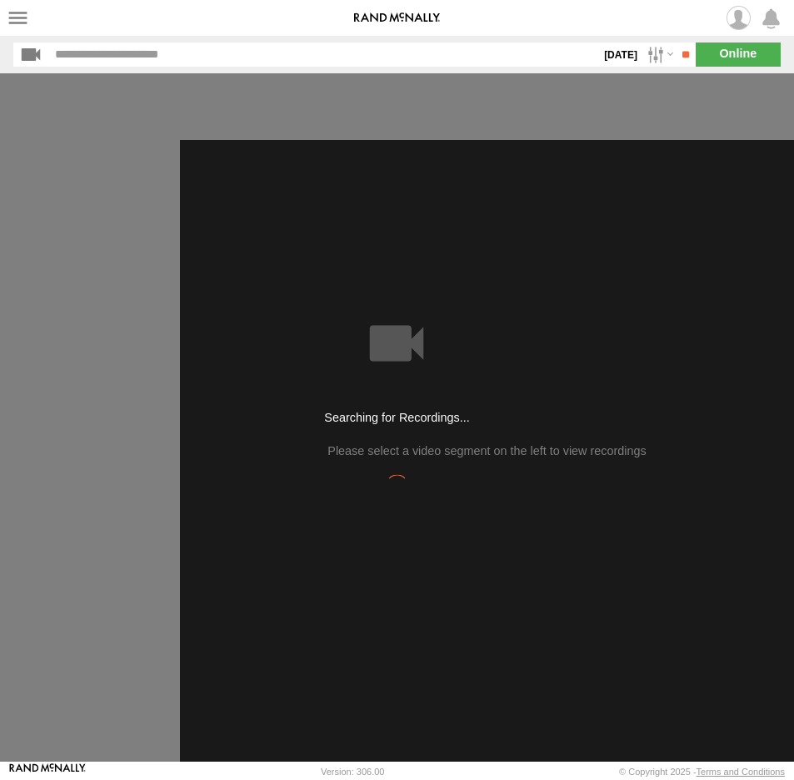
click at [32, 54] on input "button" at bounding box center [31, 54] width 36 height 24
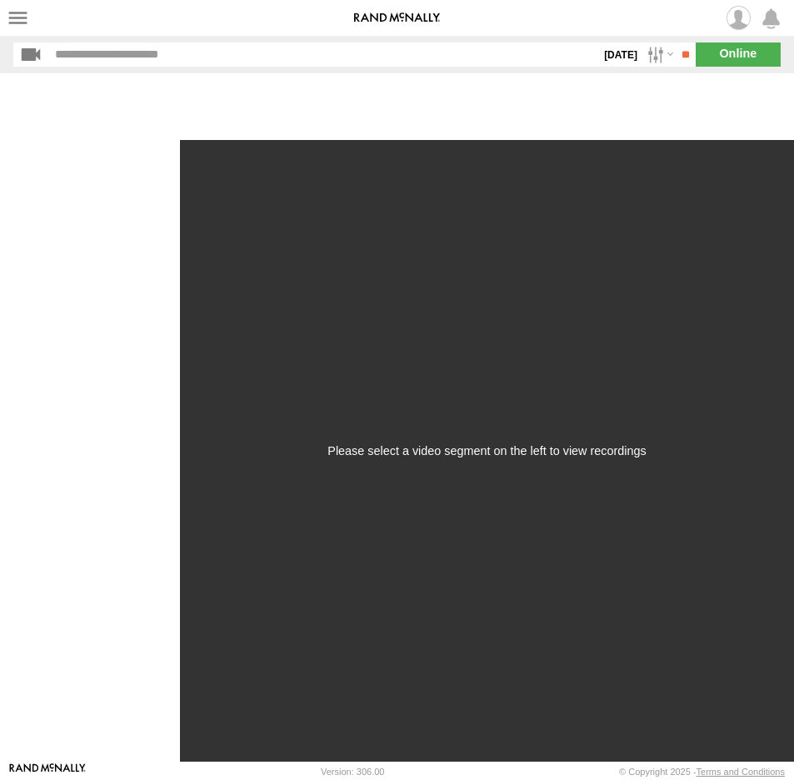
click at [32, 54] on input "button" at bounding box center [31, 54] width 36 height 24
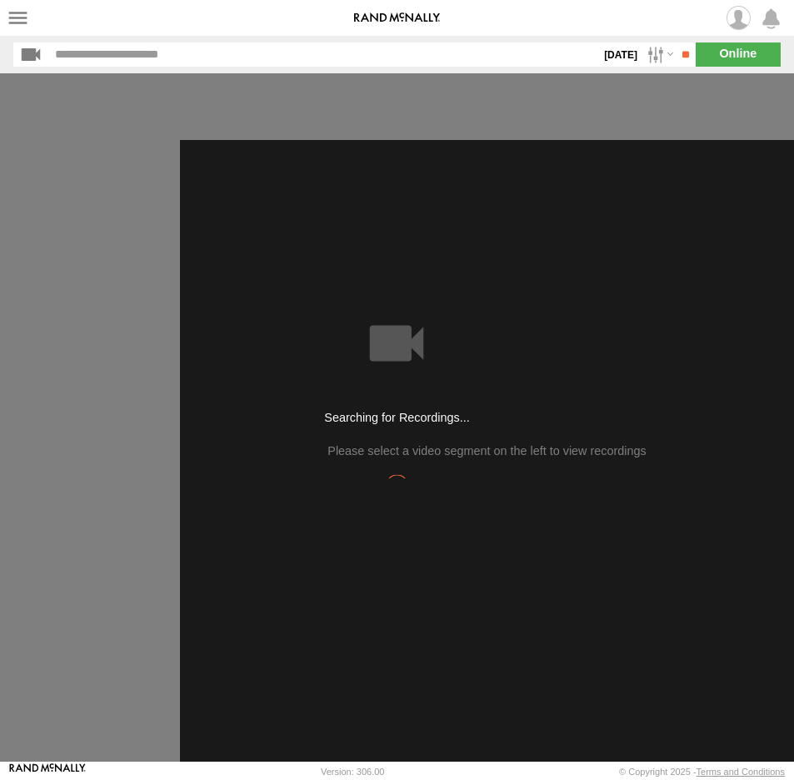
click at [32, 54] on input "button" at bounding box center [31, 54] width 36 height 24
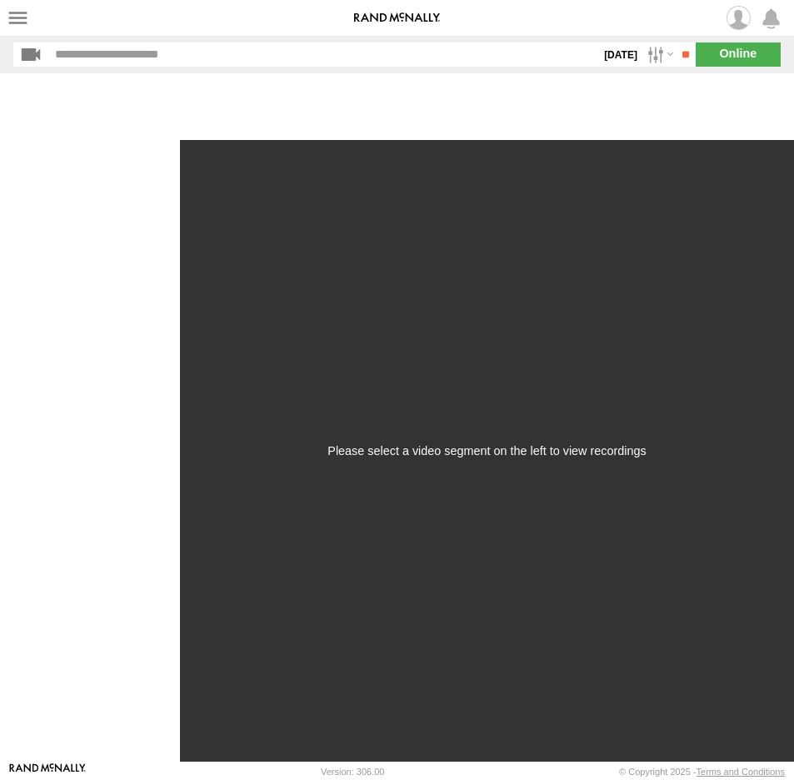
click at [32, 54] on input "button" at bounding box center [31, 54] width 36 height 24
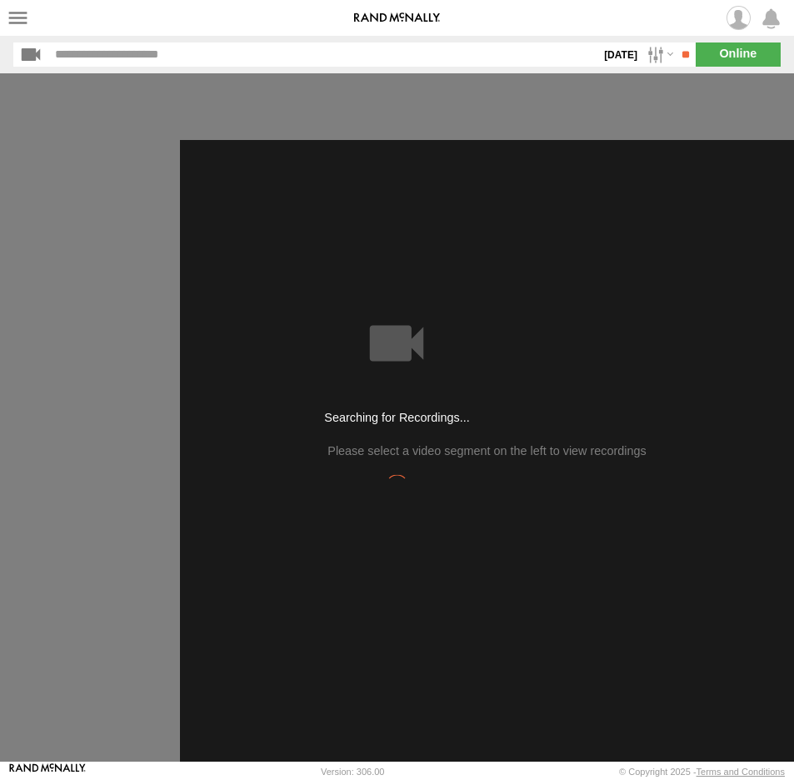
click at [32, 54] on input "button" at bounding box center [31, 54] width 36 height 24
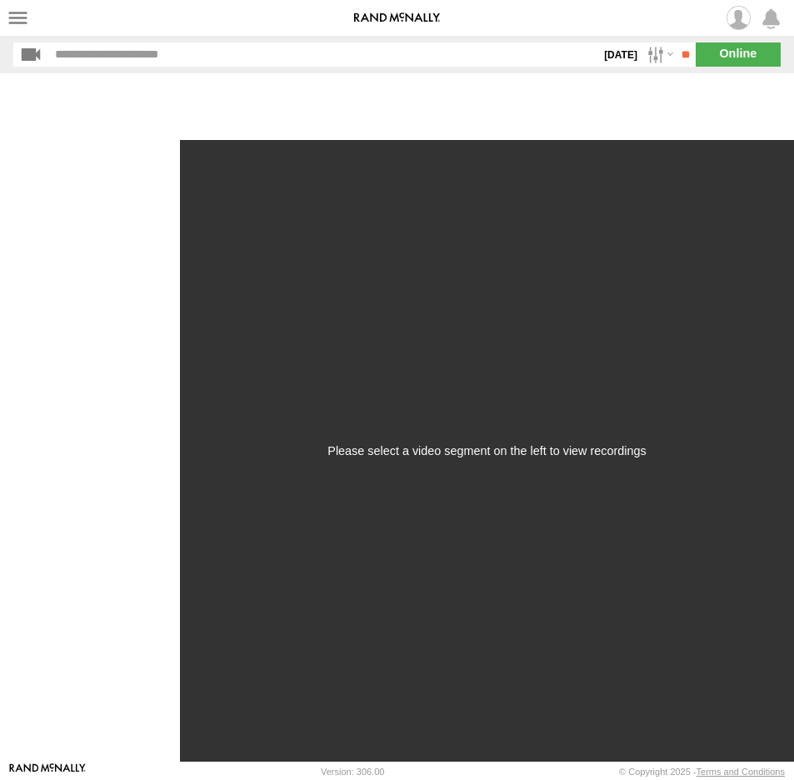
click at [32, 54] on input "button" at bounding box center [31, 54] width 36 height 24
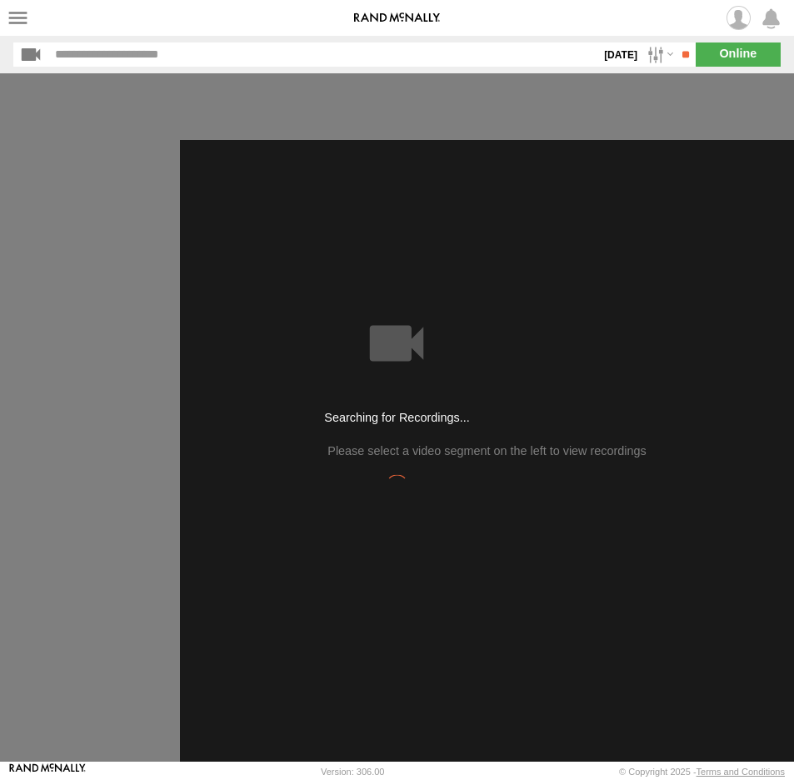
click at [32, 54] on input "button" at bounding box center [31, 54] width 36 height 24
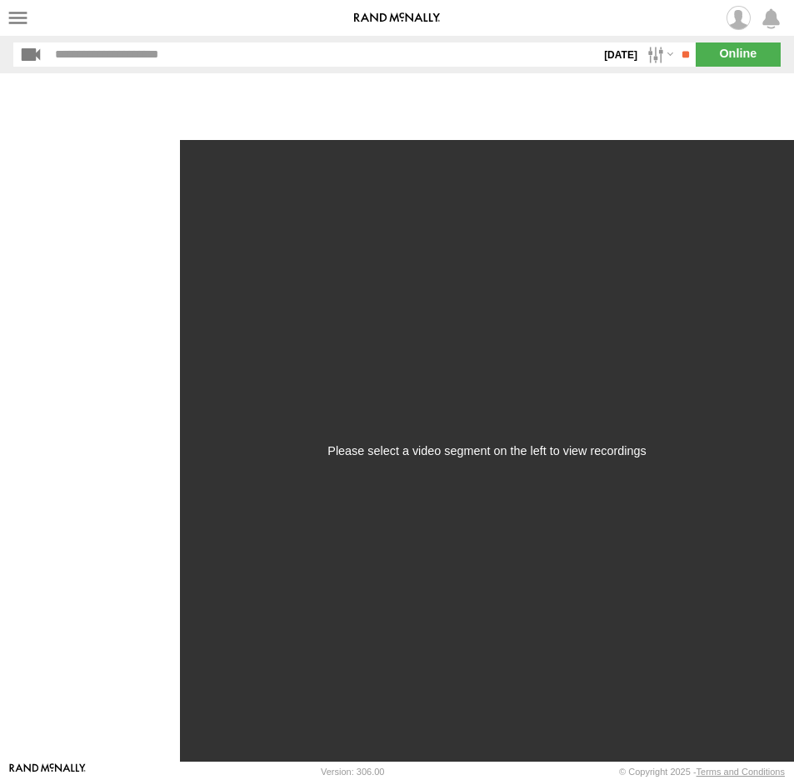
click at [32, 54] on input "button" at bounding box center [31, 54] width 36 height 24
click at [40, 56] on input "button" at bounding box center [31, 54] width 36 height 24
click at [32, 57] on input "button" at bounding box center [31, 54] width 36 height 24
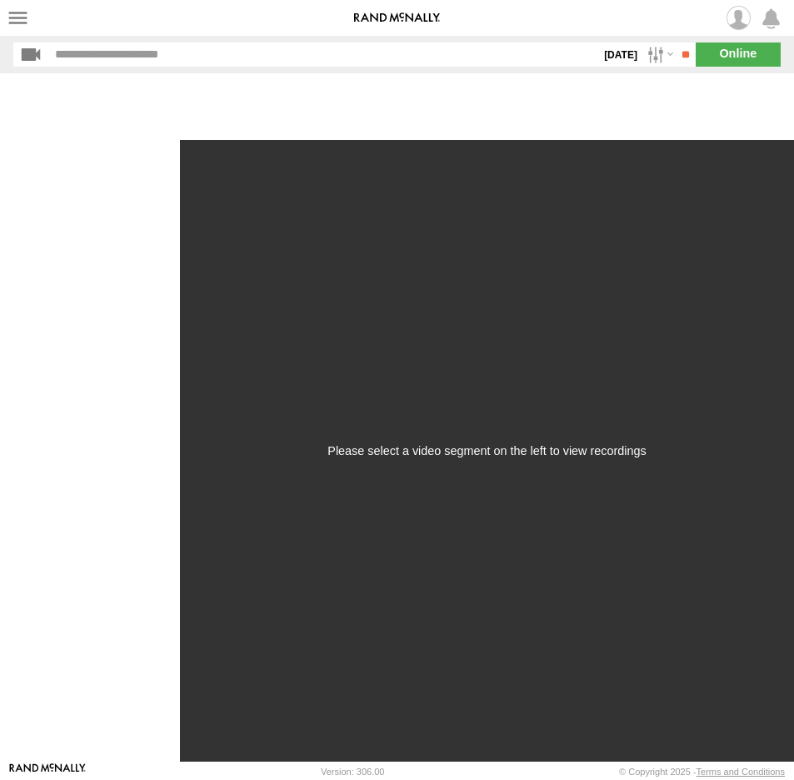
click at [32, 57] on input "button" at bounding box center [31, 54] width 36 height 24
click at [33, 61] on input "button" at bounding box center [31, 54] width 36 height 24
click at [31, 55] on input "button" at bounding box center [31, 54] width 36 height 24
click at [27, 50] on input "button" at bounding box center [31, 54] width 36 height 24
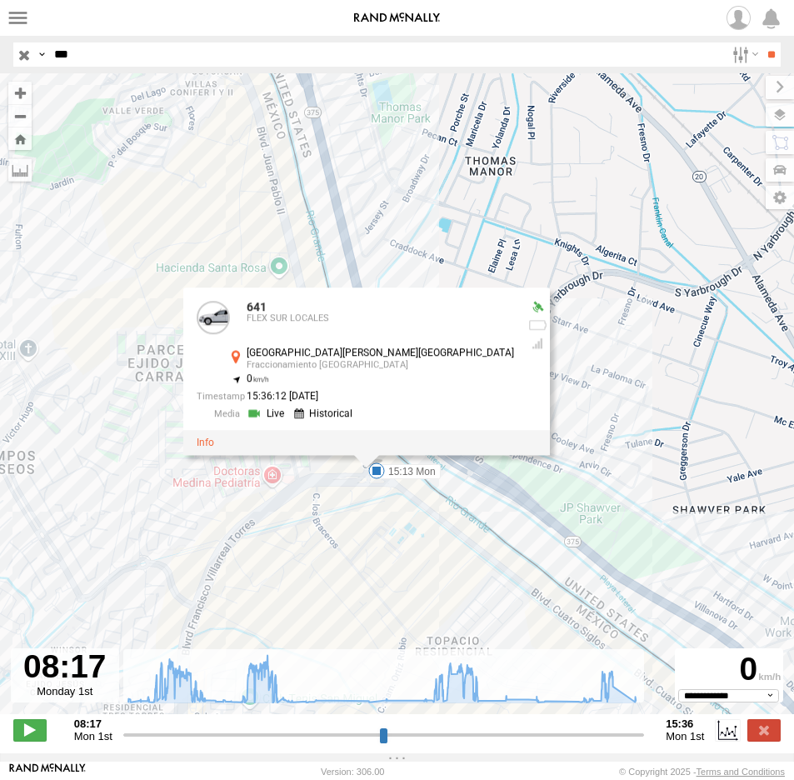
select select "**********"
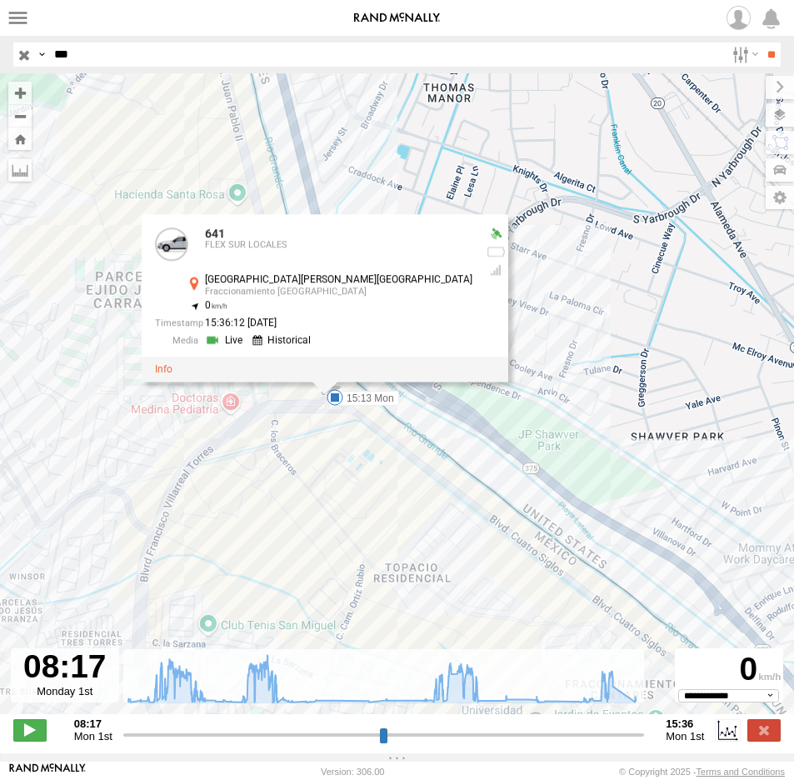
click at [366, 490] on div "641 14:15 Mon 14:57 Mon 15:13 Mon 641 FLEX SUR LOCALES Avenida Francisco Villar…" at bounding box center [397, 402] width 794 height 658
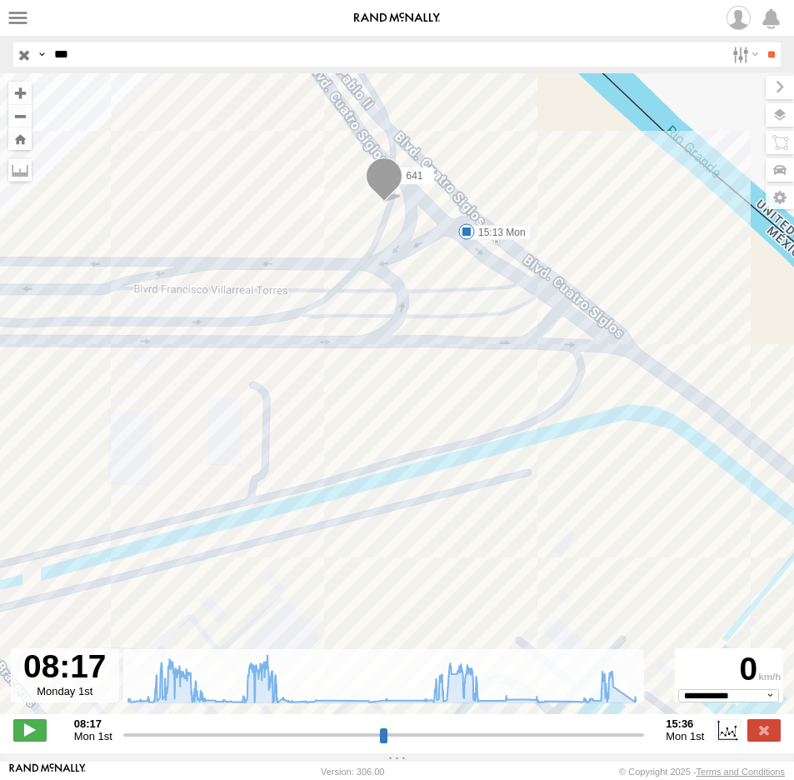
click at [382, 179] on span at bounding box center [384, 179] width 37 height 45
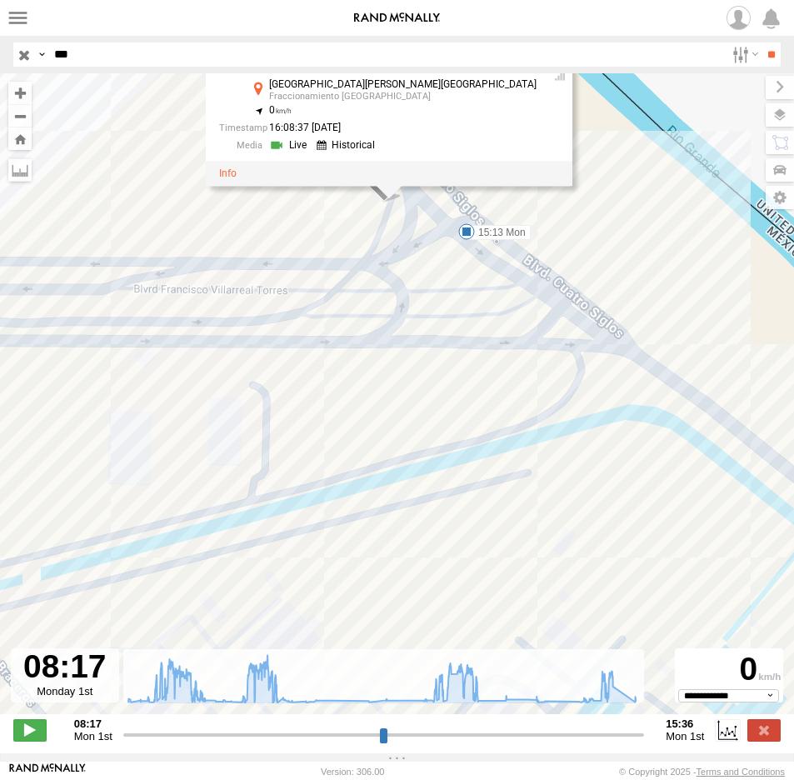
click at [380, 143] on link at bounding box center [347, 145] width 63 height 16
click at [311, 142] on link at bounding box center [290, 145] width 42 height 16
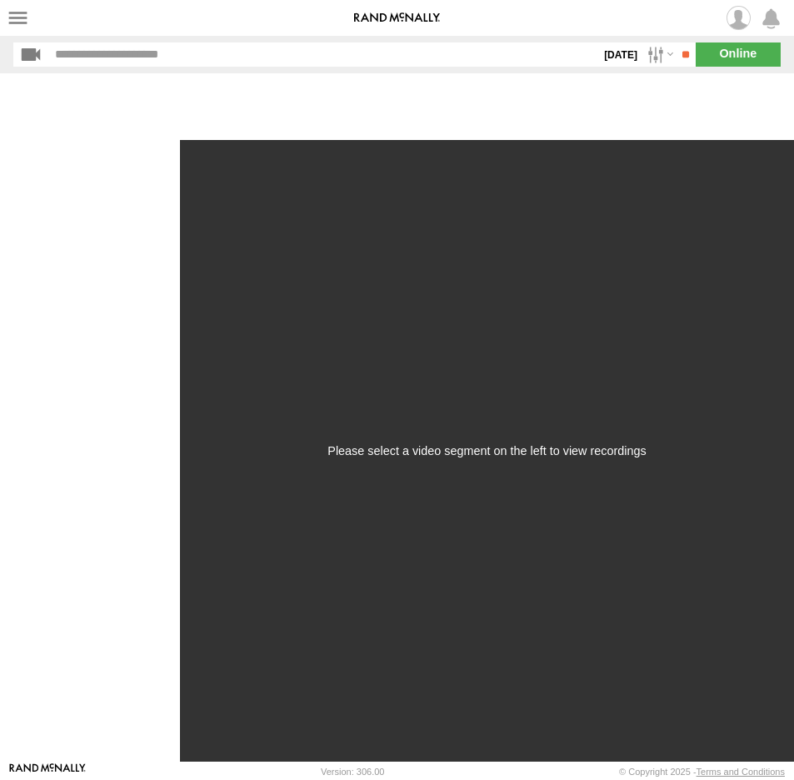
click at [42, 171] on div at bounding box center [90, 417] width 180 height 688
click at [50, 122] on div at bounding box center [90, 417] width 180 height 688
click at [53, 97] on div at bounding box center [90, 417] width 180 height 688
drag, startPoint x: 52, startPoint y: 147, endPoint x: 94, endPoint y: 172, distance: 49.0
click at [55, 150] on div at bounding box center [90, 417] width 180 height 688
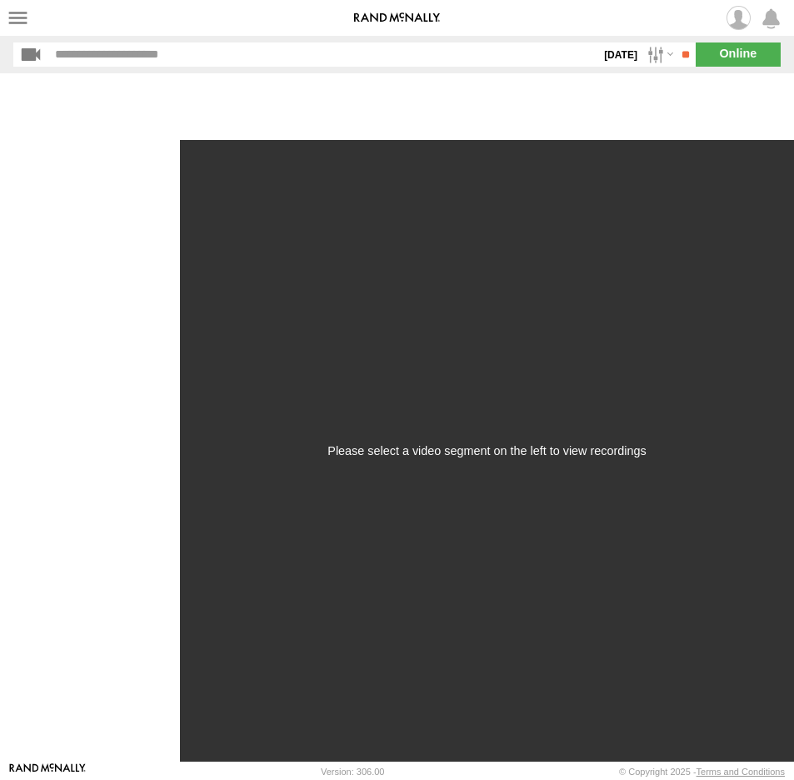
drag, startPoint x: 128, startPoint y: 183, endPoint x: 134, endPoint y: 192, distance: 10.9
click at [132, 189] on div at bounding box center [90, 417] width 180 height 688
drag, startPoint x: 152, startPoint y: 225, endPoint x: 152, endPoint y: 247, distance: 21.7
click at [152, 236] on div at bounding box center [90, 417] width 180 height 688
drag, startPoint x: 154, startPoint y: 361, endPoint x: 155, endPoint y: 400, distance: 39.2
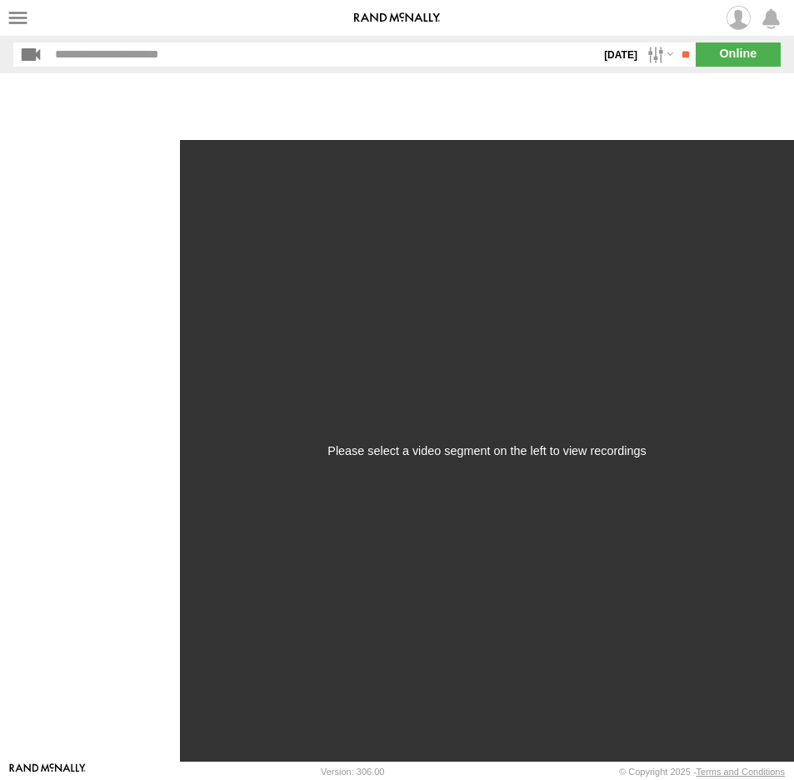
click at [155, 400] on div at bounding box center [90, 417] width 180 height 688
click at [122, 428] on div at bounding box center [90, 417] width 180 height 688
drag, startPoint x: 92, startPoint y: 455, endPoint x: 75, endPoint y: 436, distance: 25.4
click at [88, 457] on div at bounding box center [90, 417] width 180 height 688
drag, startPoint x: 75, startPoint y: 433, endPoint x: 53, endPoint y: 331, distance: 104.7
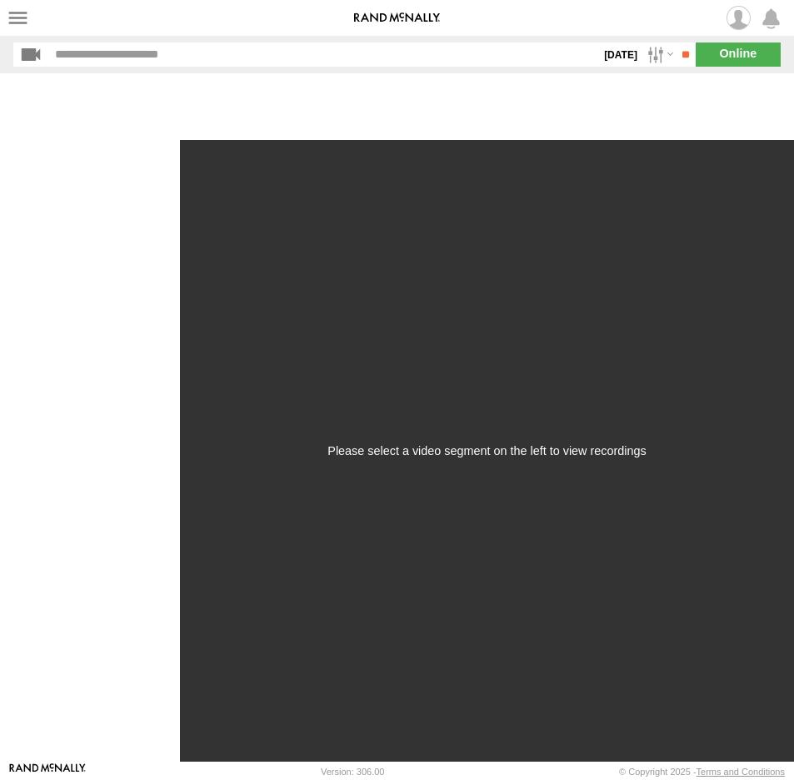
click at [75, 428] on div at bounding box center [90, 417] width 180 height 688
drag, startPoint x: 53, startPoint y: 331, endPoint x: 52, endPoint y: 292, distance: 38.3
click at [53, 325] on div at bounding box center [90, 417] width 180 height 688
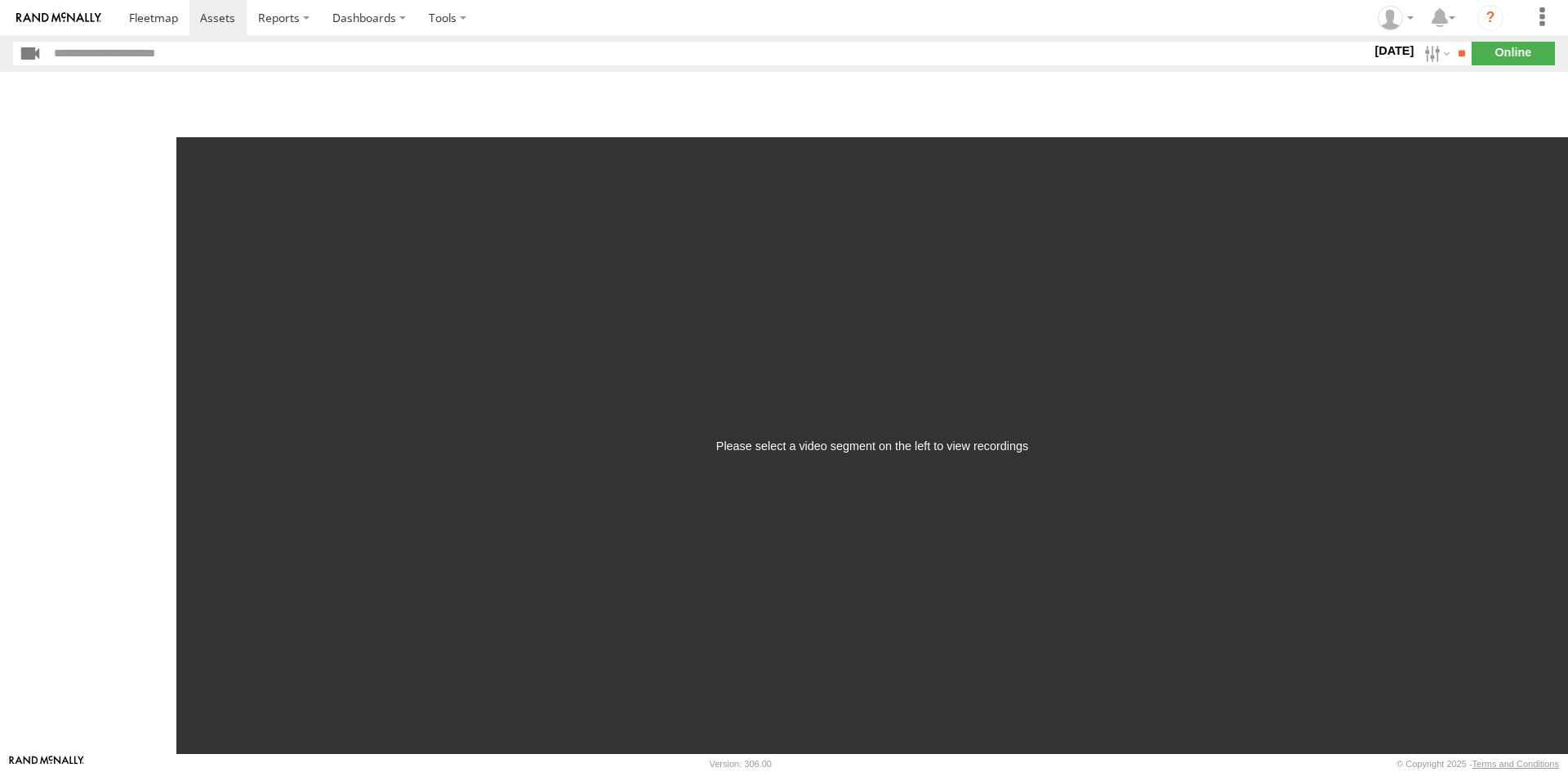
click at [23, 51] on input "button" at bounding box center [30, 53] width 35 height 24
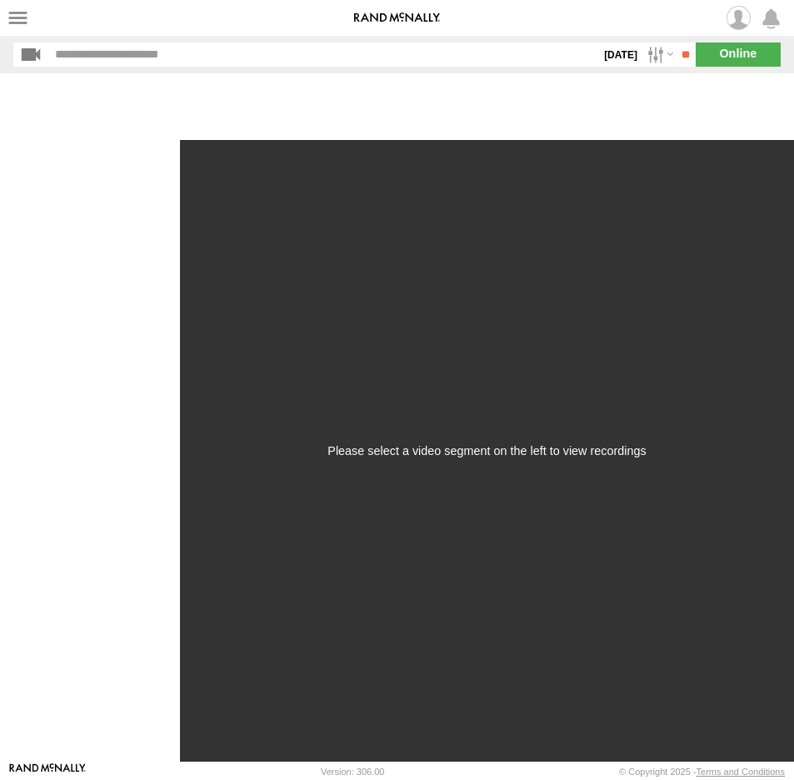
click at [34, 54] on input "button" at bounding box center [31, 54] width 36 height 24
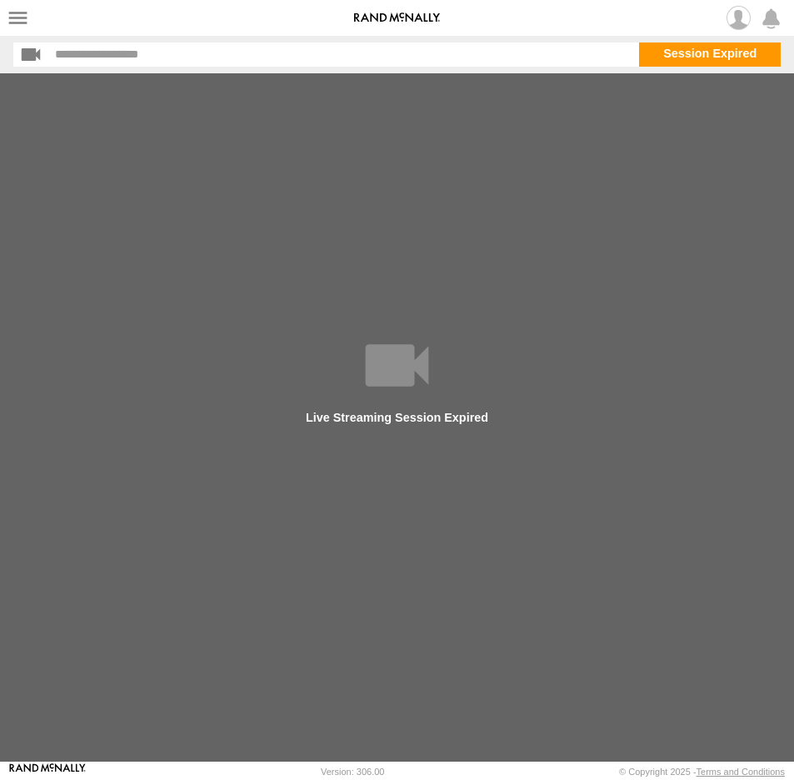
click at [27, 56] on input "button" at bounding box center [31, 54] width 36 height 24
click at [39, 52] on input "button" at bounding box center [31, 54] width 36 height 24
click at [27, 57] on input "button" at bounding box center [31, 54] width 36 height 24
click at [35, 52] on input "button" at bounding box center [31, 54] width 36 height 24
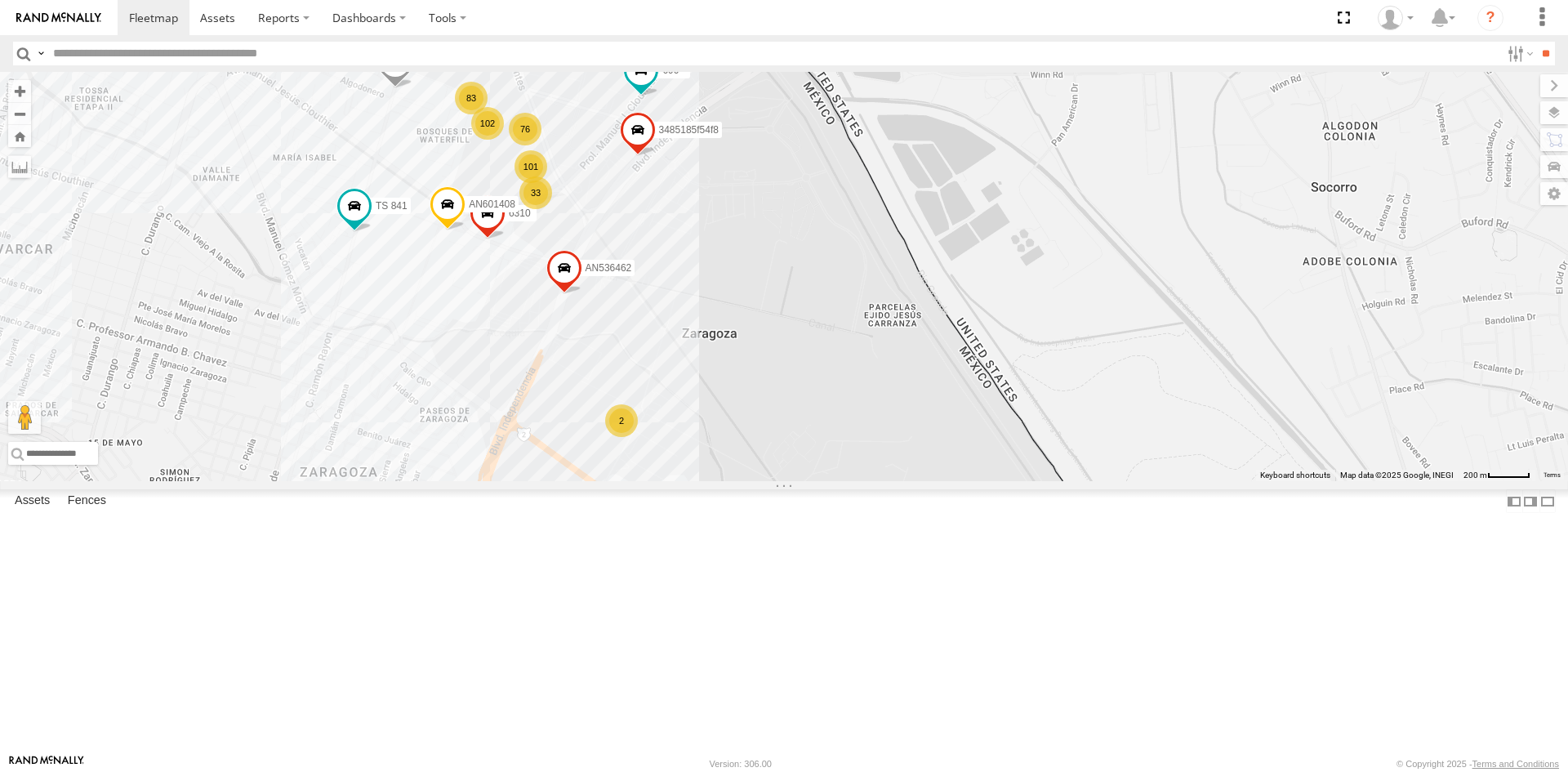
drag, startPoint x: 576, startPoint y: 286, endPoint x: 560, endPoint y: 398, distance: 113.1
click at [560, 398] on div "AN535203 015910001845018 015910001811580 ZJ535914 AN48716 F2771 AN539582 AN5386…" at bounding box center [784, 276] width 1568 height 409
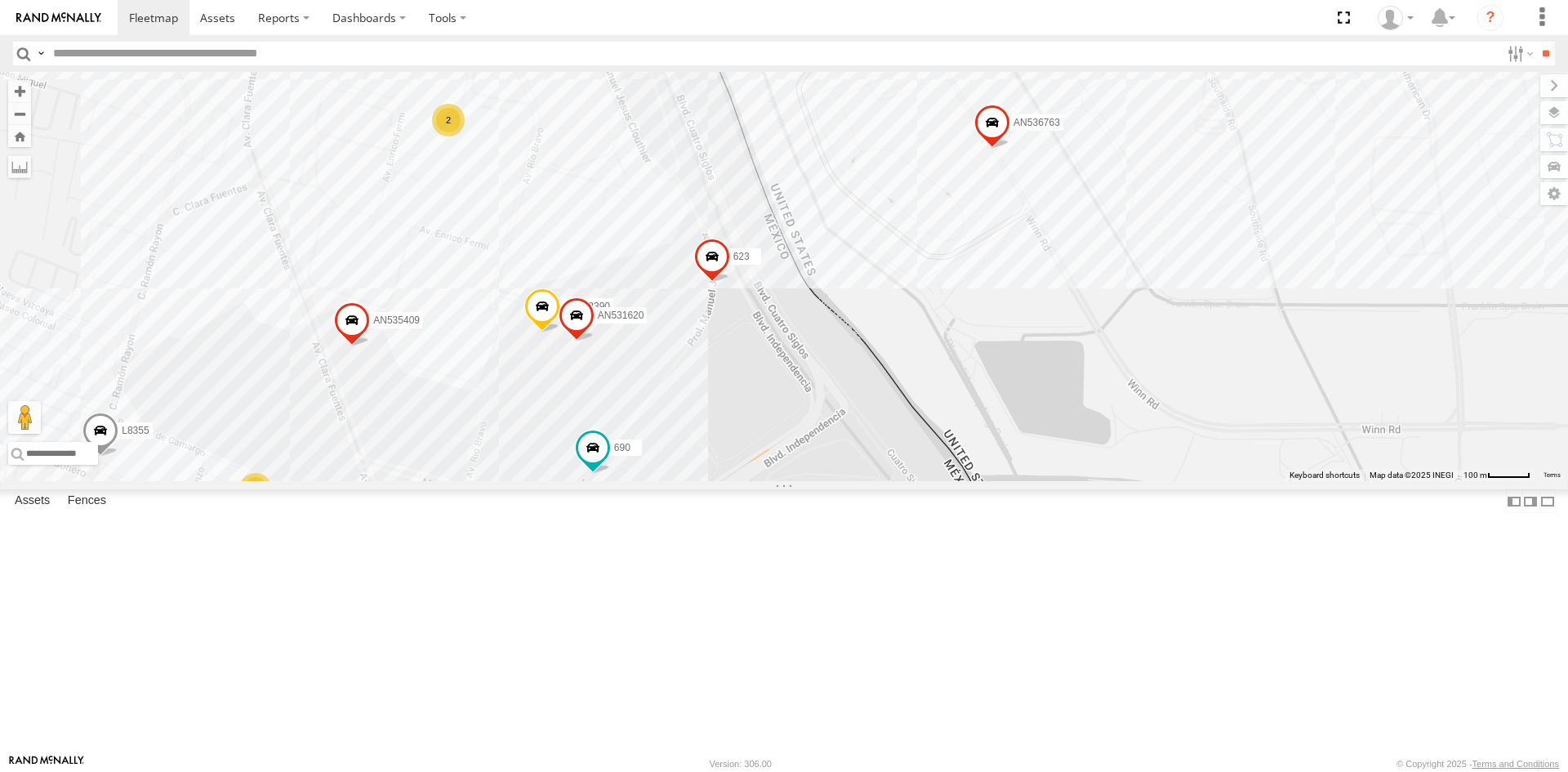
drag, startPoint x: 764, startPoint y: 433, endPoint x: 690, endPoint y: 623, distance: 203.9
click at [690, 482] on div "AN535203 015910001845018 015910001811580 ZJ535914 AN48716 F2771 AN539582 AN5386…" at bounding box center [784, 276] width 1568 height 409
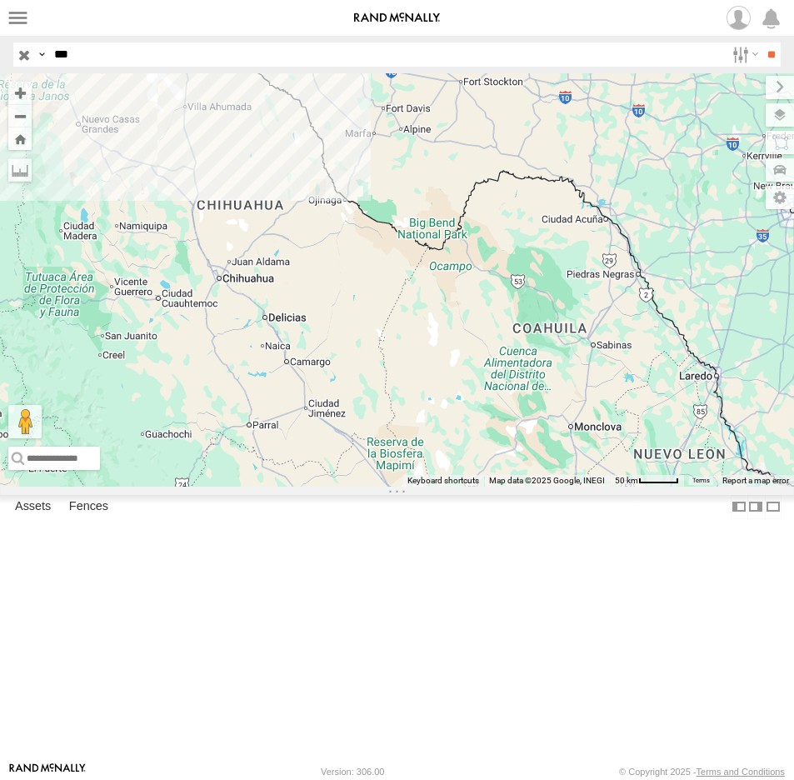
drag, startPoint x: 94, startPoint y: 62, endPoint x: 2, endPoint y: 42, distance: 93.8
click at [2, 42] on header "Search Query Asset ID Asset Label Registration Manufacturer Model VIN Job ID IP" at bounding box center [397, 54] width 794 height 37
type input "****"
click at [761, 42] on input "**" at bounding box center [770, 54] width 19 height 24
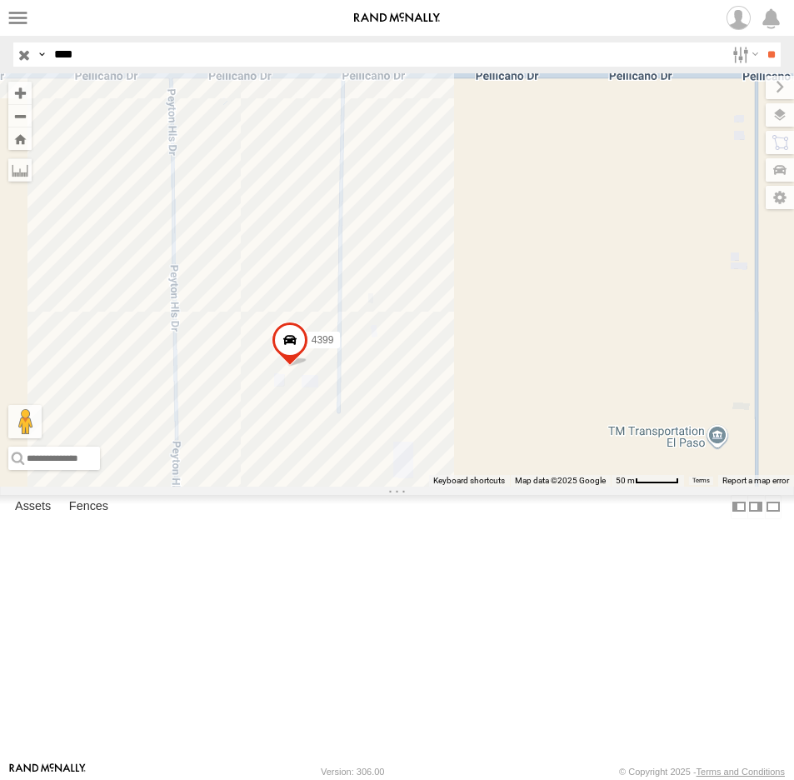
click at [291, 366] on span at bounding box center [289, 343] width 37 height 45
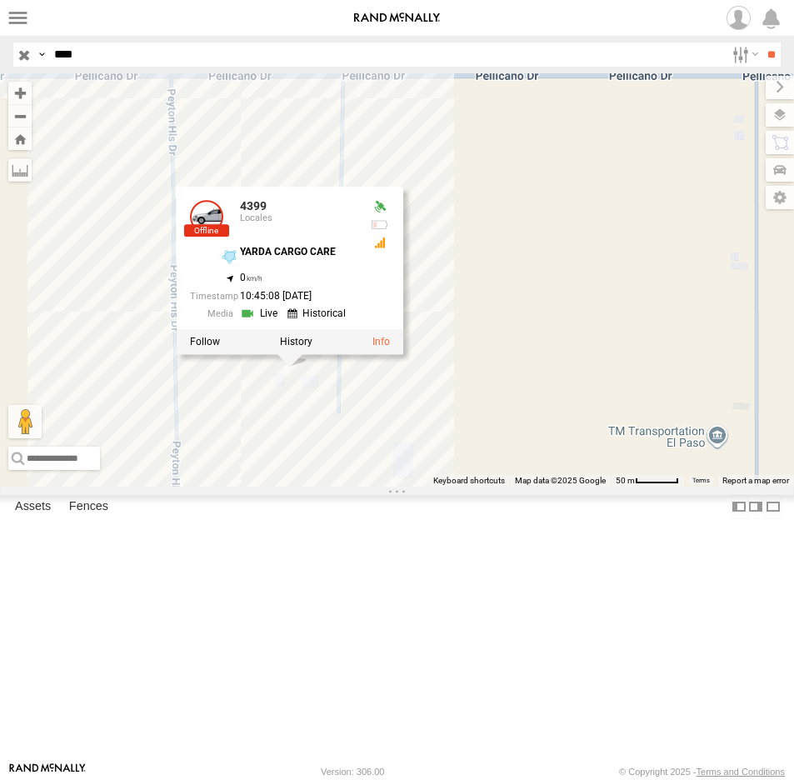
click at [511, 486] on div "4399 4399 Locales YARDA CARGO CARE 31.72289 , -106.23167 0 10:45:08 [DATE]" at bounding box center [397, 279] width 794 height 413
